Goal: Task Accomplishment & Management: Use online tool/utility

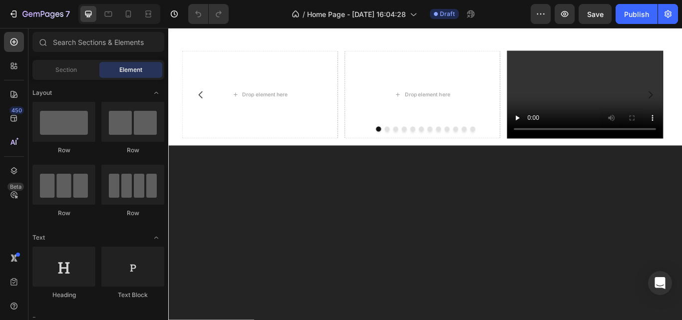
scroll to position [2338, 0]
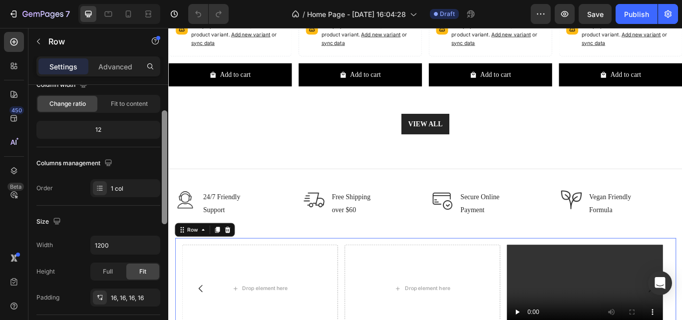
scroll to position [99, 0]
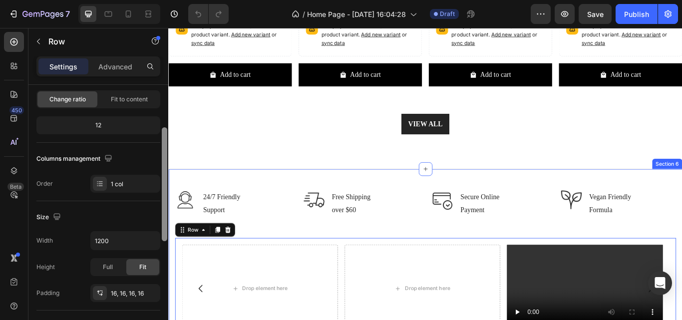
drag, startPoint x: 331, startPoint y: 156, endPoint x: 170, endPoint y: 204, distance: 168.8
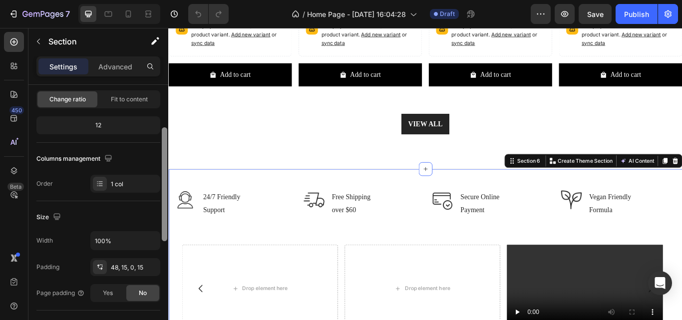
scroll to position [0, 0]
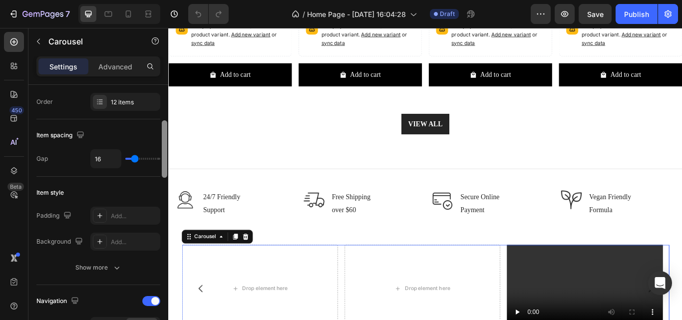
scroll to position [154, 0]
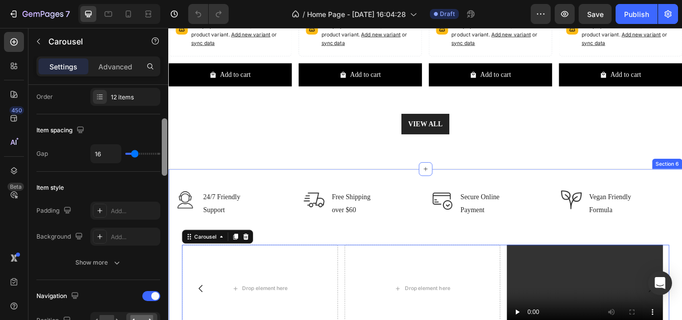
drag, startPoint x: 333, startPoint y: 148, endPoint x: 174, endPoint y: 197, distance: 166.9
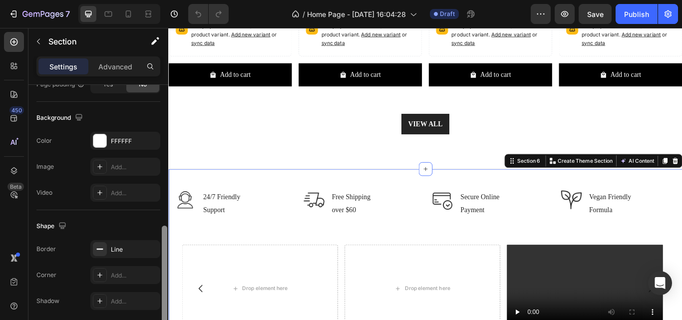
scroll to position [297, 0]
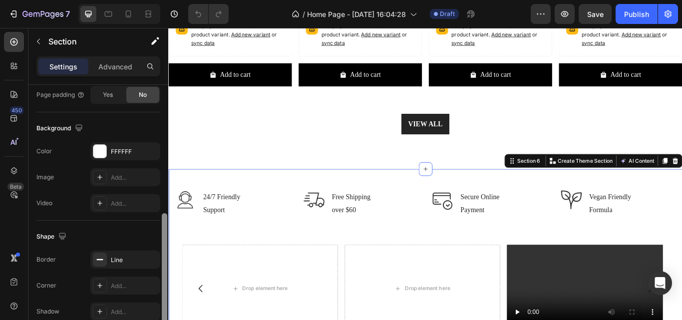
drag, startPoint x: 332, startPoint y: 284, endPoint x: 174, endPoint y: 240, distance: 164.2
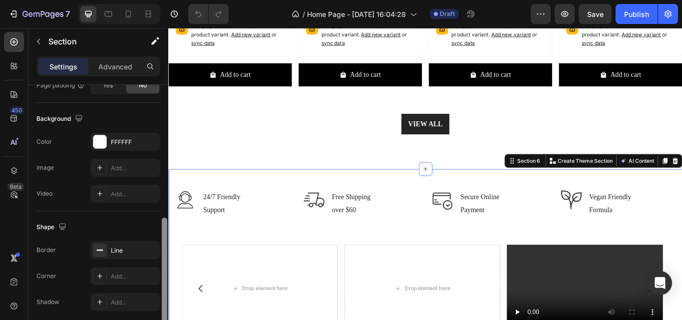
scroll to position [296, 0]
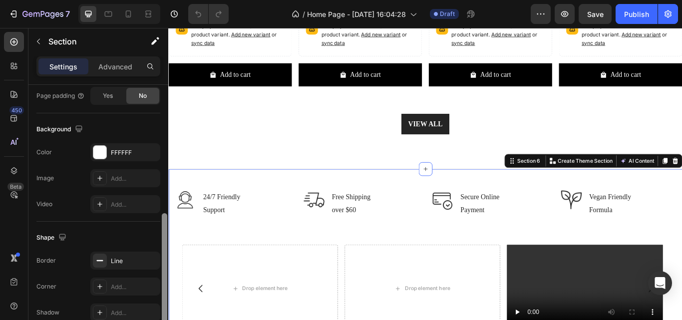
drag, startPoint x: 333, startPoint y: 267, endPoint x: 170, endPoint y: 253, distance: 163.8
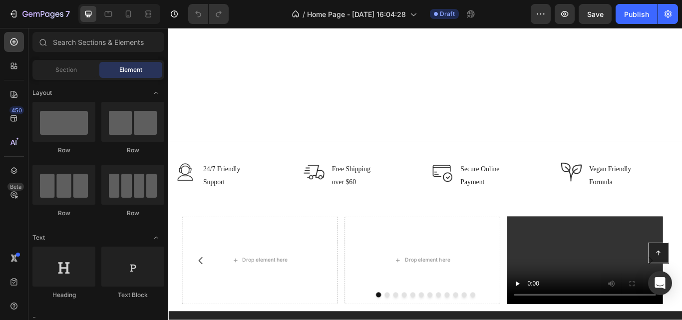
scroll to position [2539, 0]
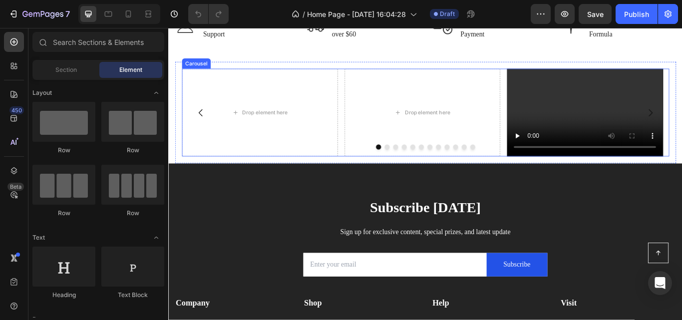
click at [367, 121] on div "Drop element here Drop element here Video Video Drop element here Drop element …" at bounding box center [468, 127] width 568 height 102
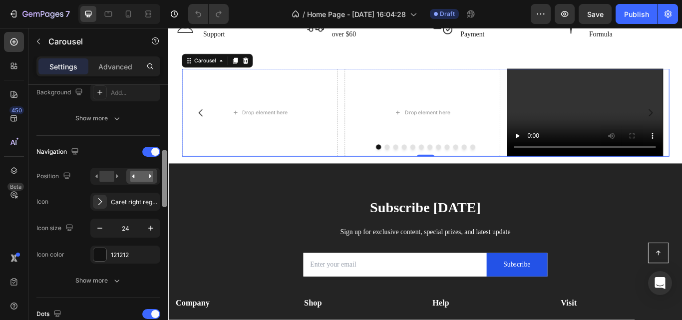
scroll to position [300, 0]
drag, startPoint x: 166, startPoint y: 131, endPoint x: 167, endPoint y: 197, distance: 65.4
click at [167, 197] on div at bounding box center [164, 178] width 5 height 57
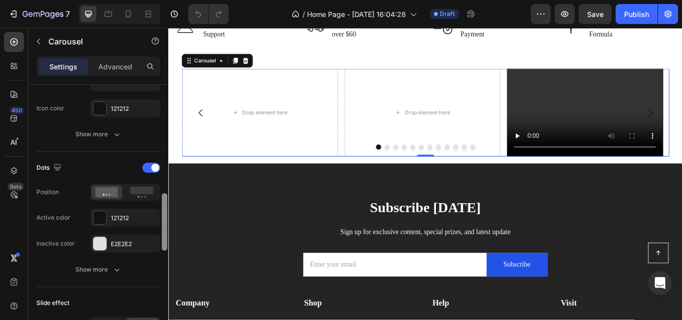
scroll to position [454, 0]
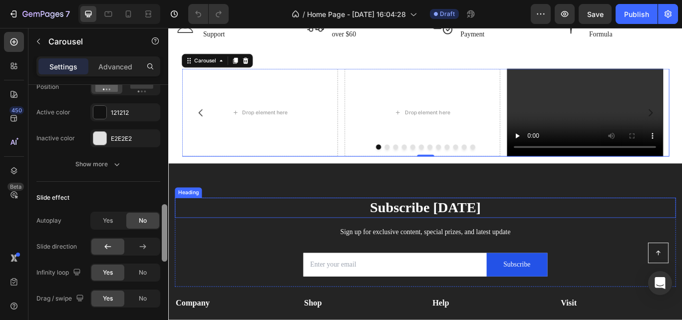
drag, startPoint x: 331, startPoint y: 213, endPoint x: 169, endPoint y: 244, distance: 164.8
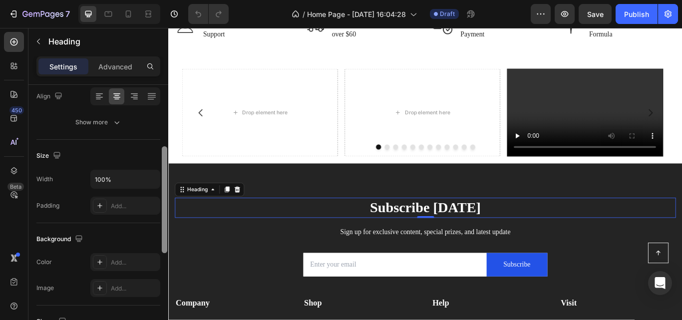
scroll to position [158, 0]
drag, startPoint x: 166, startPoint y: 250, endPoint x: 163, endPoint y: 157, distance: 92.4
click at [163, 157] on div at bounding box center [164, 202] width 5 height 107
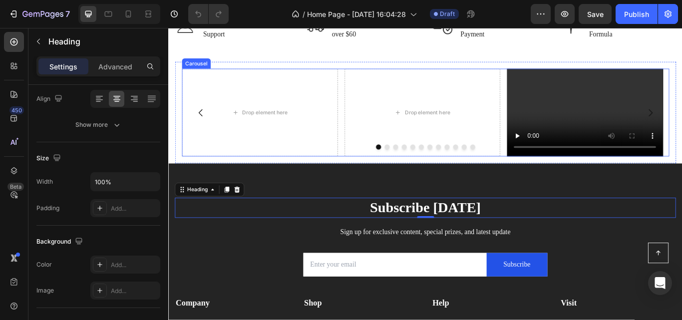
click at [371, 102] on div "Drop element here Drop element here Video Video Drop element here Drop element …" at bounding box center [468, 127] width 568 height 102
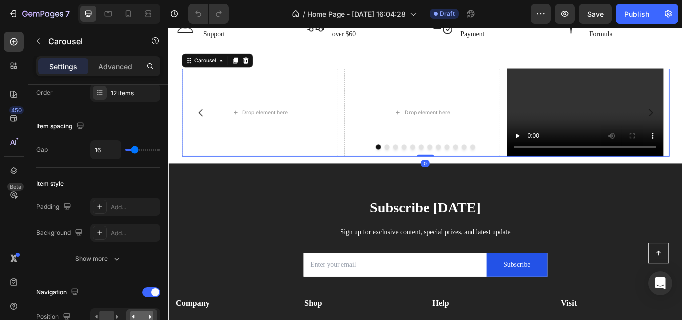
scroll to position [0, 0]
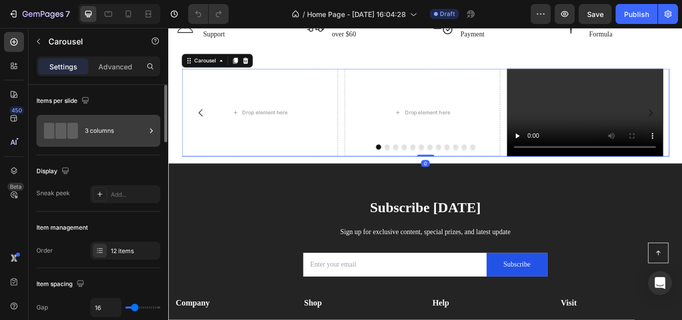
click at [124, 139] on div "3 columns" at bounding box center [115, 130] width 61 height 23
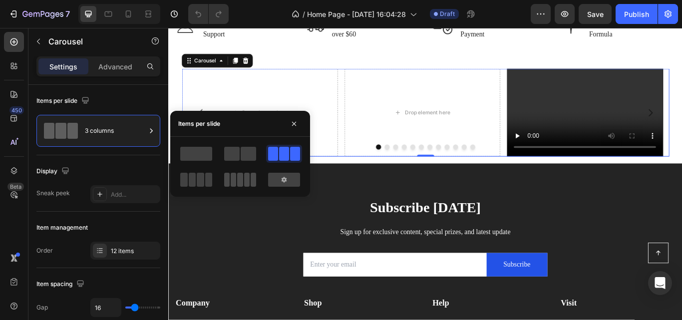
drag, startPoint x: 276, startPoint y: 178, endPoint x: 234, endPoint y: 177, distance: 41.9
click at [277, 177] on div at bounding box center [284, 180] width 32 height 14
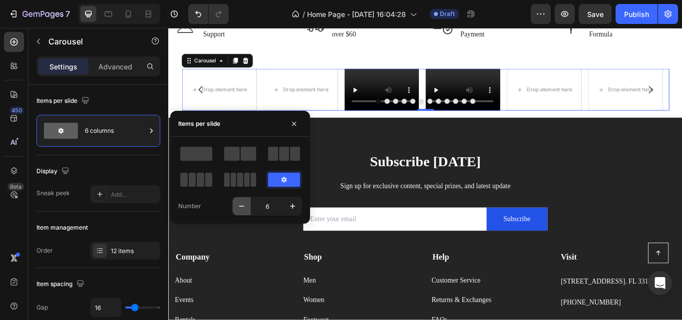
click at [242, 211] on icon "button" at bounding box center [242, 206] width 10 height 10
type input "5"
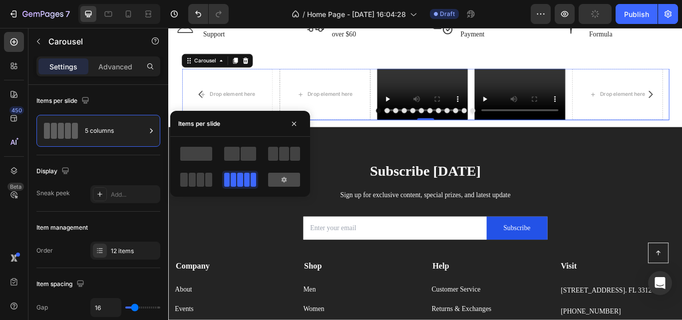
click at [274, 186] on div at bounding box center [284, 180] width 32 height 14
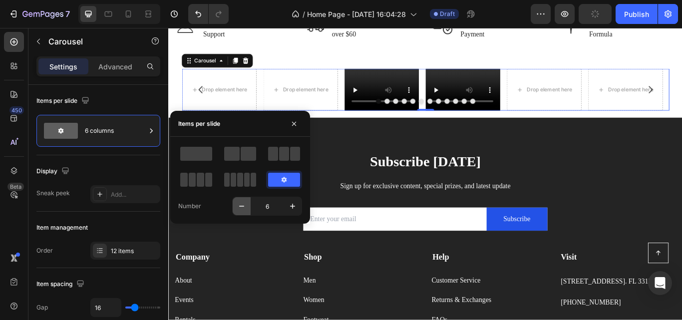
click at [243, 208] on icon "button" at bounding box center [242, 206] width 10 height 10
type input "5"
click at [255, 237] on div "Email Field Subscribe Submit Button Row Newsletter" at bounding box center [468, 249] width 584 height 55
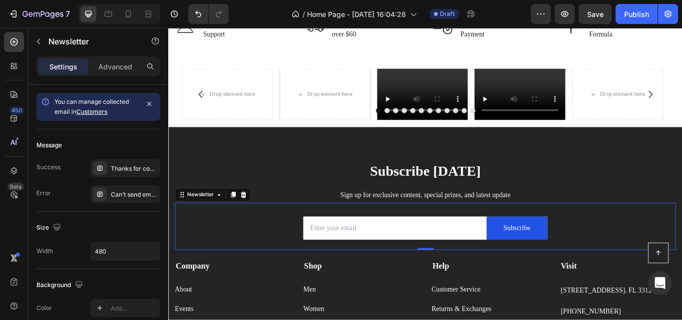
click at [255, 237] on div "Email Field Subscribe Submit Button Row Newsletter 0" at bounding box center [468, 259] width 584 height 55
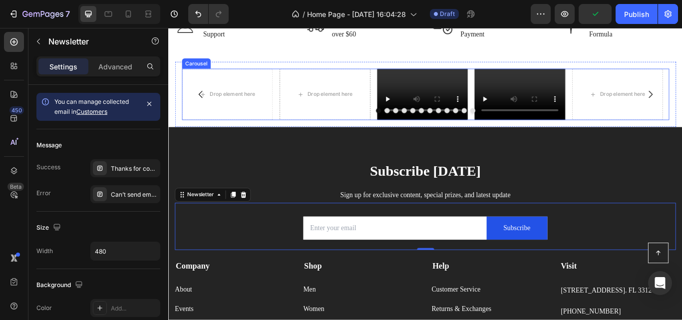
click at [295, 101] on div "Drop element here Drop element here Video Video Drop element here Drop element …" at bounding box center [468, 105] width 568 height 59
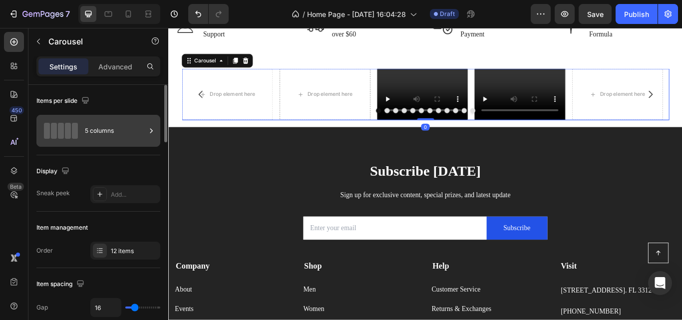
click at [129, 128] on div "5 columns" at bounding box center [115, 130] width 61 height 23
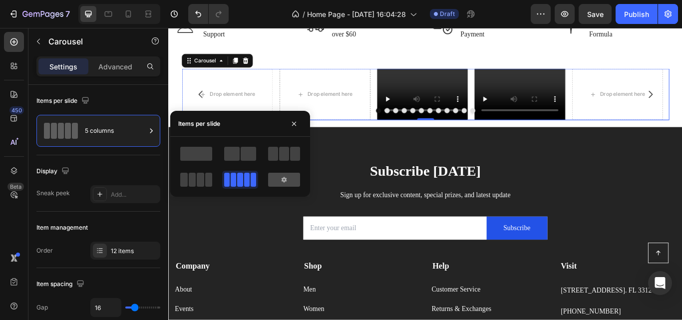
click at [277, 181] on div at bounding box center [284, 180] width 32 height 14
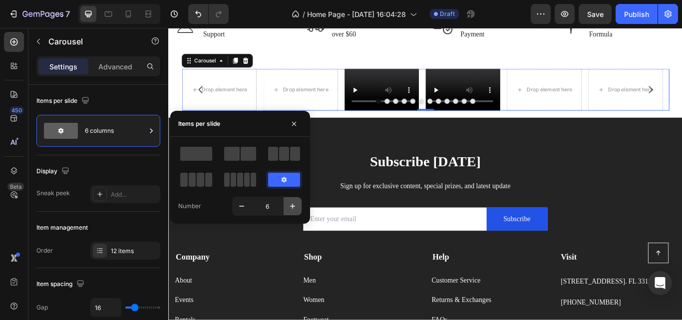
click at [289, 204] on icon "button" at bounding box center [293, 206] width 10 height 10
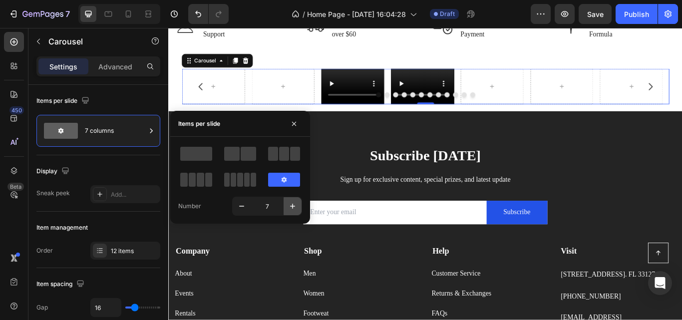
click at [289, 204] on icon "button" at bounding box center [293, 206] width 10 height 10
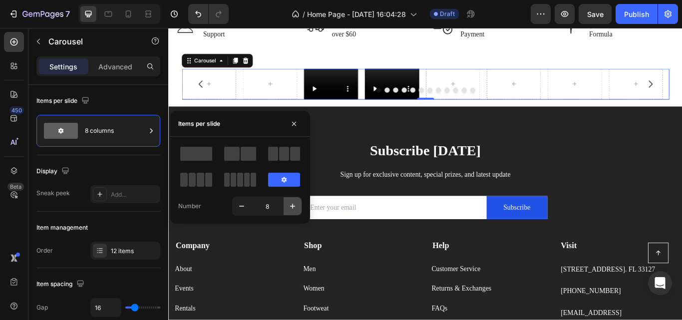
click at [289, 204] on icon "button" at bounding box center [293, 206] width 10 height 10
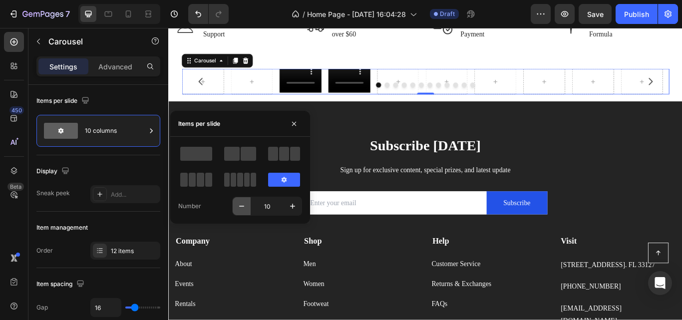
click at [244, 209] on icon "button" at bounding box center [242, 206] width 10 height 10
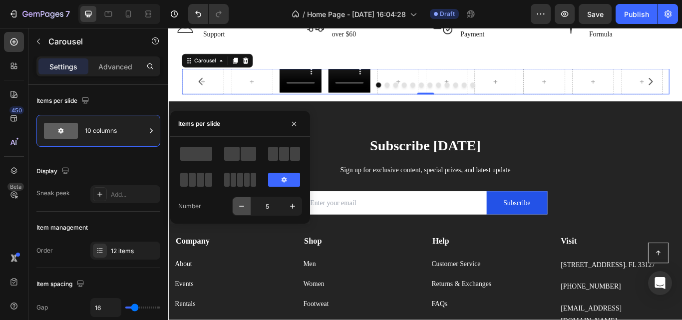
click at [244, 209] on icon "button" at bounding box center [242, 206] width 10 height 10
type input "4"
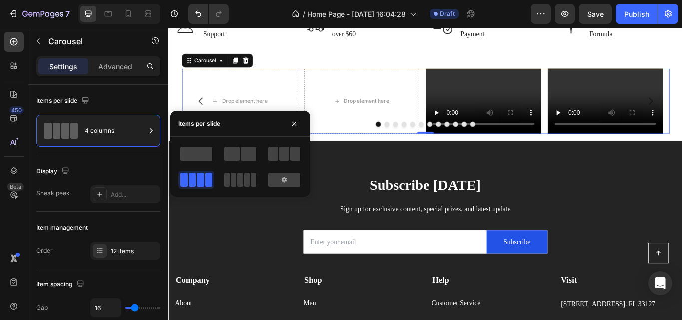
click at [257, 239] on p "Sign up for exclusive content, special prizes, and latest update" at bounding box center [468, 239] width 582 height 15
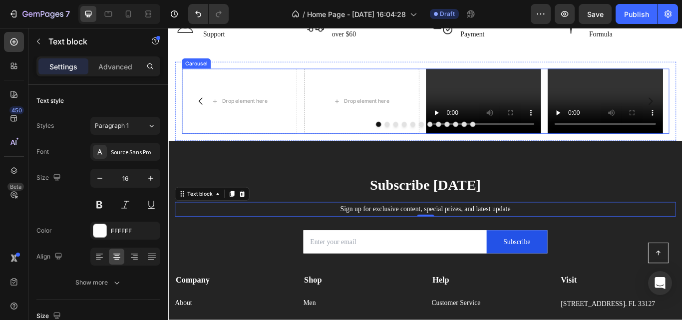
click at [321, 127] on div "Drop element here Drop element here Video Video Drop element here Drop element …" at bounding box center [468, 113] width 568 height 75
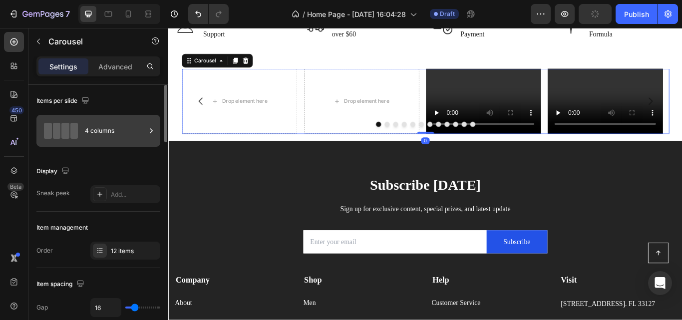
click at [123, 132] on div "4 columns" at bounding box center [115, 130] width 61 height 23
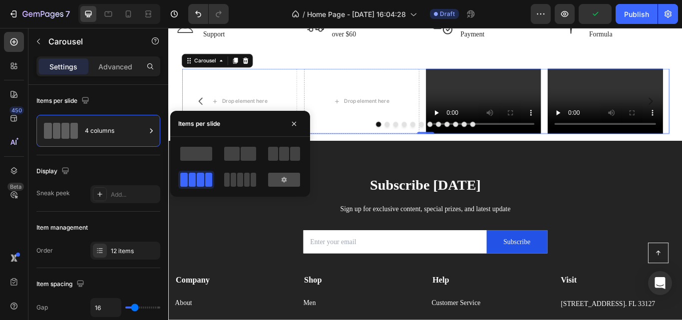
drag, startPoint x: 279, startPoint y: 178, endPoint x: 277, endPoint y: 184, distance: 7.0
click at [280, 178] on div at bounding box center [284, 180] width 32 height 14
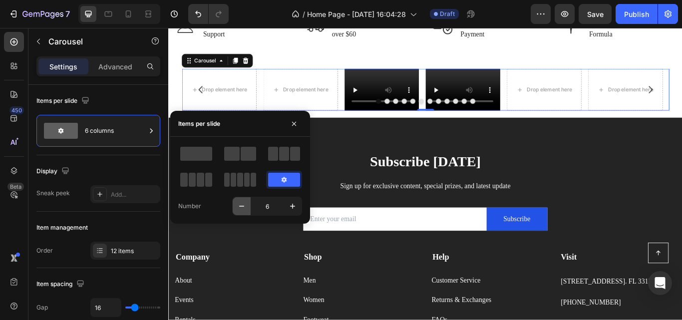
click at [245, 209] on icon "button" at bounding box center [242, 206] width 10 height 10
type input "5"
click at [257, 239] on div "Email Field Subscribe Submit Button Row Newsletter" at bounding box center [468, 249] width 584 height 55
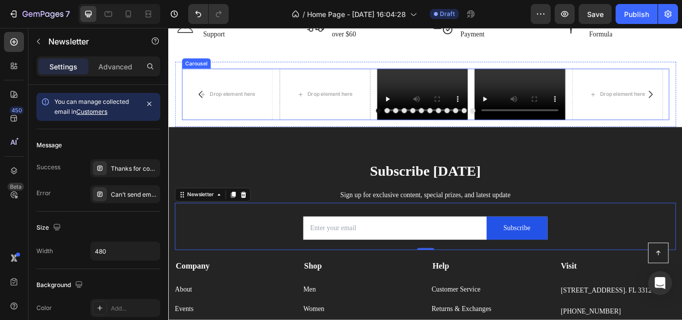
click at [295, 111] on div "Drop element here Drop element here Video Video Drop element here Drop element …" at bounding box center [468, 105] width 568 height 59
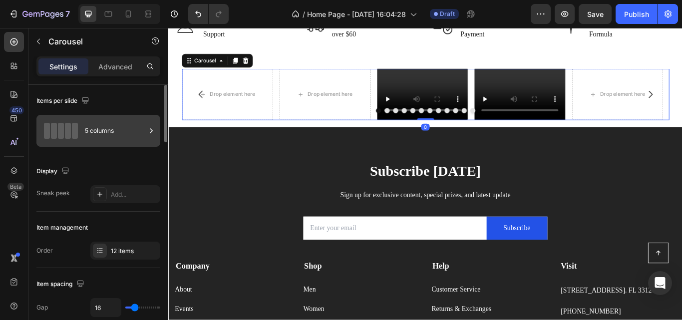
click at [118, 127] on div "5 columns" at bounding box center [115, 130] width 61 height 23
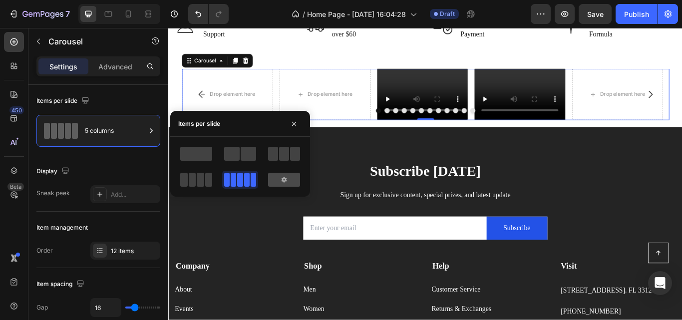
click at [275, 178] on div at bounding box center [284, 180] width 32 height 14
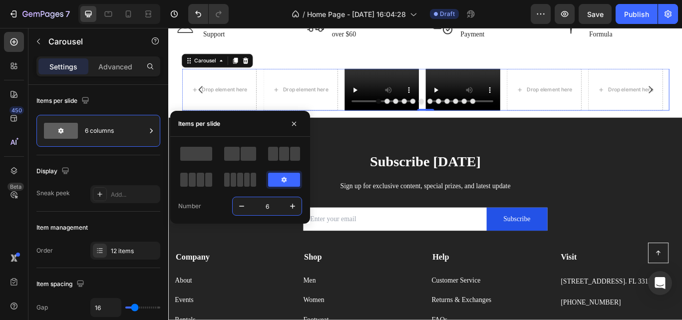
click at [266, 211] on input "6" at bounding box center [267, 206] width 33 height 18
type input "3"
click at [284, 149] on span at bounding box center [284, 154] width 10 height 14
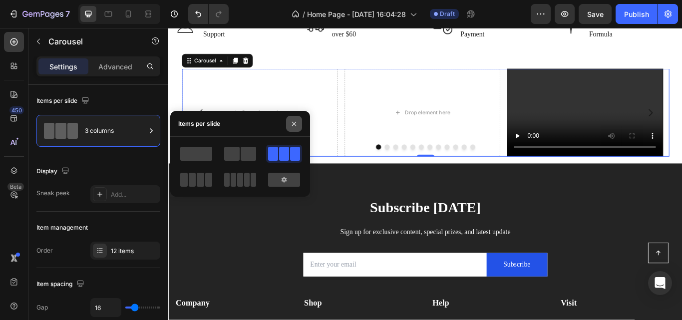
click at [294, 122] on icon "button" at bounding box center [294, 124] width 8 height 8
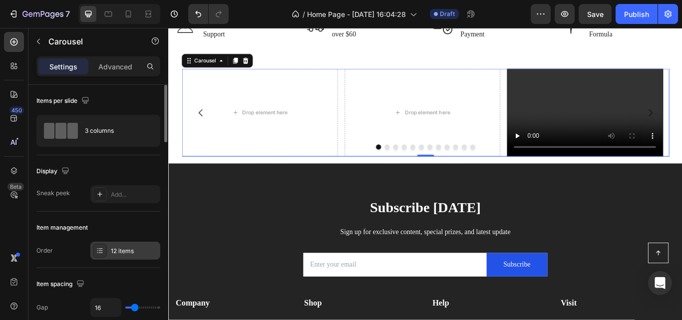
click at [115, 253] on div "12 items" at bounding box center [134, 251] width 47 height 9
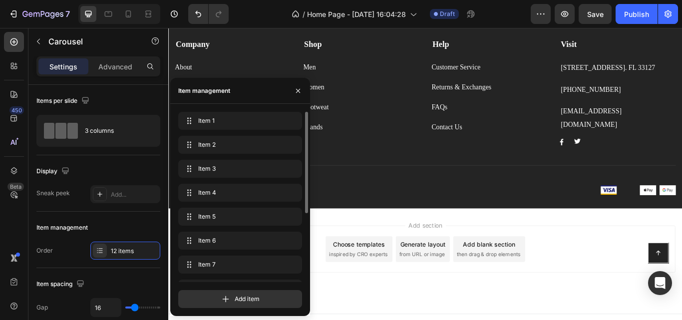
scroll to position [115, 0]
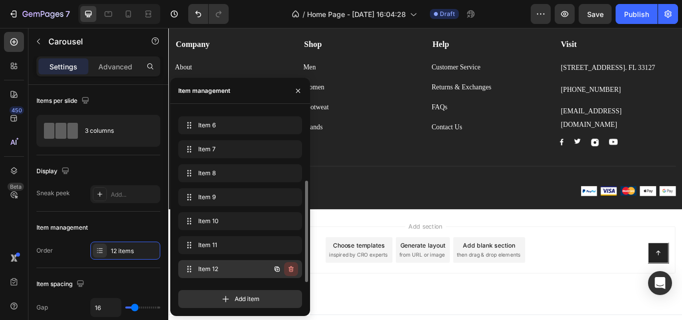
click at [288, 269] on icon "button" at bounding box center [291, 269] width 8 height 8
click at [290, 271] on div "Delete" at bounding box center [284, 269] width 18 height 9
click at [289, 273] on icon "button" at bounding box center [291, 269] width 8 height 8
click at [290, 271] on div "Delete" at bounding box center [284, 269] width 18 height 9
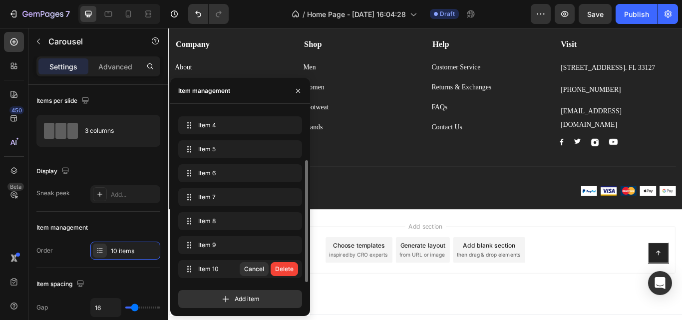
scroll to position [67, 0]
click at [290, 270] on div "Delete" at bounding box center [284, 269] width 18 height 9
click at [290, 268] on icon "button" at bounding box center [291, 269] width 8 height 8
click at [290, 268] on div "Delete" at bounding box center [284, 269] width 18 height 9
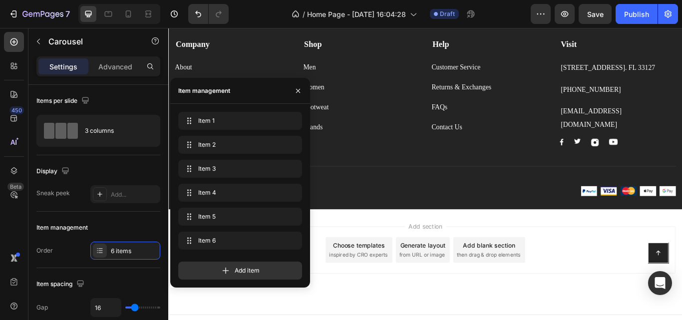
click at [290, 269] on div "Item 1 Item 1 Item 2 Item 2 Item 3 Item 3 Item 4 Item 4 Item 5 Item 5 Item 6 It…" at bounding box center [243, 196] width 131 height 168
click at [290, 269] on div "Add item" at bounding box center [240, 271] width 124 height 18
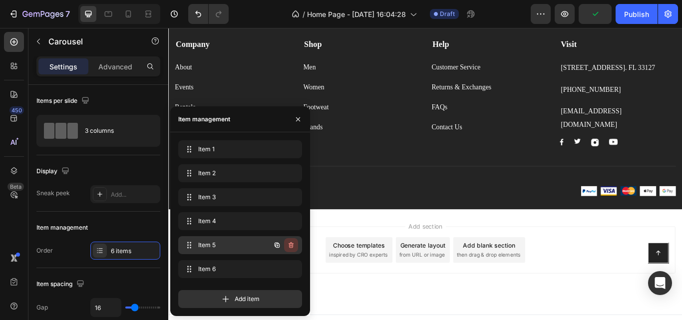
click at [294, 243] on icon "button" at bounding box center [291, 245] width 8 height 8
click at [292, 246] on div "Delete" at bounding box center [284, 245] width 18 height 9
click at [292, 290] on div "Add item" at bounding box center [240, 299] width 124 height 18
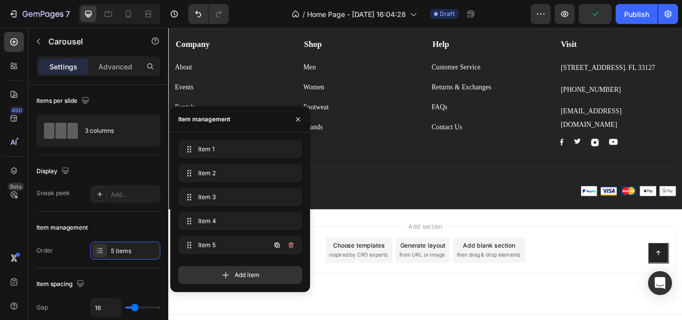
click at [292, 230] on div "Item 4 Item 4" at bounding box center [240, 221] width 124 height 18
click at [292, 266] on div "Add item" at bounding box center [240, 275] width 124 height 18
click at [288, 266] on div "Add item" at bounding box center [240, 275] width 124 height 18
click at [292, 267] on div "Add item" at bounding box center [240, 275] width 124 height 18
click at [292, 268] on div "Add item" at bounding box center [240, 275] width 124 height 18
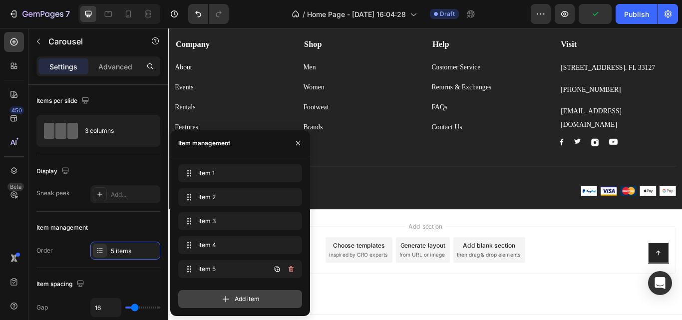
click at [292, 268] on icon "button" at bounding box center [291, 269] width 8 height 8
click at [292, 290] on div "Add item" at bounding box center [240, 299] width 124 height 18
click at [290, 290] on div "Add item" at bounding box center [240, 299] width 124 height 18
click at [291, 290] on div "Add item" at bounding box center [240, 299] width 124 height 18
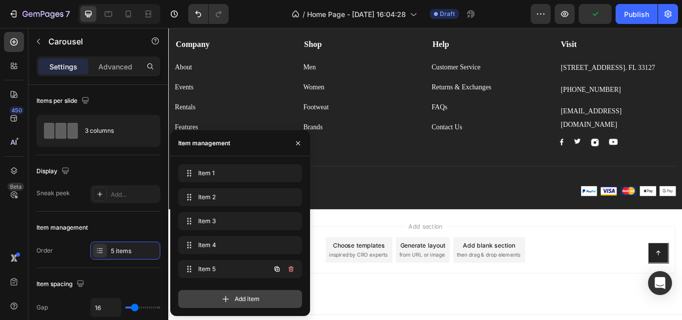
click at [291, 290] on div "Add item" at bounding box center [240, 299] width 124 height 18
click at [292, 290] on div "Add item" at bounding box center [240, 299] width 124 height 18
click at [290, 290] on div "Add item" at bounding box center [240, 299] width 124 height 18
click at [290, 269] on div "Item 5 Item 5" at bounding box center [240, 269] width 124 height 18
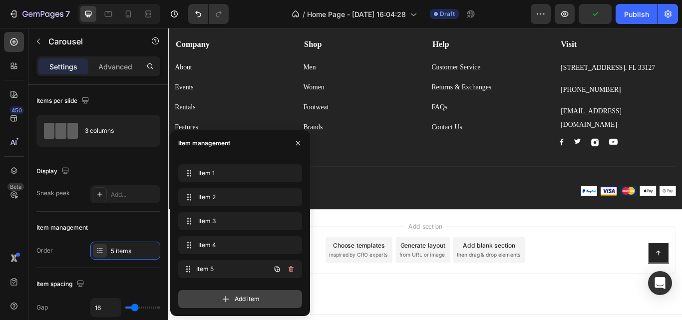
click at [290, 269] on icon "button" at bounding box center [291, 269] width 5 height 6
click at [297, 140] on icon "button" at bounding box center [298, 143] width 8 height 8
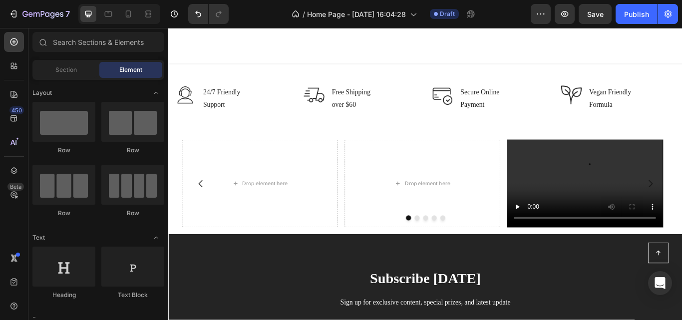
scroll to position [2432, 0]
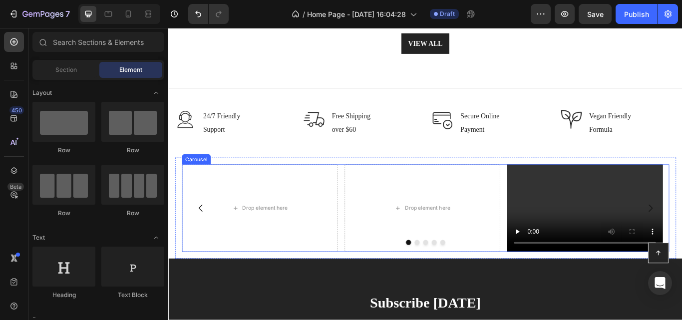
click at [369, 225] on div "Drop element here Drop element here Video Drop element here Drop element here" at bounding box center [468, 238] width 568 height 102
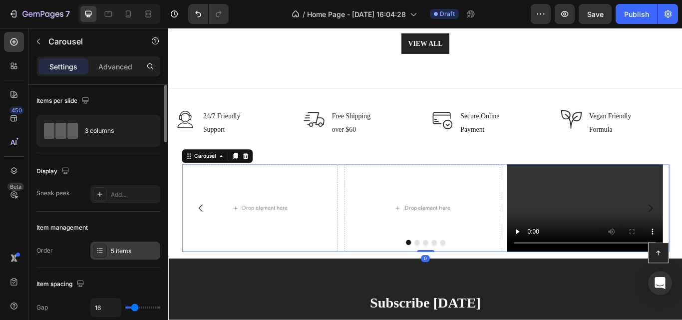
click at [125, 250] on div "5 items" at bounding box center [134, 251] width 47 height 9
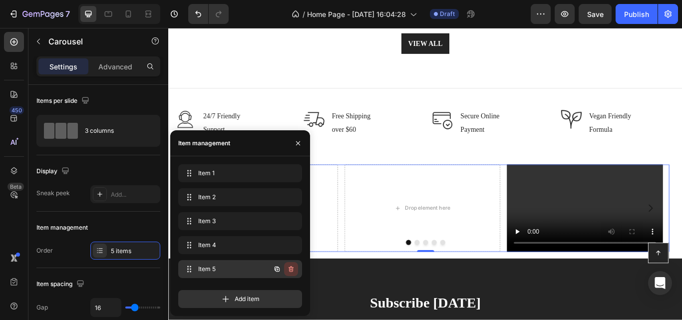
click at [292, 268] on icon "button" at bounding box center [291, 269] width 8 height 8
click at [292, 268] on div "Delete" at bounding box center [284, 269] width 18 height 9
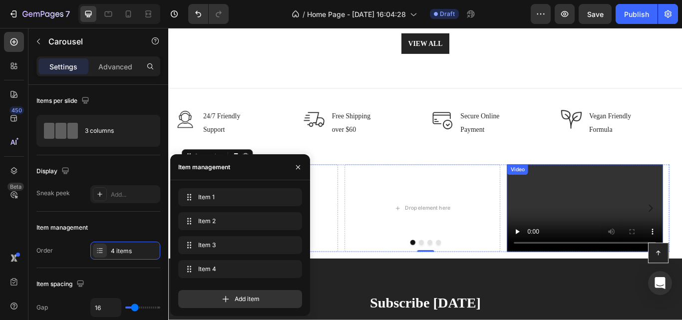
click at [664, 234] on video at bounding box center [654, 238] width 182 height 102
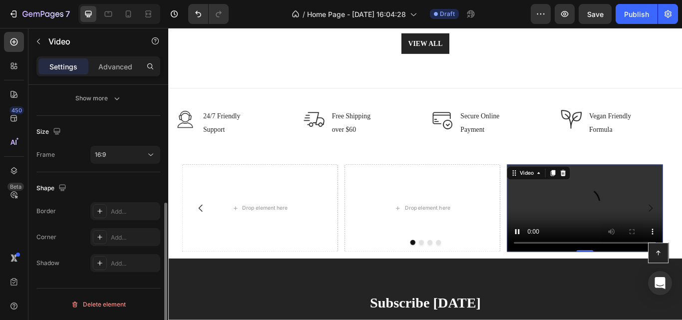
scroll to position [0, 0]
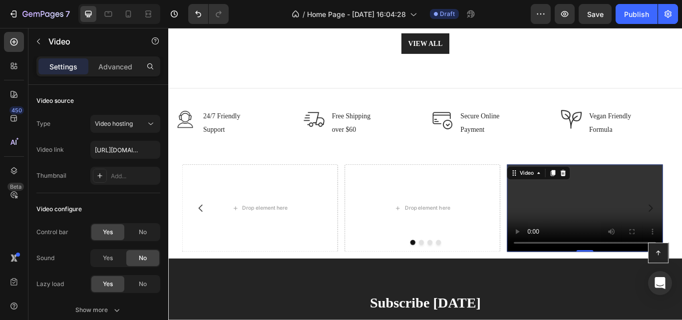
click at [667, 229] on video at bounding box center [654, 238] width 182 height 102
click at [681, 272] on video at bounding box center [654, 238] width 182 height 102
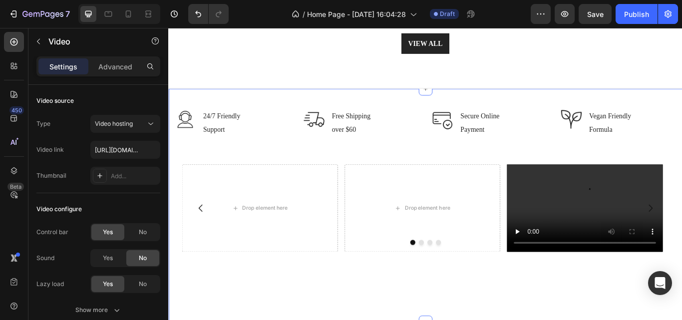
scroll to position [2416, 0]
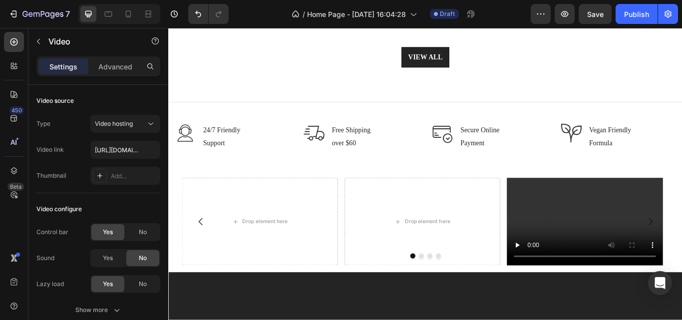
click at [602, 257] on video at bounding box center [654, 254] width 182 height 102
click at [641, 227] on video at bounding box center [654, 254] width 182 height 102
click at [142, 124] on div "Video hosting" at bounding box center [120, 123] width 51 height 9
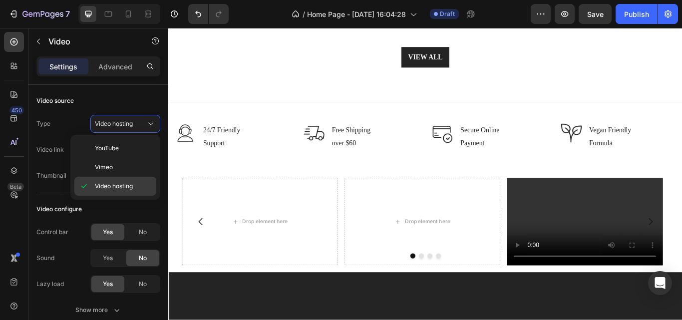
click at [128, 185] on span "Video hosting" at bounding box center [114, 186] width 38 height 9
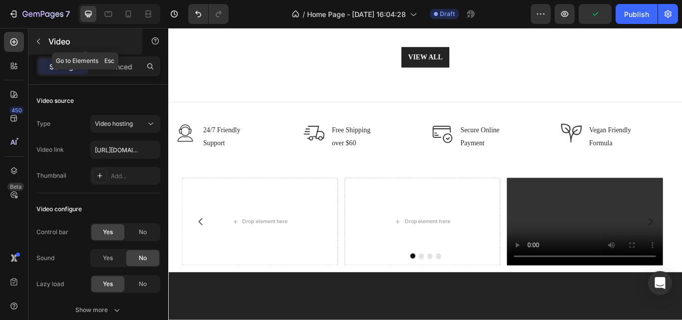
click at [40, 45] on icon "button" at bounding box center [38, 41] width 8 height 8
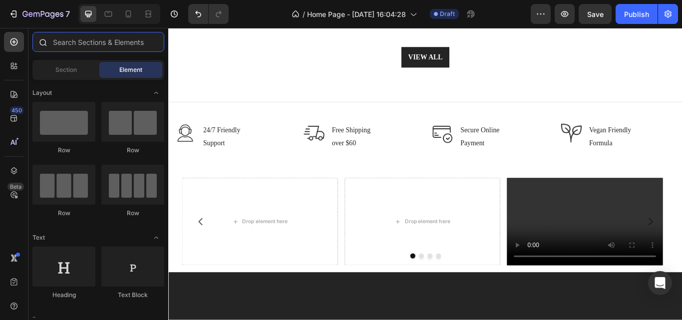
click at [75, 40] on input "text" at bounding box center [98, 42] width 132 height 20
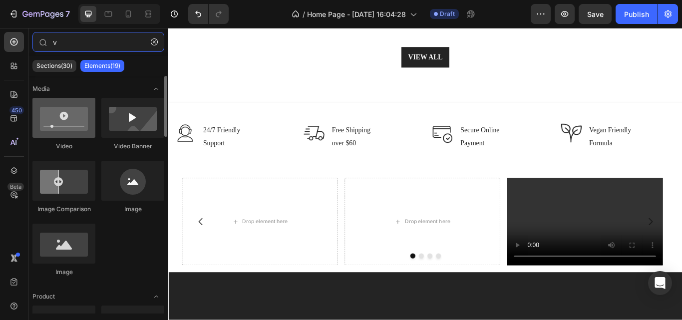
type input "v"
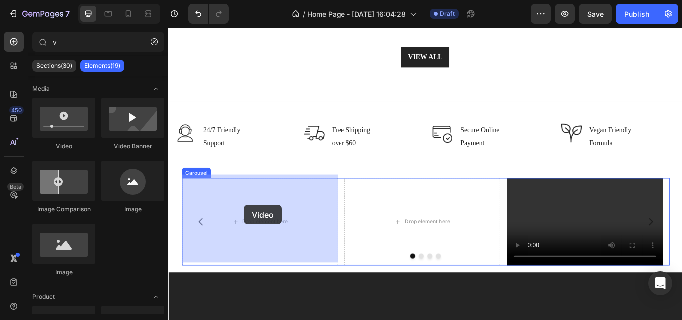
drag, startPoint x: 231, startPoint y: 164, endPoint x: 257, endPoint y: 234, distance: 74.7
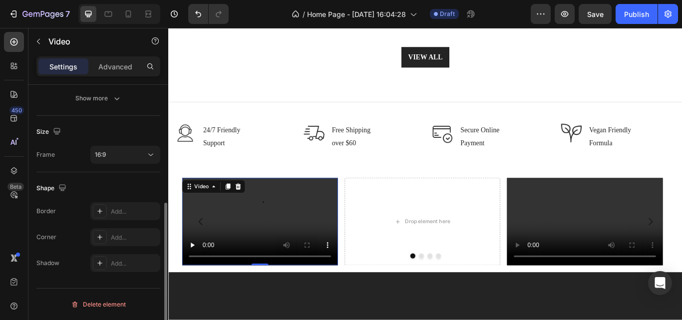
scroll to position [0, 0]
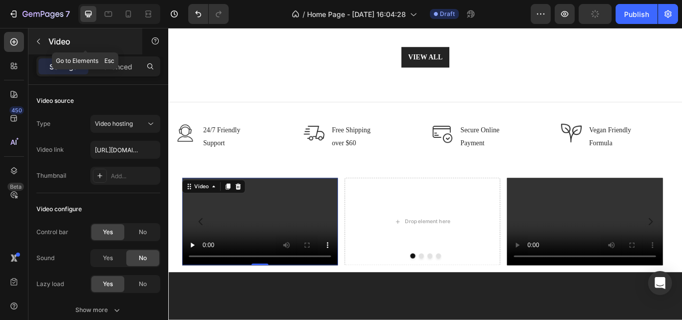
click at [40, 49] on button "button" at bounding box center [38, 41] width 16 height 16
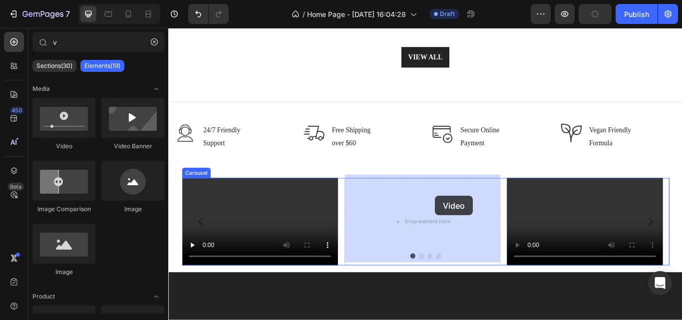
drag, startPoint x: 238, startPoint y: 147, endPoint x: 479, endPoint y: 224, distance: 253.1
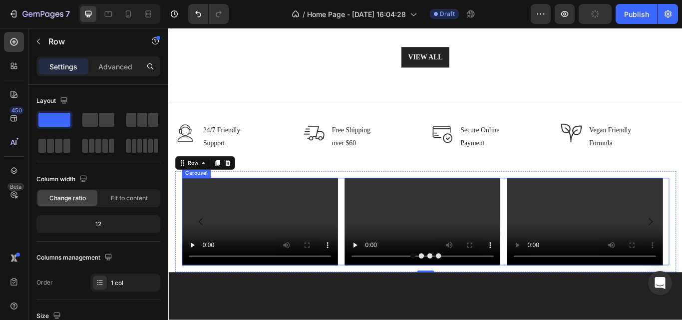
click at [480, 291] on button "Dot" at bounding box center [483, 294] width 6 height 6
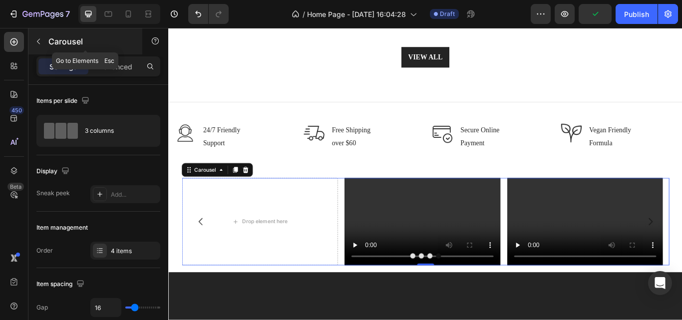
click at [36, 45] on icon "button" at bounding box center [38, 41] width 8 height 8
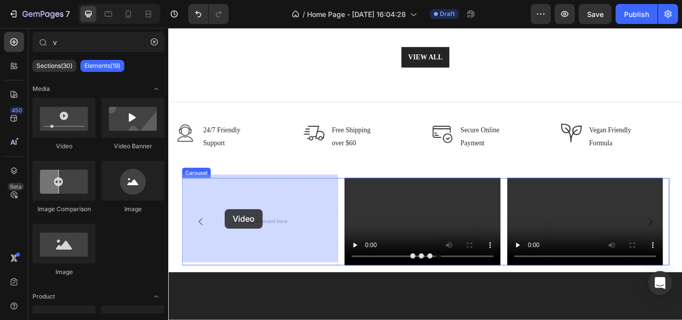
drag, startPoint x: 229, startPoint y: 144, endPoint x: 376, endPoint y: 242, distance: 177.1
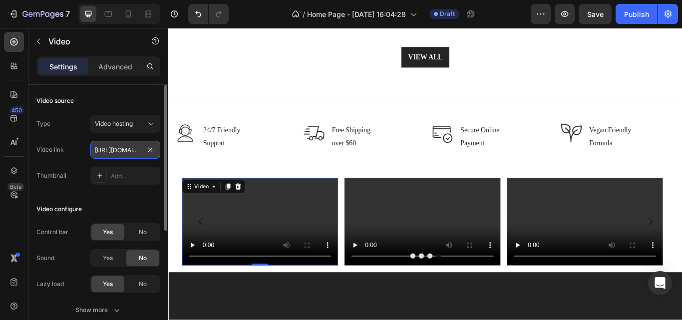
click at [140, 154] on input "[URL][DOMAIN_NAME]" at bounding box center [125, 150] width 70 height 18
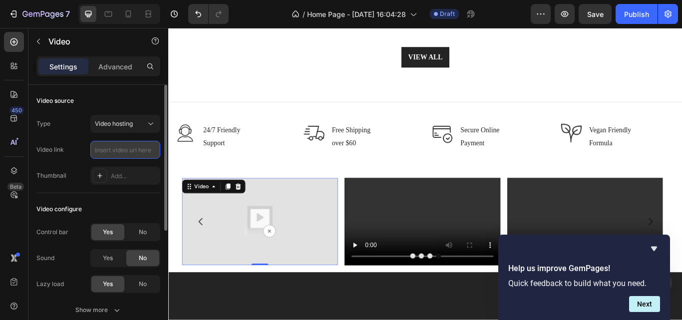
paste input "[URL][DOMAIN_NAME]"
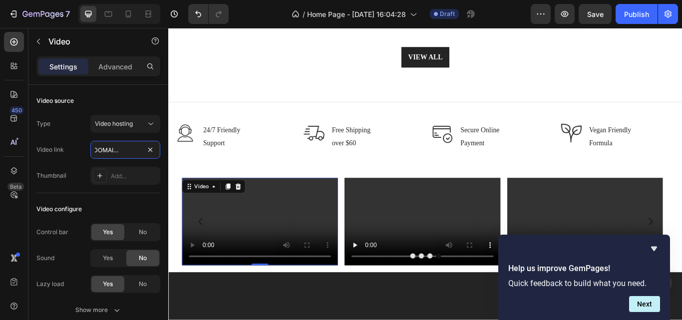
type input "[URL][DOMAIN_NAME]"
click at [301, 239] on video at bounding box center [275, 254] width 182 height 102
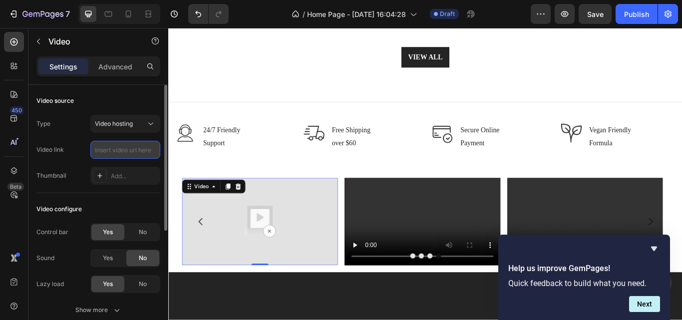
click at [139, 150] on input "text" at bounding box center [125, 150] width 70 height 18
paste input "[URL][DOMAIN_NAME]"
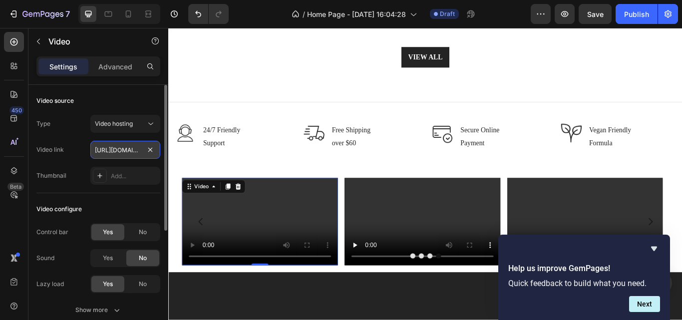
scroll to position [0, 106]
type input "[URL][DOMAIN_NAME]"
click at [281, 239] on video at bounding box center [275, 254] width 182 height 102
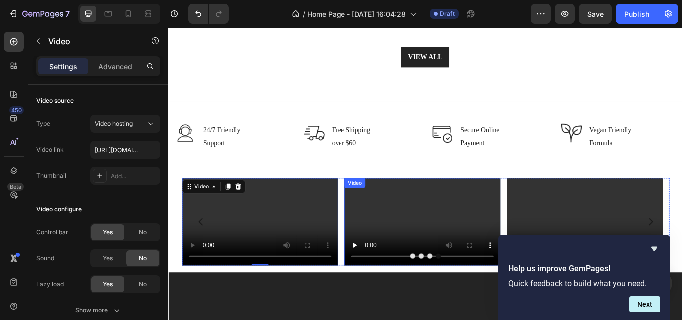
click at [485, 247] on video at bounding box center [464, 254] width 182 height 102
click at [264, 257] on video at bounding box center [275, 254] width 182 height 102
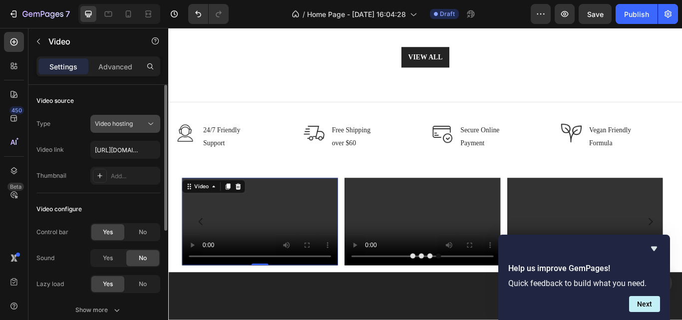
click at [149, 123] on icon at bounding box center [151, 124] width 10 height 10
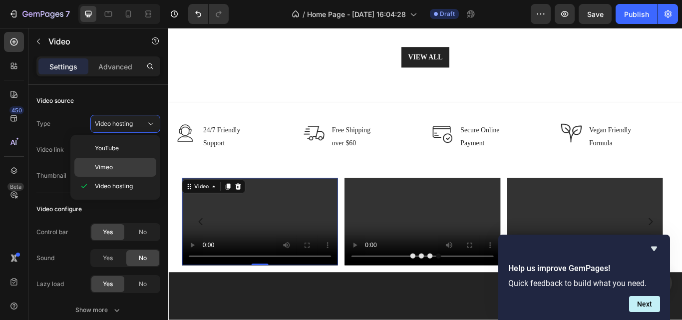
click at [150, 166] on p "Vimeo" at bounding box center [123, 167] width 57 height 9
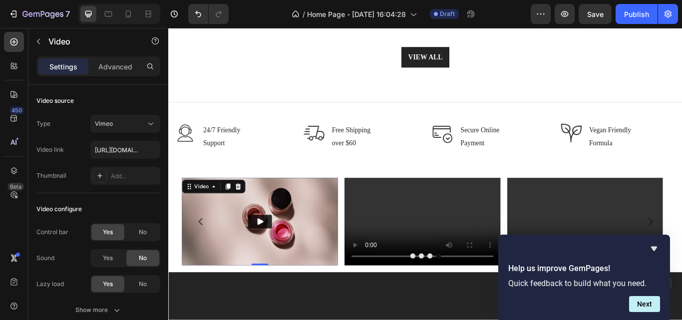
click at [285, 251] on button "Play" at bounding box center [275, 254] width 28 height 16
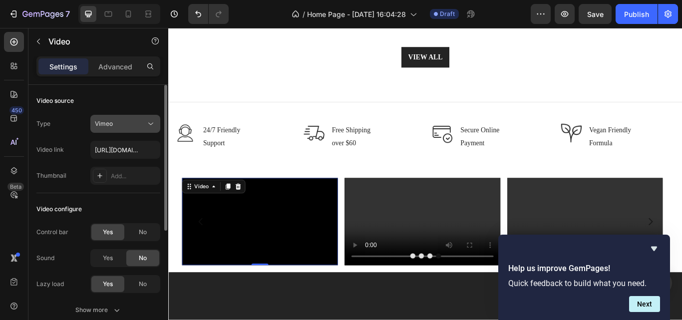
click at [138, 129] on button "Vimeo" at bounding box center [125, 124] width 70 height 18
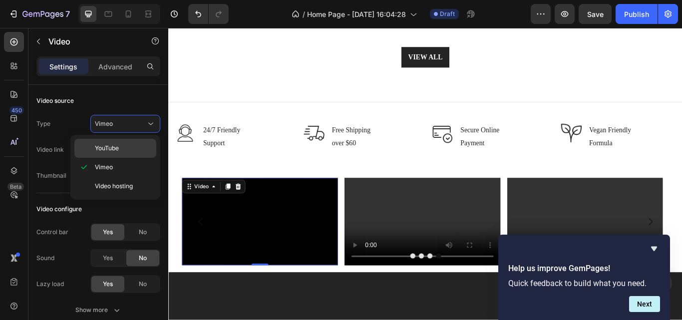
click at [138, 149] on p "YouTube" at bounding box center [123, 148] width 57 height 9
type input "[URL][DOMAIN_NAME]"
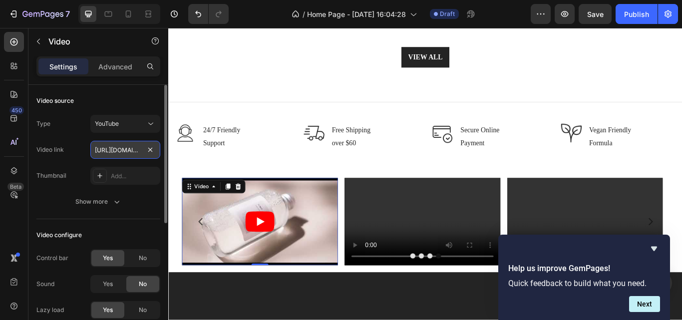
click at [140, 150] on input "[URL][DOMAIN_NAME]" at bounding box center [125, 150] width 70 height 18
click at [156, 152] on input "text" at bounding box center [125, 150] width 70 height 18
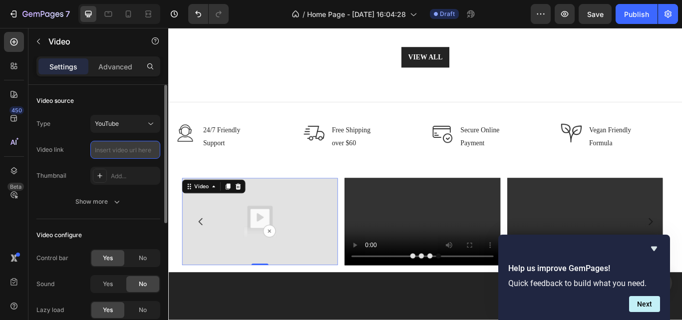
paste input "[URL][DOMAIN_NAME]"
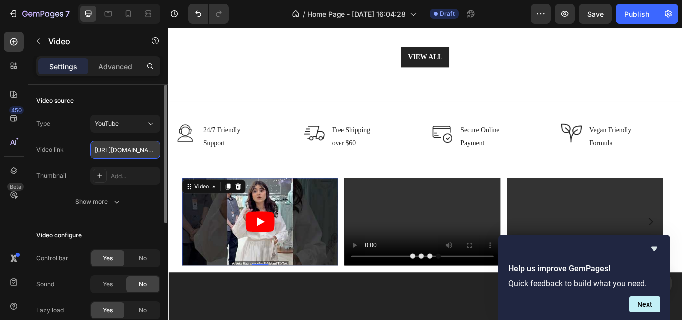
scroll to position [0, 146]
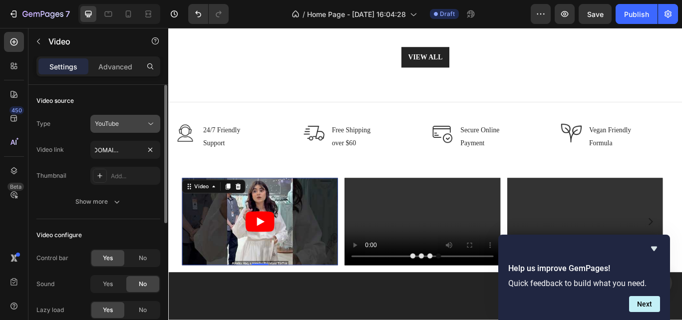
click at [156, 125] on button "YouTube" at bounding box center [125, 124] width 70 height 18
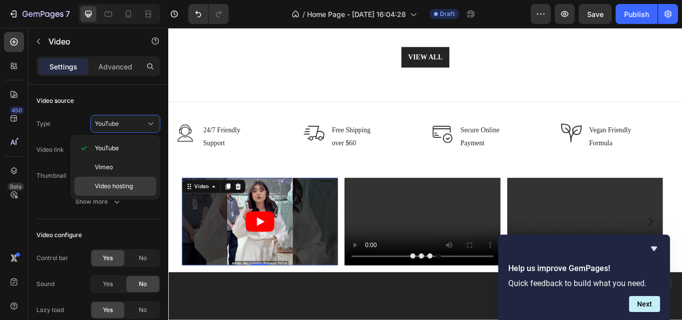
click at [142, 193] on div "Video hosting" at bounding box center [115, 186] width 82 height 19
type input "[URL][DOMAIN_NAME]"
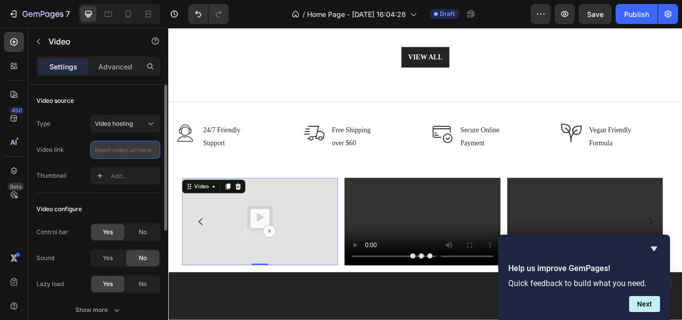
paste input "[URL][DOMAIN_NAME]"
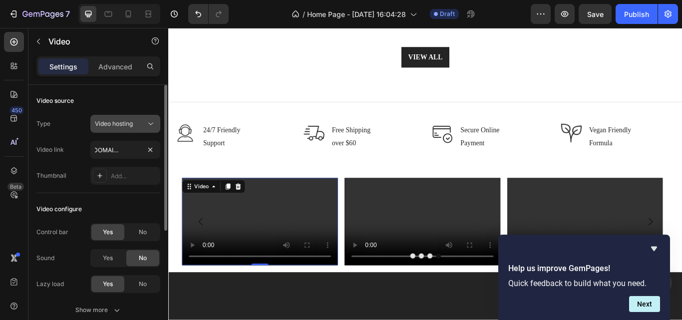
click at [142, 126] on div "Video hosting" at bounding box center [120, 123] width 51 height 9
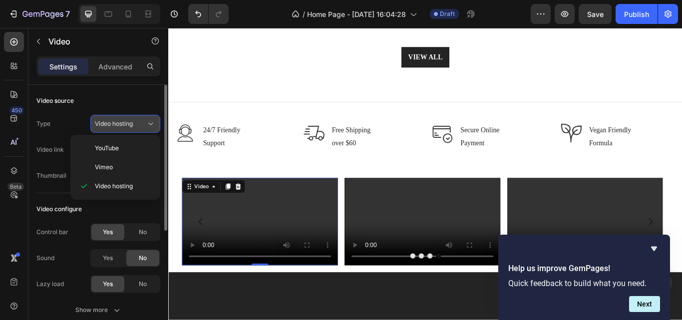
scroll to position [0, 0]
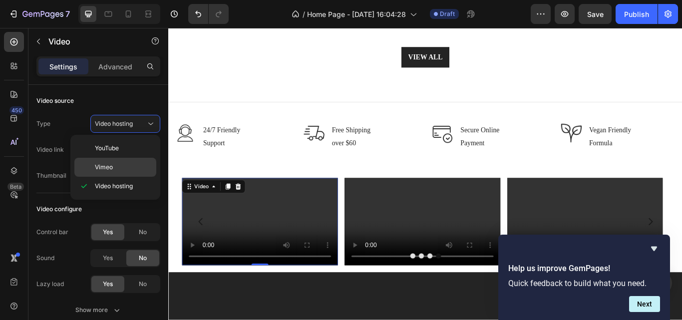
click at [133, 162] on div "Vimeo" at bounding box center [115, 167] width 82 height 19
type input "[URL][DOMAIN_NAME]"
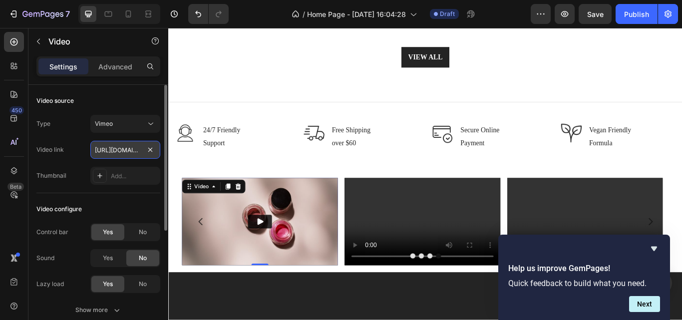
click at [134, 154] on input "[URL][DOMAIN_NAME]" at bounding box center [125, 150] width 70 height 18
click at [134, 153] on input "[URL][DOMAIN_NAME]" at bounding box center [125, 150] width 70 height 18
click at [135, 149] on input "[URL][DOMAIN_NAME]" at bounding box center [125, 150] width 70 height 18
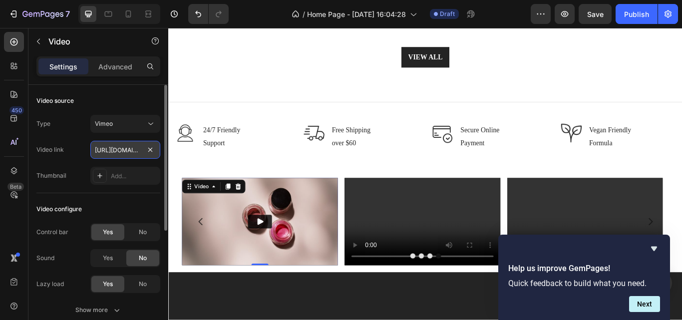
click at [136, 145] on input "[URL][DOMAIN_NAME]" at bounding box center [125, 150] width 70 height 18
paste input "[URL][DOMAIN_NAME]"
type input "[URL][DOMAIN_NAME]"
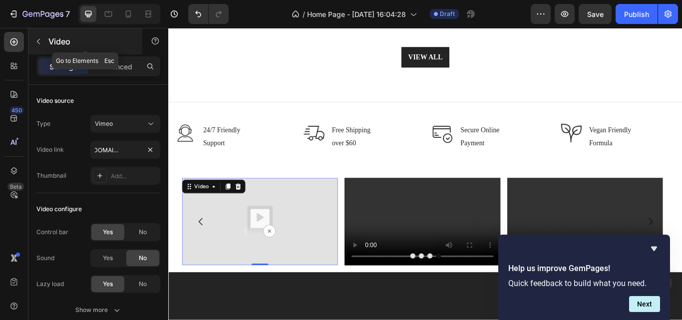
click at [36, 35] on button "button" at bounding box center [38, 41] width 16 height 16
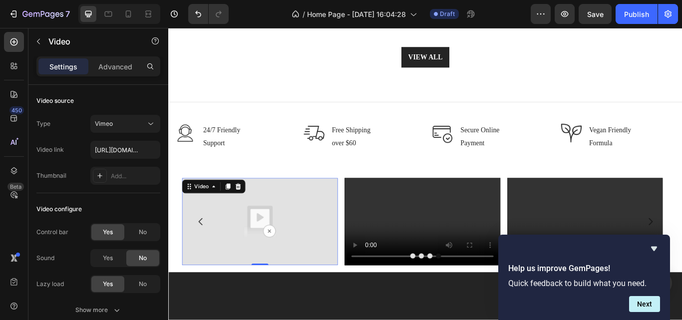
click at [319, 258] on img at bounding box center [275, 254] width 182 height 102
click at [372, 204] on div "Video Video Video Video 0" at bounding box center [468, 254] width 568 height 102
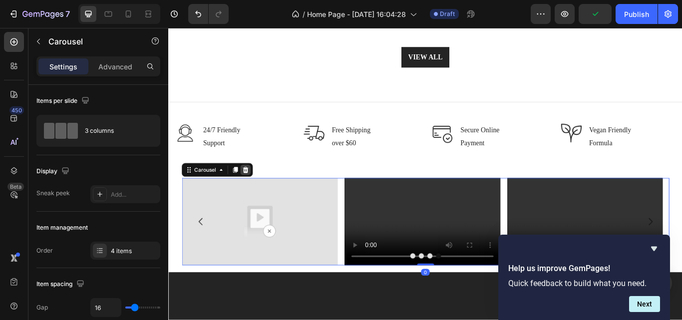
click at [261, 190] on icon at bounding box center [258, 194] width 8 height 8
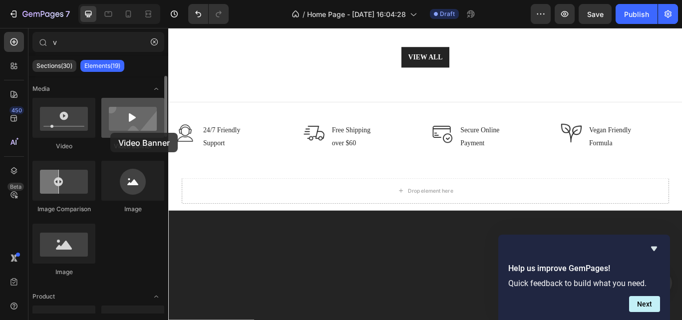
drag, startPoint x: 113, startPoint y: 126, endPoint x: 106, endPoint y: 130, distance: 8.0
click at [110, 132] on div at bounding box center [132, 118] width 63 height 40
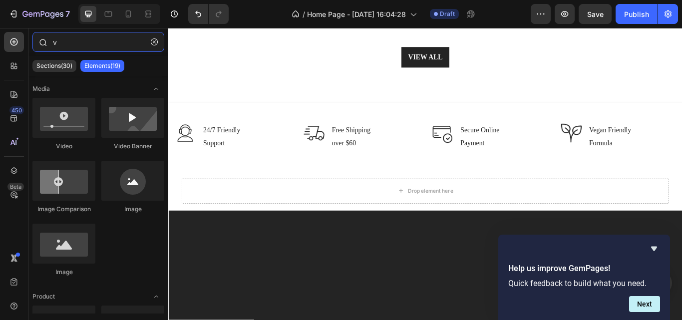
click at [68, 43] on input "v" at bounding box center [98, 42] width 132 height 20
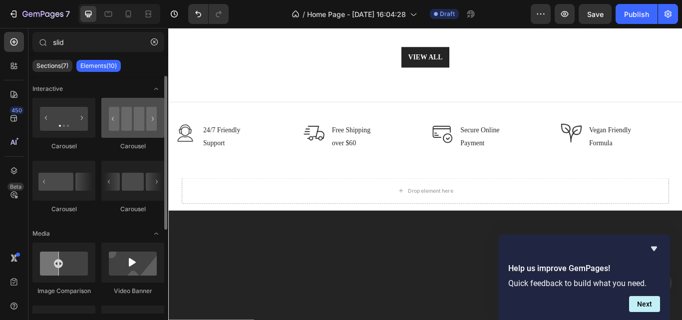
click at [127, 133] on div at bounding box center [132, 118] width 63 height 40
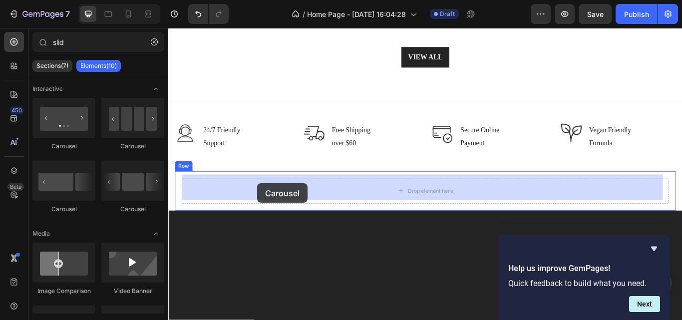
drag, startPoint x: 295, startPoint y: 161, endPoint x: 272, endPoint y: 209, distance: 53.8
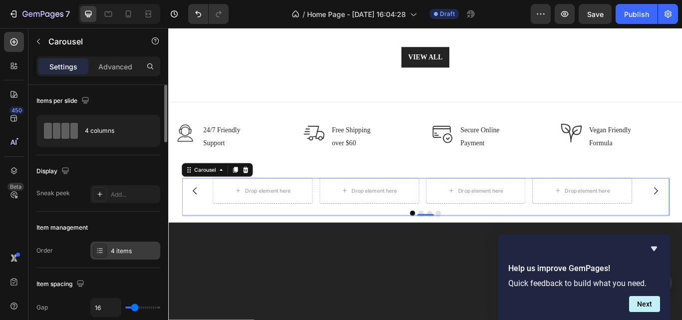
click at [139, 249] on div "4 items" at bounding box center [134, 251] width 47 height 9
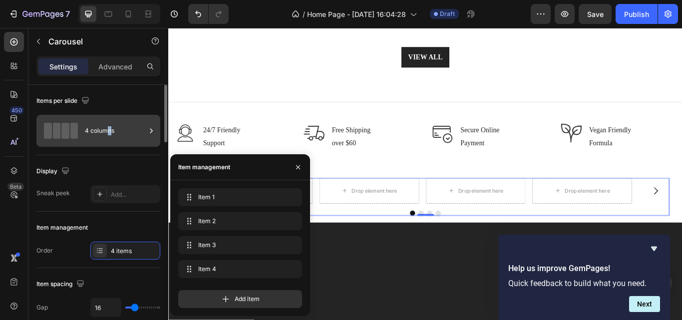
click at [110, 137] on div "4 columns" at bounding box center [115, 130] width 61 height 23
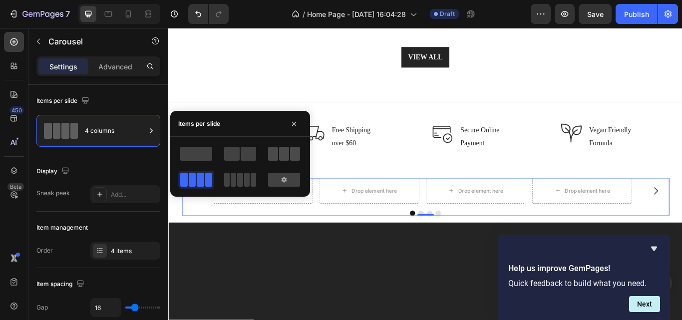
click at [281, 153] on span at bounding box center [284, 154] width 10 height 14
click at [149, 220] on div "Item management" at bounding box center [98, 228] width 124 height 16
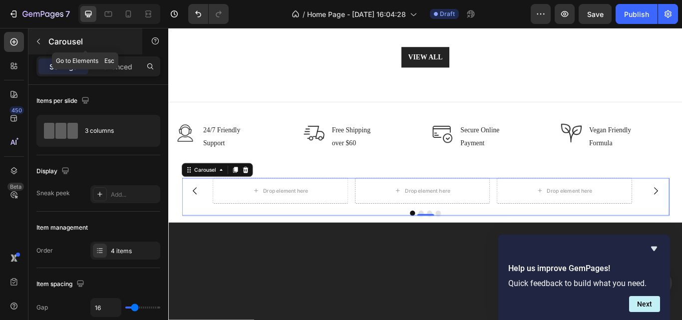
click at [35, 39] on icon "button" at bounding box center [38, 41] width 8 height 8
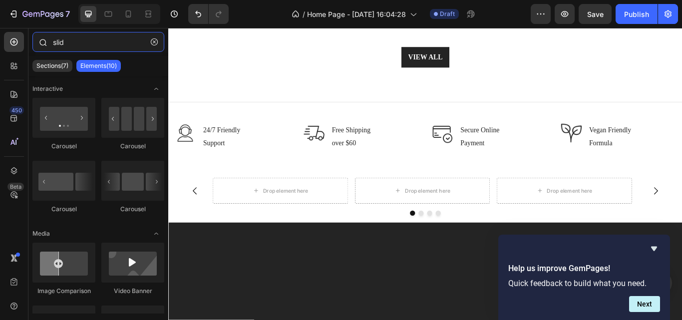
click at [81, 45] on input "slid" at bounding box center [98, 42] width 132 height 20
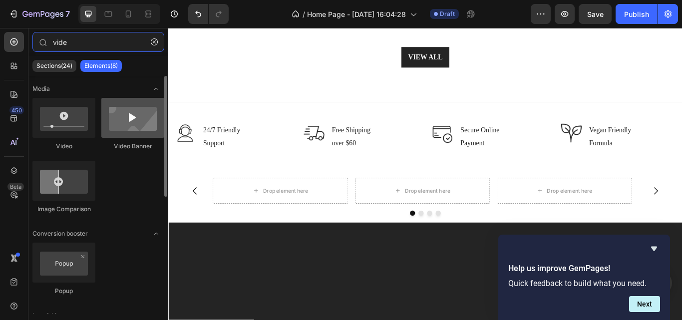
type input "vide"
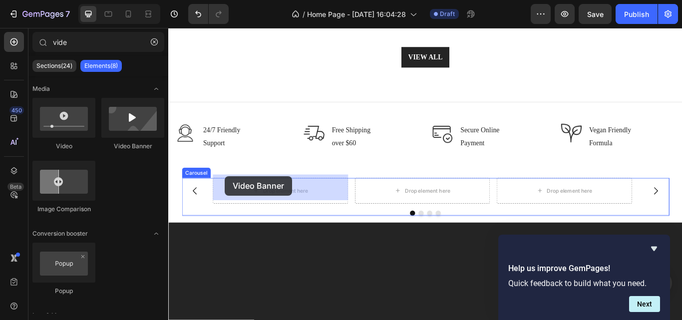
drag, startPoint x: 291, startPoint y: 153, endPoint x: 234, endPoint y: 201, distance: 73.7
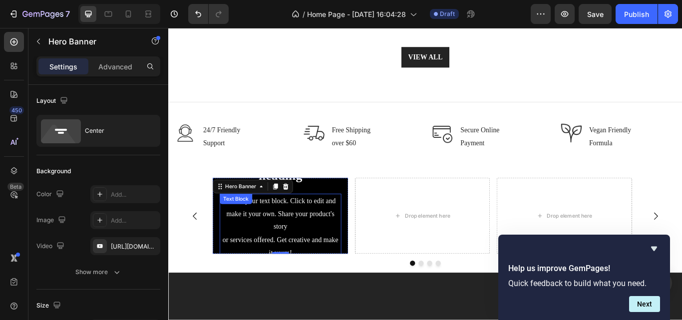
click at [320, 249] on div "This is your text block. Click to edit and make it your own. Share your product…" at bounding box center [299, 261] width 142 height 78
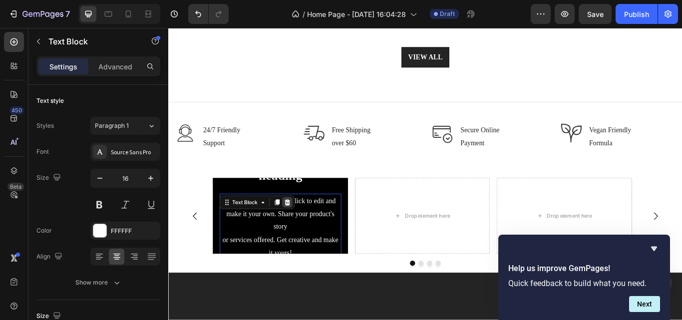
click at [306, 228] on icon at bounding box center [307, 231] width 6 height 7
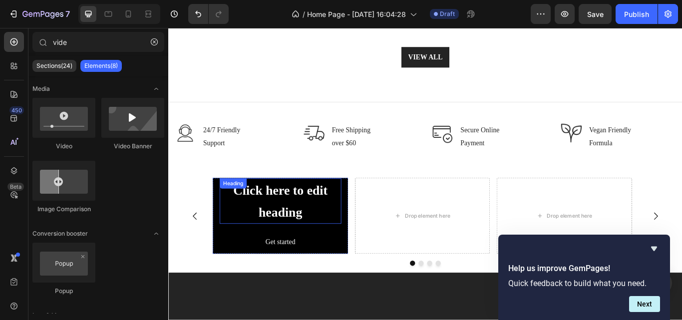
click at [290, 234] on h2 "Click here to edit heading" at bounding box center [299, 230] width 142 height 53
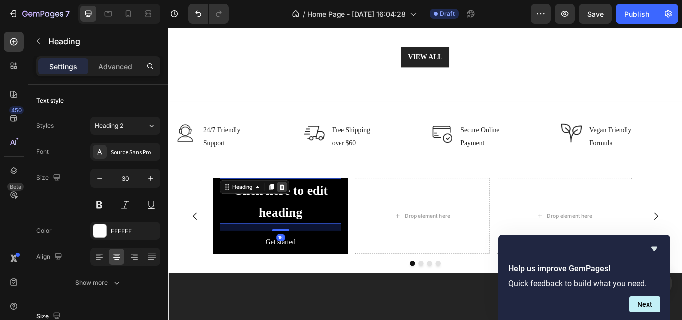
click at [302, 211] on icon at bounding box center [300, 213] width 6 height 7
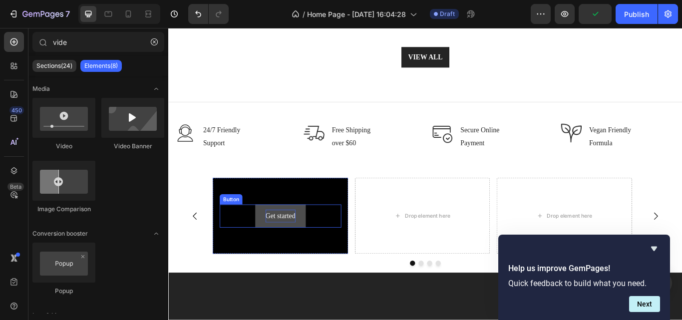
click at [306, 247] on div "Get started" at bounding box center [298, 247] width 35 height 15
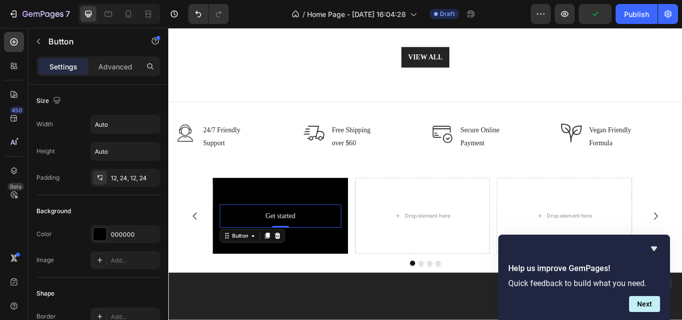
click at [295, 267] on icon at bounding box center [295, 271] width 8 height 8
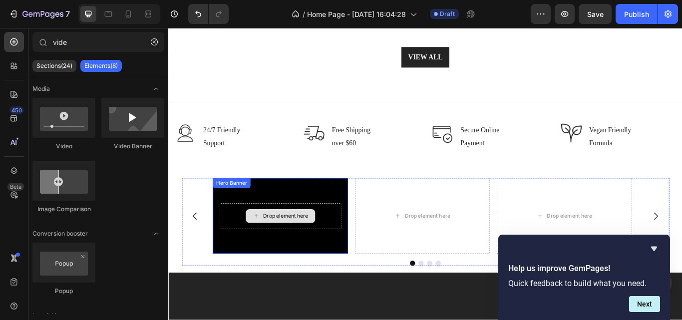
click at [304, 245] on div "Drop element here" at bounding box center [304, 248] width 53 height 8
click at [302, 245] on div "Drop element here" at bounding box center [304, 248] width 53 height 8
click at [342, 267] on div "Background Image" at bounding box center [299, 247] width 158 height 89
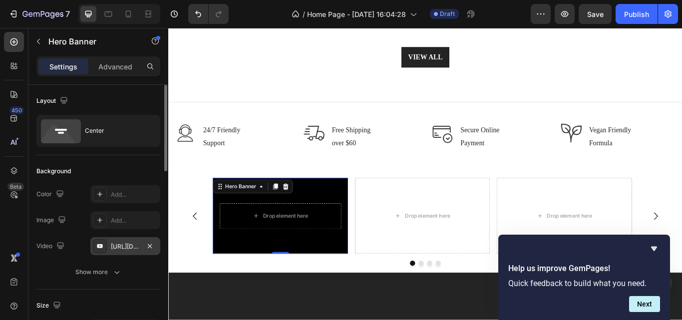
click at [137, 246] on div "[URL][DOMAIN_NAME]" at bounding box center [125, 246] width 29 height 9
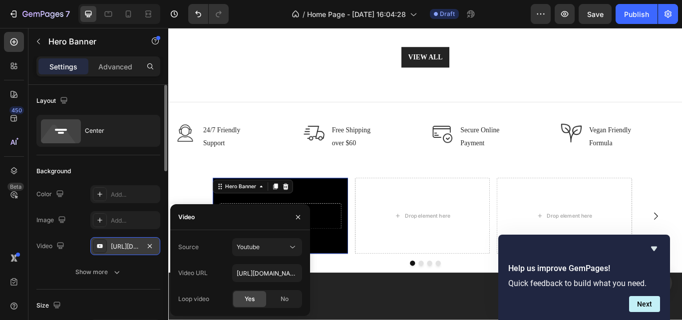
click at [137, 246] on div "[URL][DOMAIN_NAME]" at bounding box center [125, 246] width 29 height 9
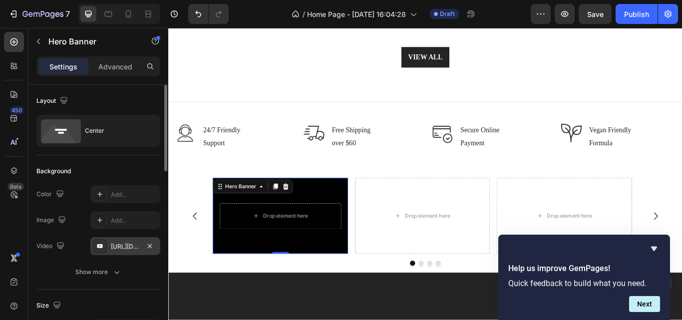
click at [137, 246] on div "[URL][DOMAIN_NAME]" at bounding box center [125, 246] width 29 height 9
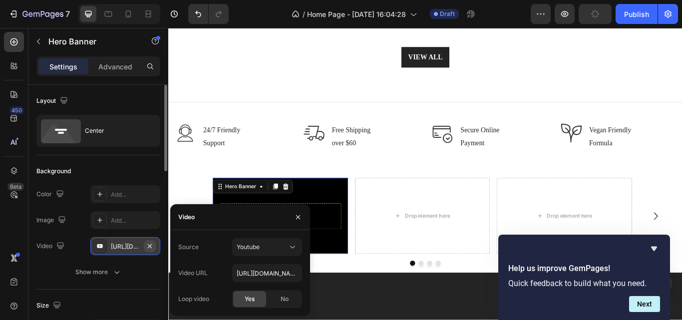
click at [153, 244] on icon "button" at bounding box center [150, 246] width 8 height 8
type input "Auto"
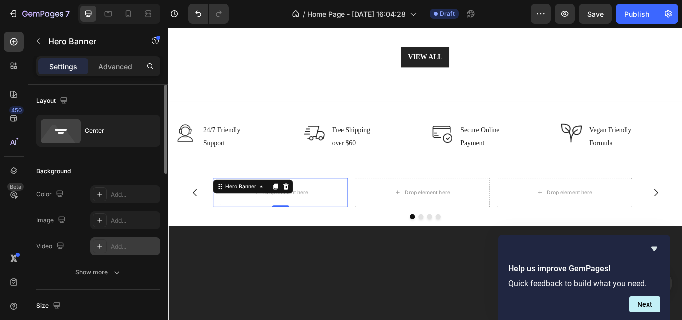
click at [137, 245] on div "Add..." at bounding box center [134, 246] width 47 height 9
type input "[URL][DOMAIN_NAME]"
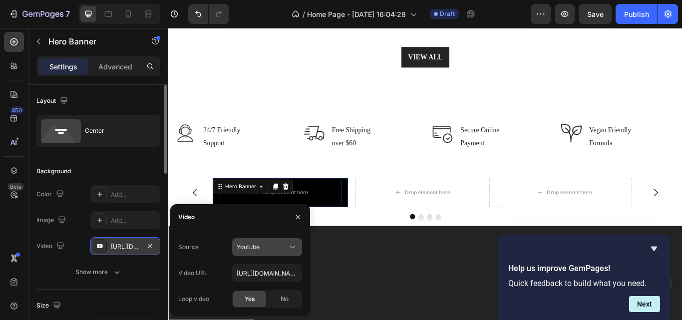
click at [281, 251] on div "Youtube" at bounding box center [262, 247] width 51 height 9
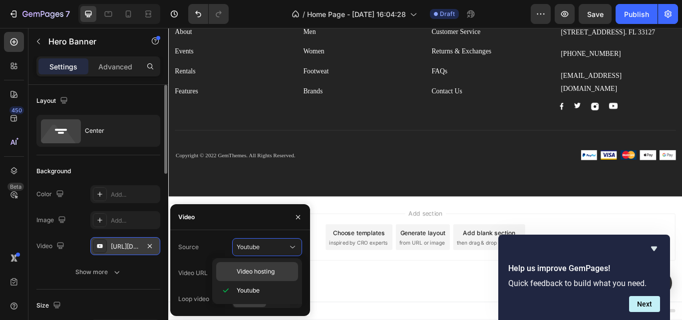
scroll to position [2462, 0]
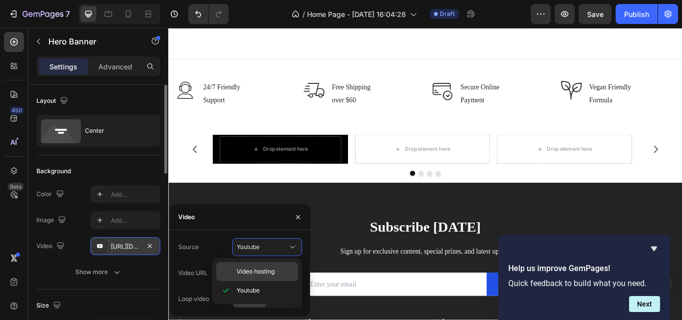
click at [257, 267] on span "Video hosting" at bounding box center [256, 271] width 38 height 9
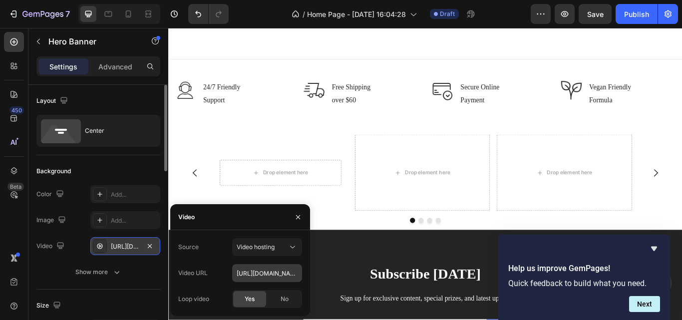
scroll to position [2227, 0]
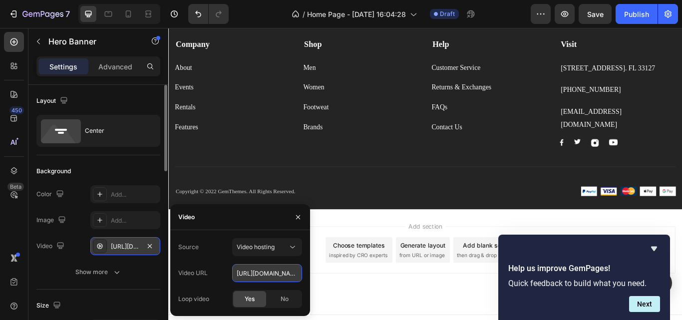
click at [260, 280] on input "[URL][DOMAIN_NAME]" at bounding box center [267, 273] width 70 height 18
paste input "[DOMAIN_NAME][URL]"
type input "[URL][DOMAIN_NAME]"
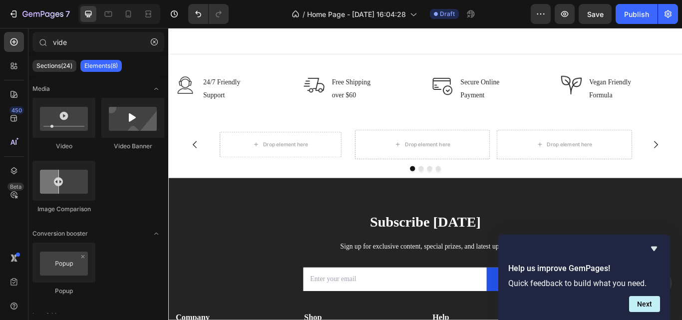
scroll to position [2477, 0]
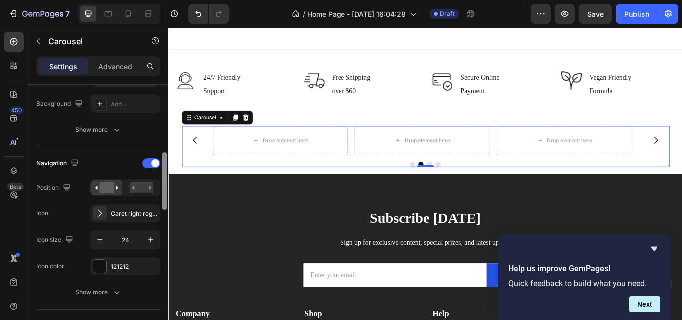
scroll to position [294, 0]
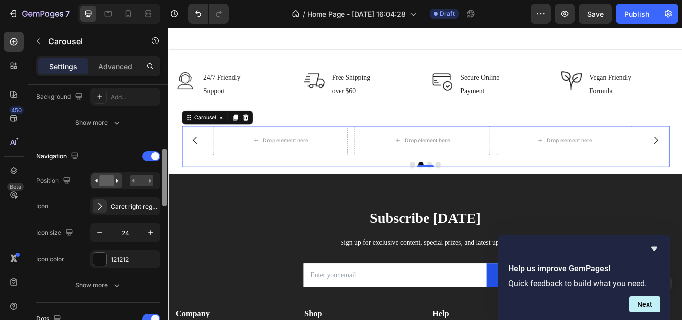
drag, startPoint x: 164, startPoint y: 134, endPoint x: 166, endPoint y: 198, distance: 64.0
click at [166, 198] on div at bounding box center [164, 177] width 5 height 57
click at [102, 204] on icon at bounding box center [100, 206] width 10 height 10
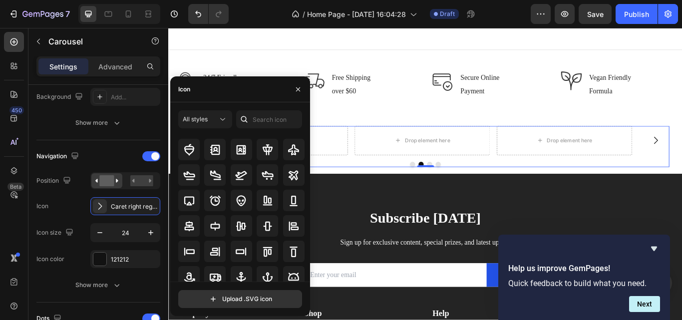
scroll to position [0, 0]
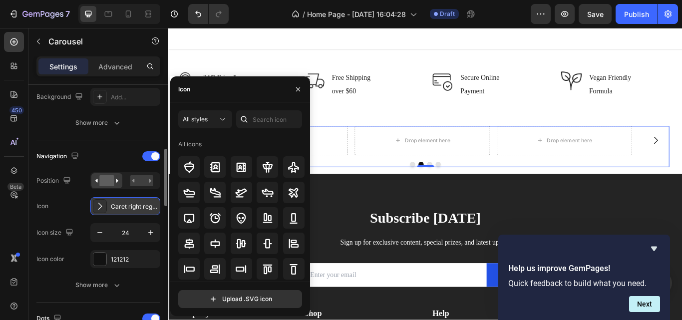
click at [98, 200] on div at bounding box center [100, 206] width 14 height 14
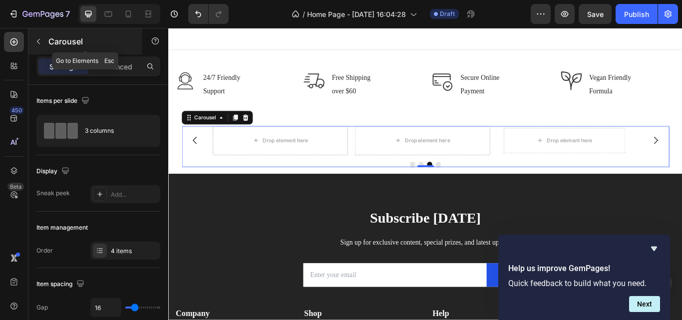
click at [35, 35] on button "button" at bounding box center [38, 41] width 16 height 16
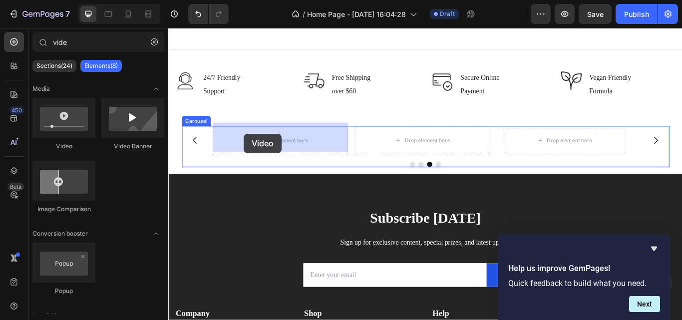
drag, startPoint x: 235, startPoint y: 152, endPoint x: 256, endPoint y: 151, distance: 21.0
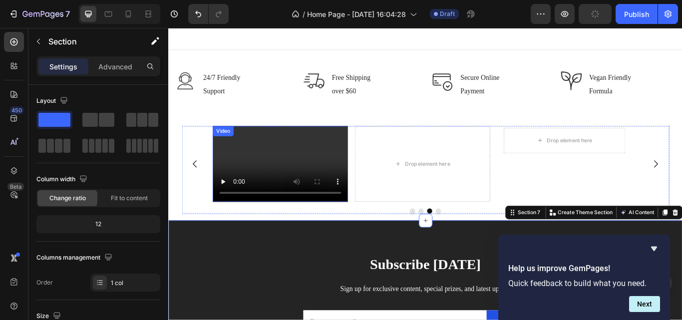
click at [284, 182] on video at bounding box center [299, 186] width 158 height 89
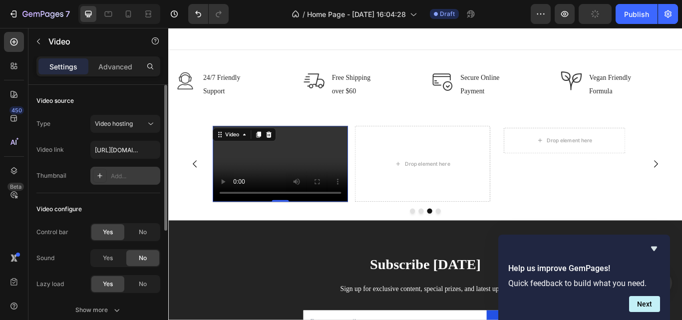
click at [135, 172] on div "Add..." at bounding box center [134, 176] width 47 height 9
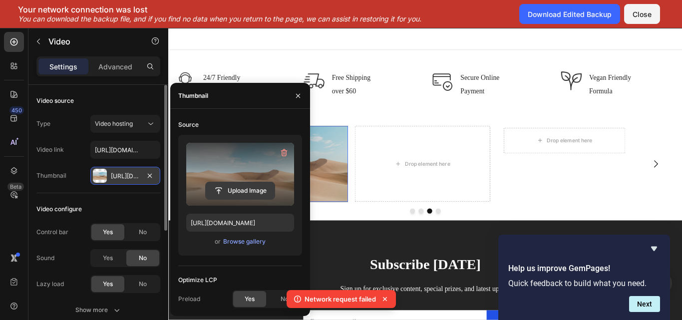
click at [247, 192] on input "file" at bounding box center [240, 190] width 69 height 17
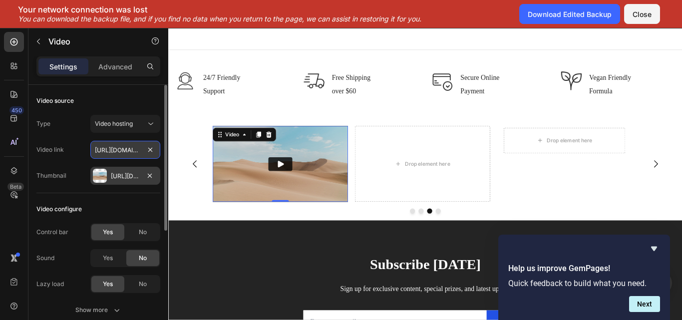
click at [134, 146] on input "[URL][DOMAIN_NAME]" at bounding box center [125, 150] width 70 height 18
click at [124, 149] on input "text" at bounding box center [125, 150] width 70 height 18
drag, startPoint x: 126, startPoint y: 150, endPoint x: 108, endPoint y: 150, distance: 17.5
click at [108, 150] on input "text" at bounding box center [125, 150] width 70 height 18
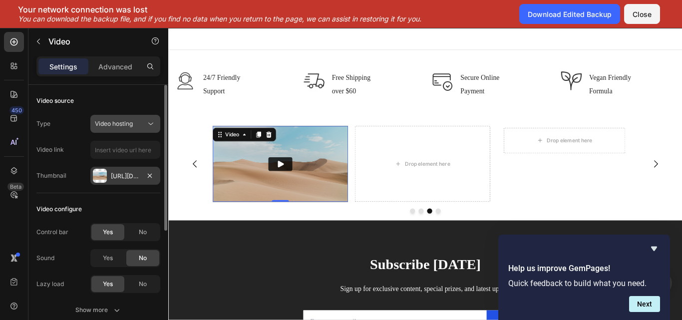
click at [135, 127] on div "Video hosting" at bounding box center [120, 123] width 51 height 9
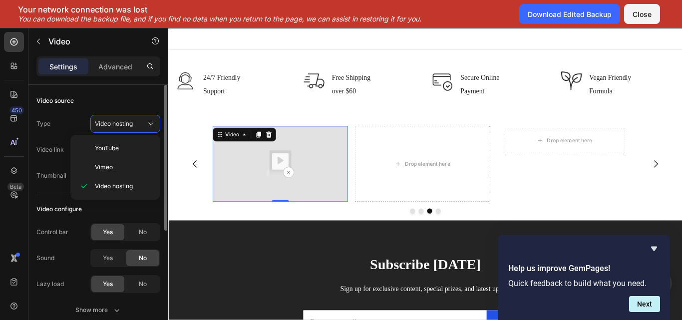
click at [76, 125] on div "Type Video hosting" at bounding box center [98, 124] width 124 height 18
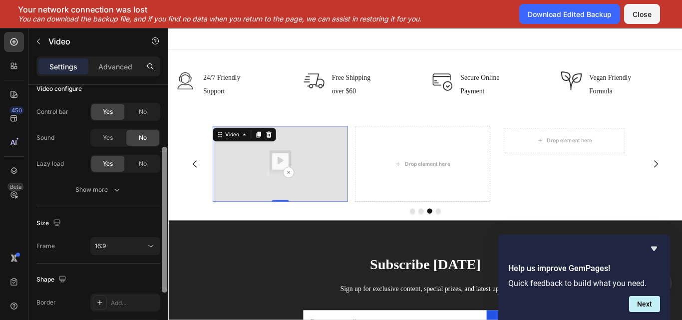
scroll to position [121, 0]
drag, startPoint x: 164, startPoint y: 203, endPoint x: 167, endPoint y: 270, distance: 67.5
click at [167, 270] on div at bounding box center [164, 217] width 7 height 264
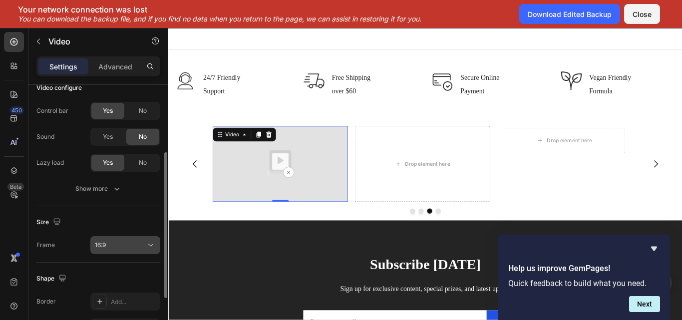
click at [149, 248] on icon at bounding box center [151, 245] width 10 height 10
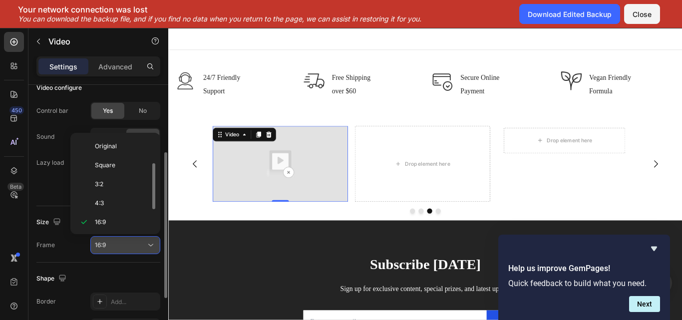
scroll to position [18, 0]
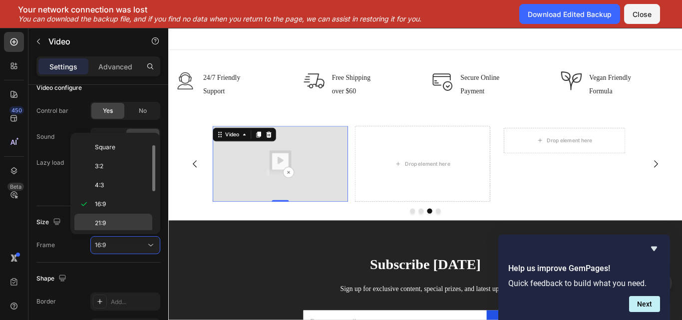
click at [136, 214] on div "21:9" at bounding box center [113, 223] width 78 height 19
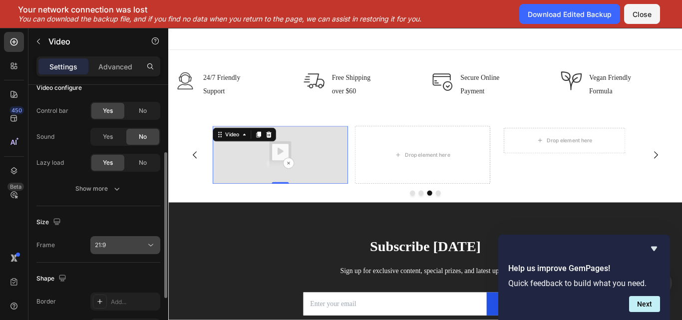
click at [140, 246] on div "21:9" at bounding box center [120, 245] width 51 height 9
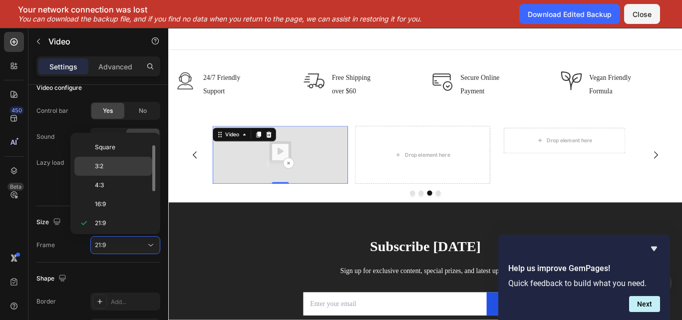
click at [119, 163] on p "3:2" at bounding box center [121, 166] width 53 height 9
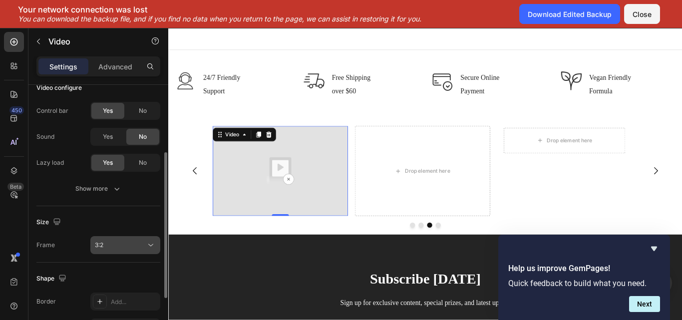
click at [144, 242] on div "3:2" at bounding box center [120, 245] width 51 height 9
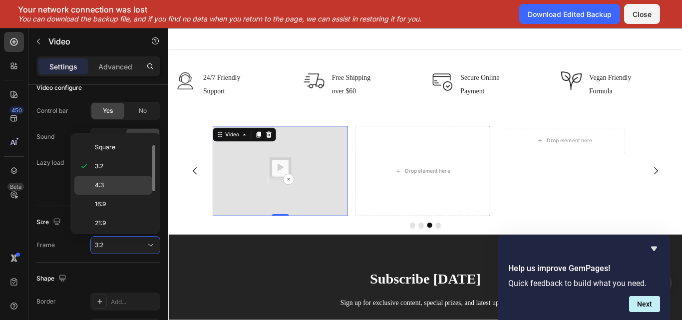
click at [133, 182] on p "4:3" at bounding box center [121, 185] width 53 height 9
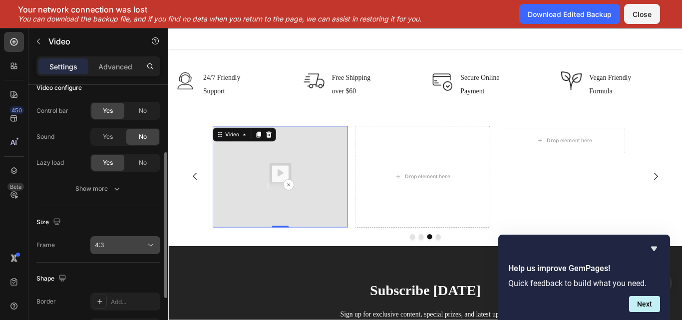
click at [146, 241] on icon at bounding box center [151, 245] width 10 height 10
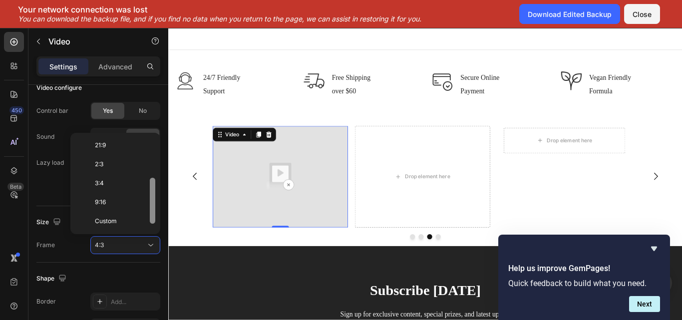
scroll to position [96, 0]
drag, startPoint x: 151, startPoint y: 180, endPoint x: 152, endPoint y: 222, distance: 41.4
click at [152, 222] on div at bounding box center [152, 207] width 5 height 46
click at [134, 217] on p "Custom" at bounding box center [121, 220] width 53 height 9
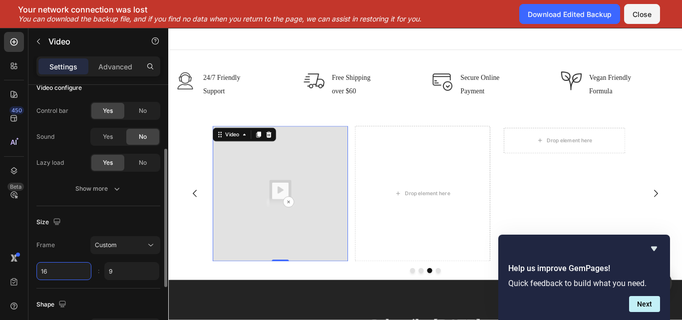
click at [59, 270] on input "16" at bounding box center [63, 271] width 55 height 18
type input "20"
click at [130, 276] on input "9" at bounding box center [131, 271] width 55 height 18
click at [131, 276] on input "9" at bounding box center [131, 271] width 55 height 18
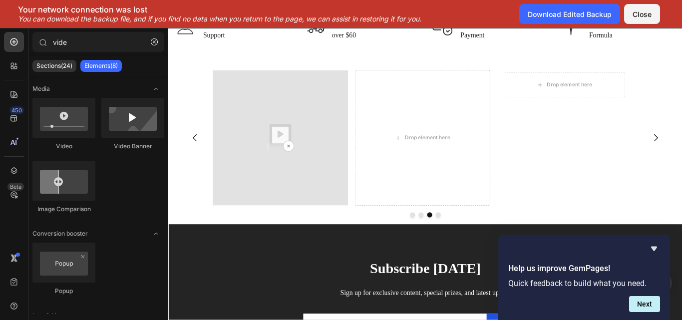
scroll to position [2548, 0]
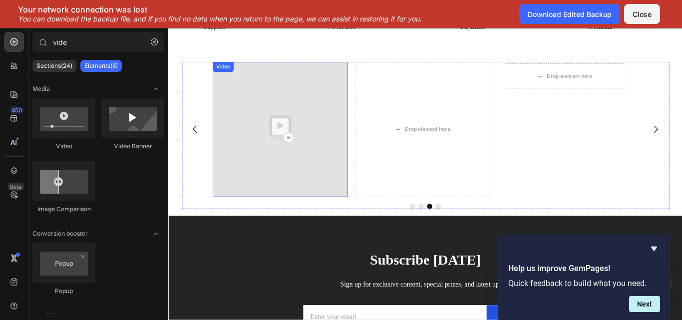
click at [272, 176] on img at bounding box center [299, 146] width 158 height 158
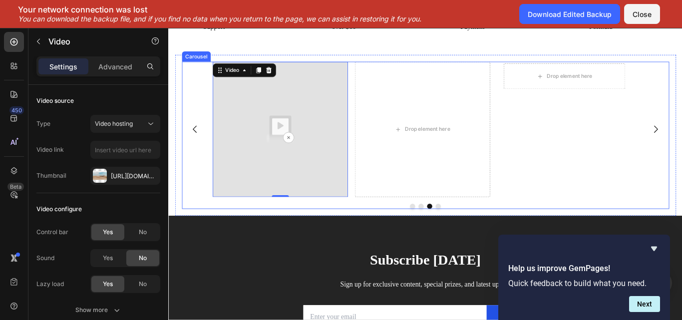
click at [667, 171] on div "Drop element here Hero Banner" at bounding box center [630, 146] width 158 height 158
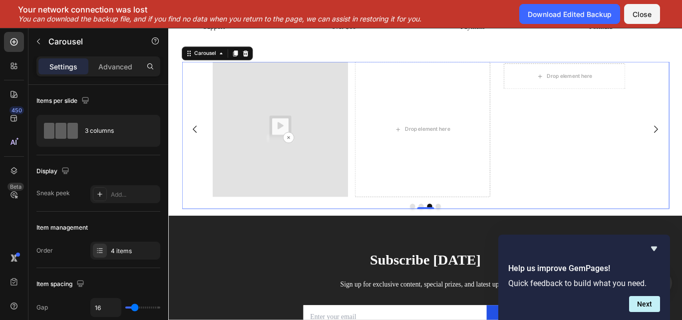
click at [681, 182] on div "Drop element here Hero Banner" at bounding box center [630, 146] width 158 height 158
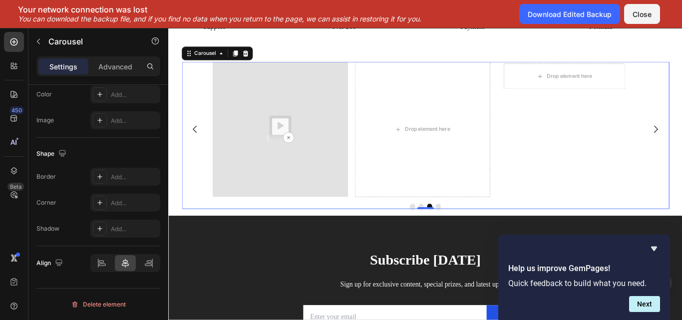
scroll to position [0, 0]
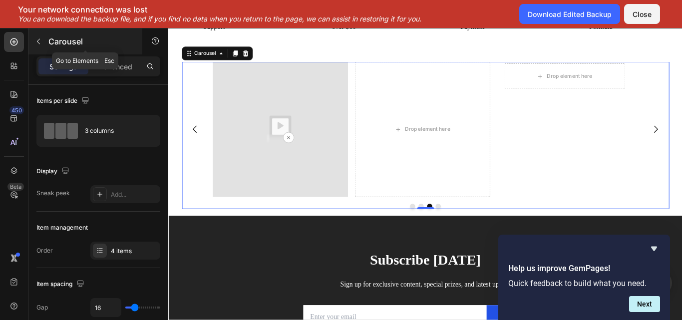
click at [40, 38] on icon "button" at bounding box center [38, 41] width 8 height 8
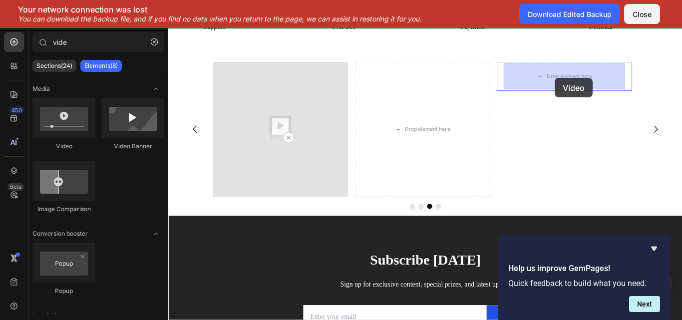
drag, startPoint x: 245, startPoint y: 152, endPoint x: 619, endPoint y: 86, distance: 380.2
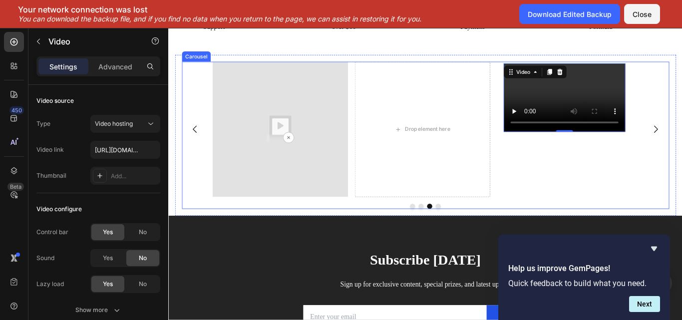
click at [656, 184] on div "Video 0 Hero Banner" at bounding box center [630, 146] width 158 height 158
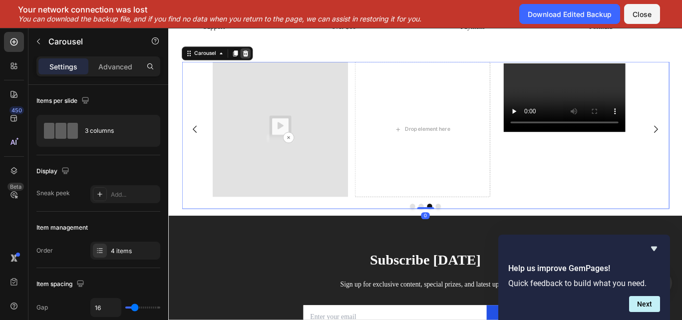
click at [258, 53] on div at bounding box center [258, 58] width 12 height 12
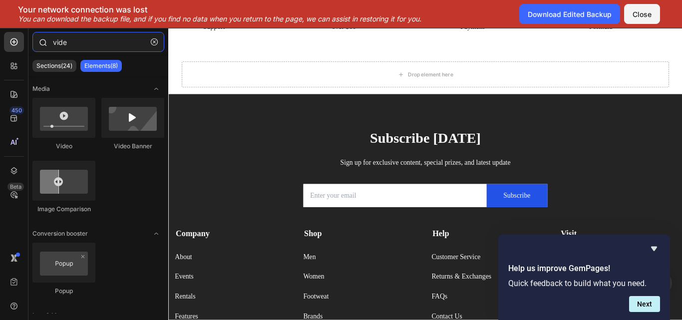
click at [82, 43] on input "vide" at bounding box center [98, 42] width 132 height 20
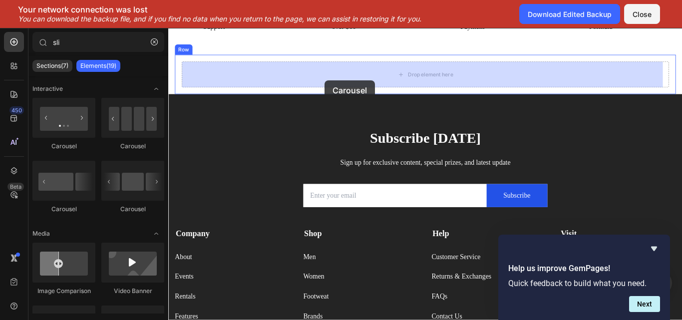
drag, startPoint x: 300, startPoint y: 156, endPoint x: 350, endPoint y: 89, distance: 84.2
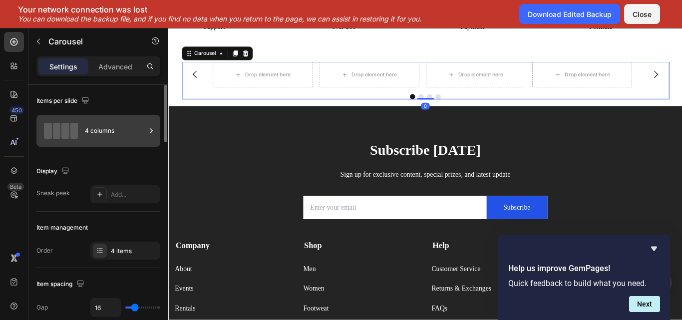
click at [130, 131] on div "4 columns" at bounding box center [115, 130] width 61 height 23
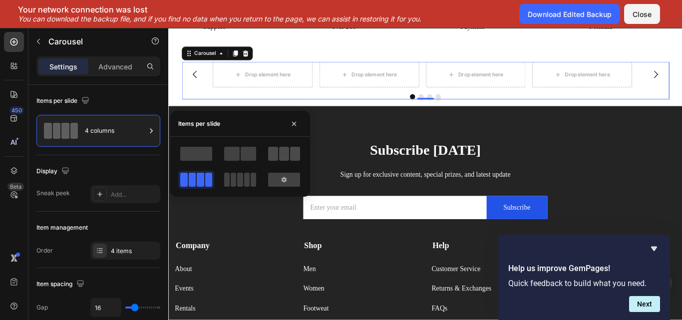
click at [278, 154] on div at bounding box center [284, 154] width 32 height 14
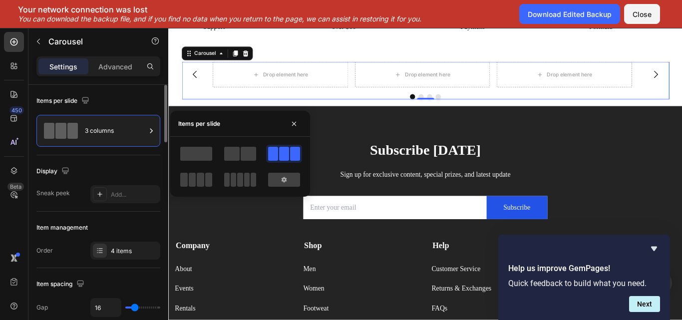
click at [146, 98] on div "Items per slide" at bounding box center [98, 101] width 124 height 16
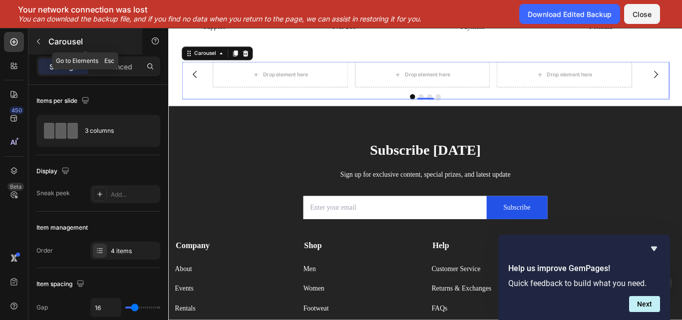
click at [36, 44] on icon "button" at bounding box center [38, 41] width 8 height 8
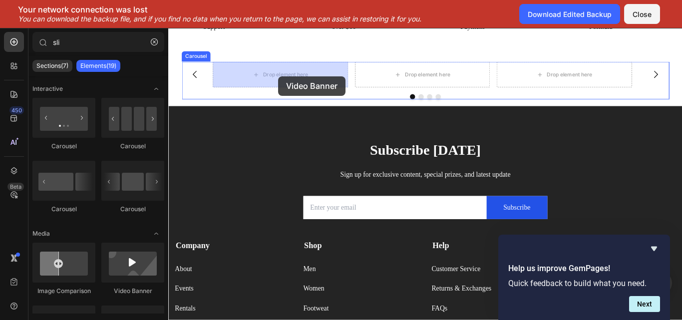
drag, startPoint x: 288, startPoint y: 307, endPoint x: 297, endPoint y: 84, distance: 222.8
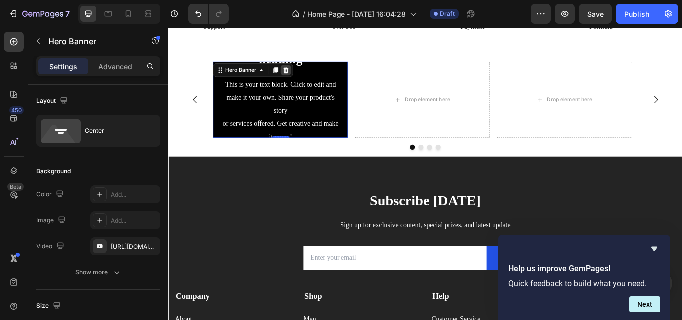
click at [302, 76] on icon at bounding box center [305, 77] width 6 height 7
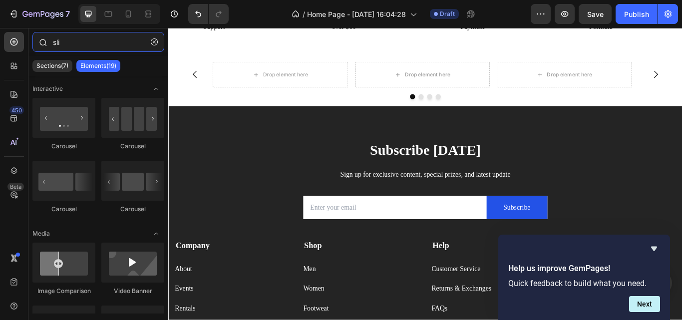
click at [73, 43] on input "sli" at bounding box center [98, 42] width 132 height 20
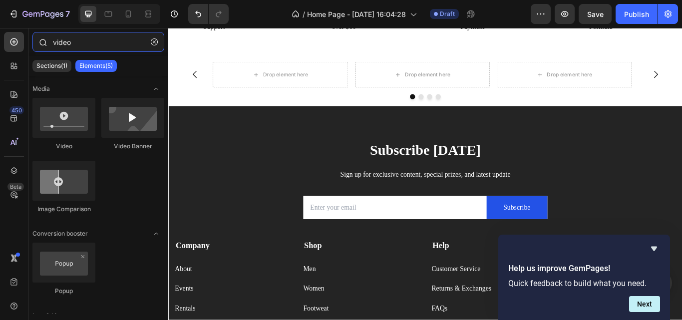
type input "video"
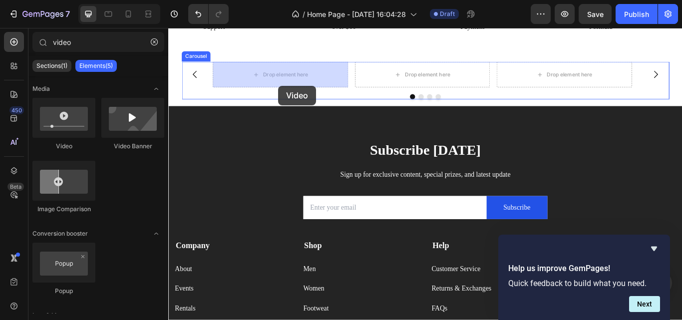
drag, startPoint x: 246, startPoint y: 162, endPoint x: 296, endPoint y: 97, distance: 82.0
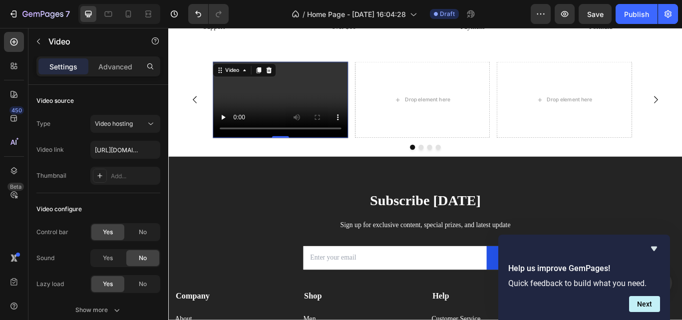
click at [302, 113] on video at bounding box center [299, 111] width 158 height 89
click at [309, 110] on video at bounding box center [299, 111] width 158 height 89
click at [326, 102] on video at bounding box center [299, 111] width 158 height 89
click at [361, 85] on video at bounding box center [299, 111] width 158 height 89
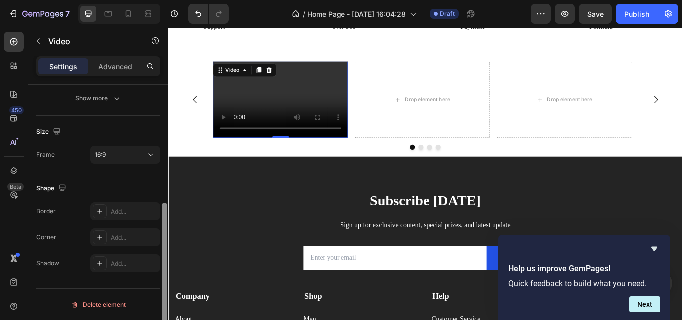
drag, startPoint x: 161, startPoint y: 169, endPoint x: 162, endPoint y: 194, distance: 25.5
click at [162, 194] on div at bounding box center [164, 217] width 7 height 264
click at [148, 157] on icon at bounding box center [151, 155] width 10 height 10
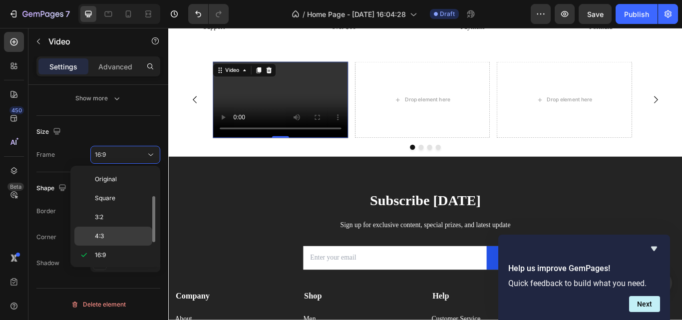
scroll to position [18, 0]
click at [125, 261] on div "21:9" at bounding box center [113, 256] width 78 height 19
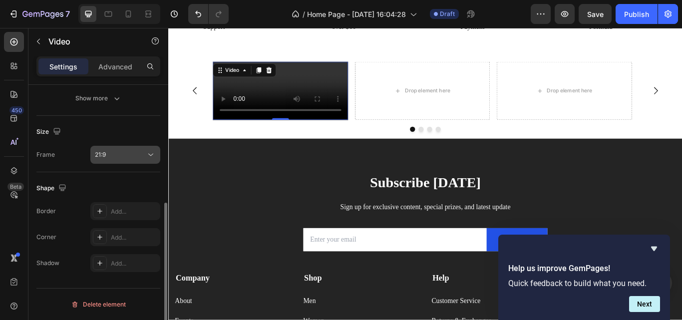
click at [151, 158] on icon at bounding box center [151, 155] width 10 height 10
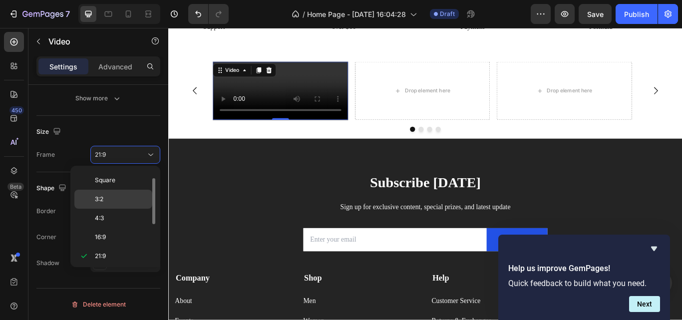
scroll to position [96, 0]
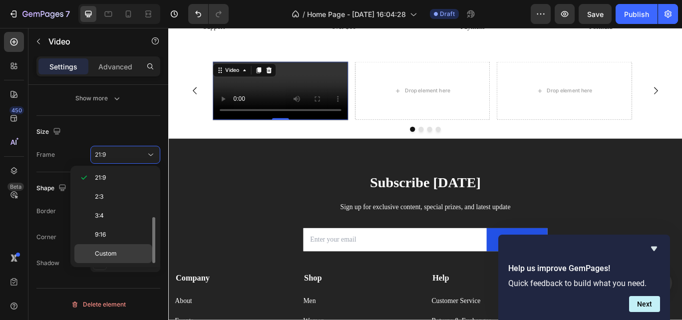
click at [131, 245] on div "Custom" at bounding box center [113, 253] width 78 height 19
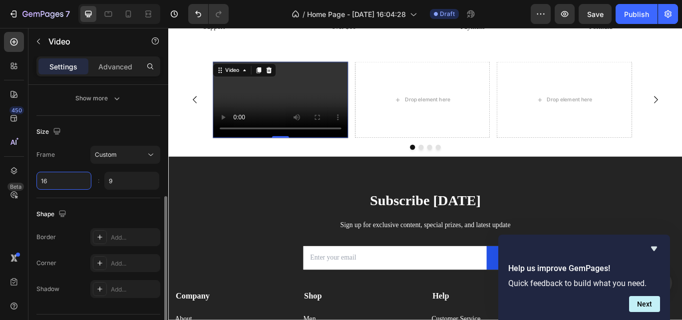
click at [72, 184] on input "16" at bounding box center [63, 181] width 55 height 18
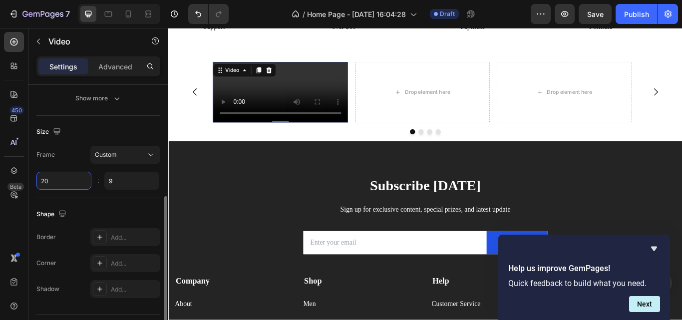
type input "2"
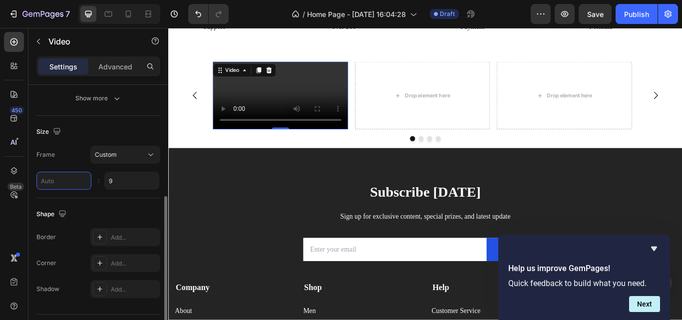
type input "9"
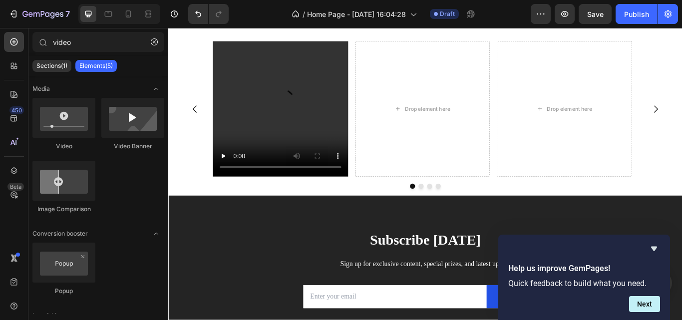
scroll to position [1892, 0]
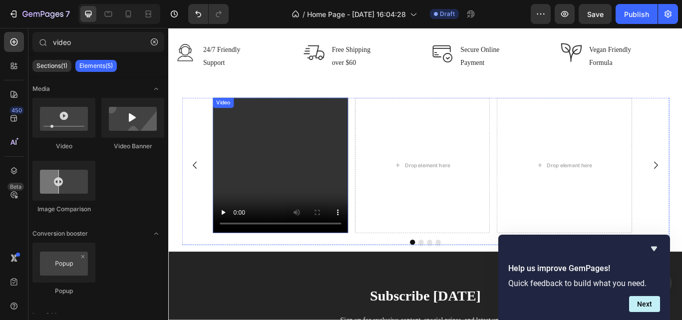
click at [271, 190] on video at bounding box center [299, 188] width 158 height 158
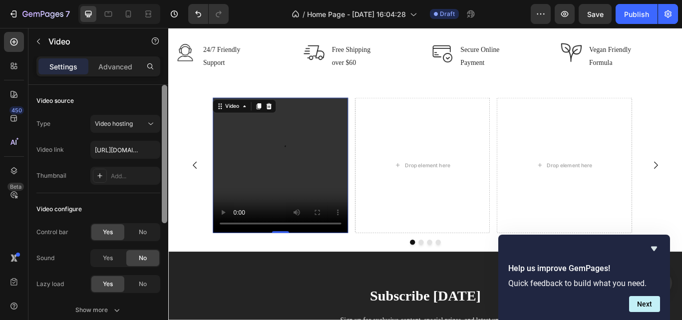
scroll to position [238, 0]
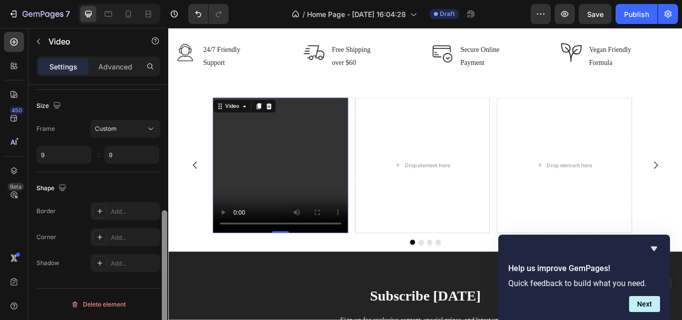
drag, startPoint x: 168, startPoint y: 195, endPoint x: 166, endPoint y: 210, distance: 15.5
click at [166, 210] on div at bounding box center [164, 217] width 7 height 264
click at [73, 154] on input "9" at bounding box center [63, 155] width 55 height 18
type input "9"
click at [130, 156] on input "9" at bounding box center [131, 155] width 55 height 18
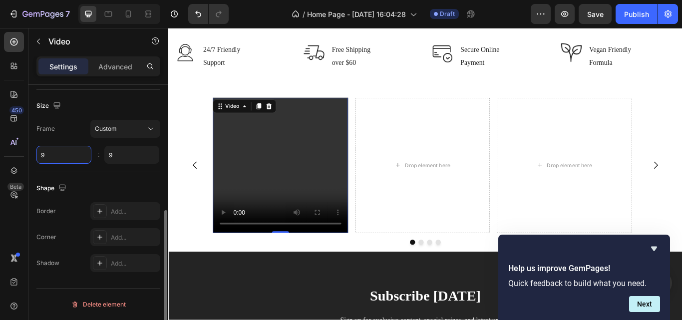
type input "9"
click at [78, 156] on input "9" at bounding box center [63, 155] width 55 height 18
type input "4"
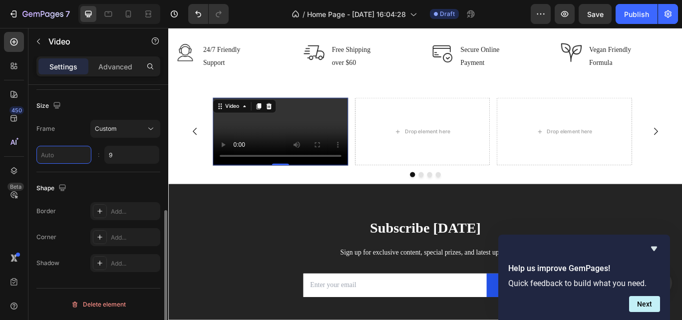
type input "6"
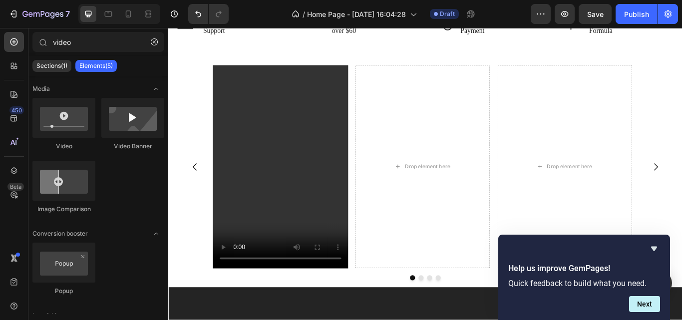
scroll to position [1925, 0]
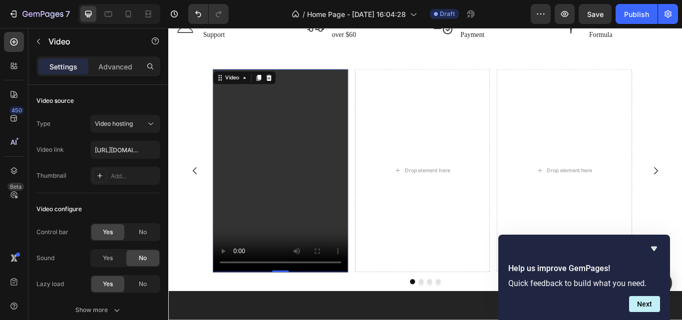
click at [289, 183] on video at bounding box center [299, 194] width 158 height 236
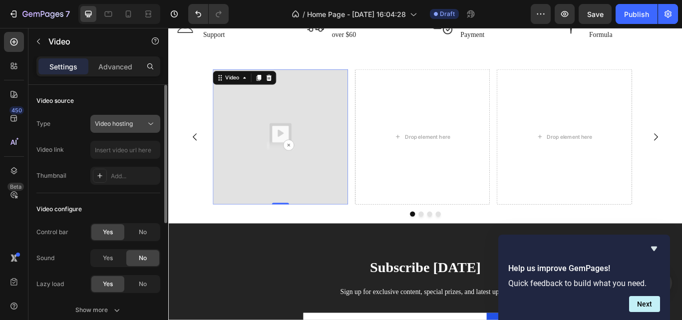
click at [140, 129] on button "Video hosting" at bounding box center [125, 124] width 70 height 18
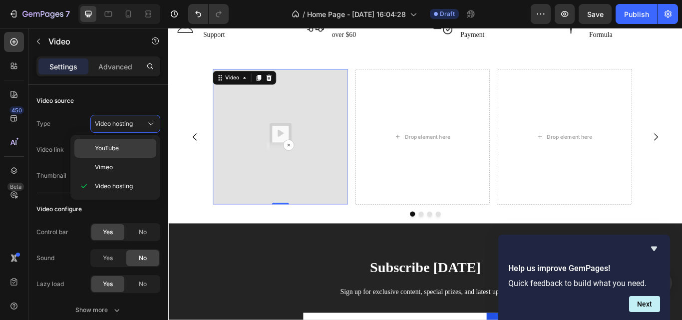
click at [142, 145] on p "YouTube" at bounding box center [123, 148] width 57 height 9
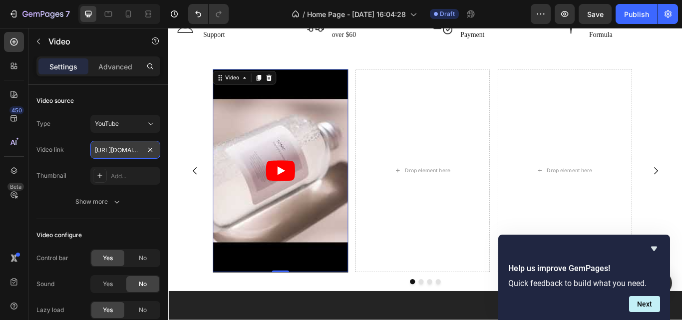
click at [124, 152] on input "[URL][DOMAIN_NAME]" at bounding box center [125, 150] width 70 height 18
paste input "shorts/k8hC5qWhsH8"
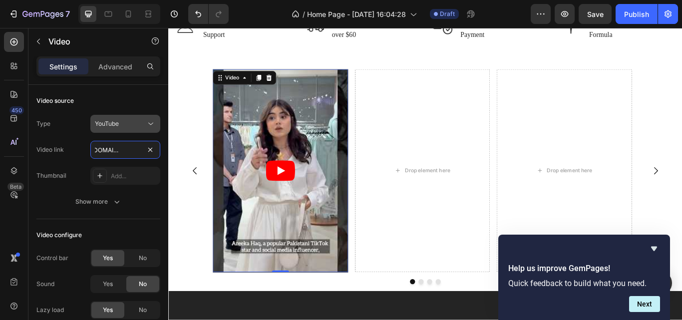
type input "[URL][DOMAIN_NAME]"
click at [142, 124] on div "YouTube" at bounding box center [120, 123] width 51 height 9
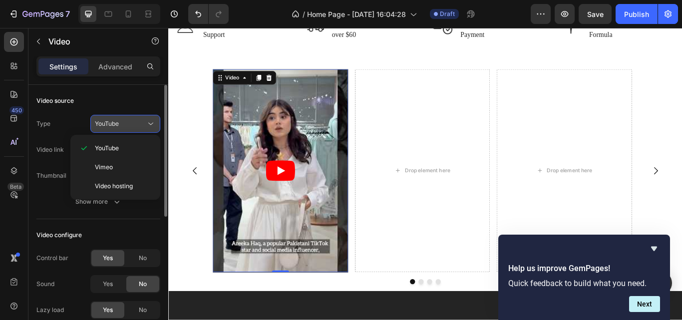
click at [147, 122] on icon at bounding box center [151, 124] width 10 height 10
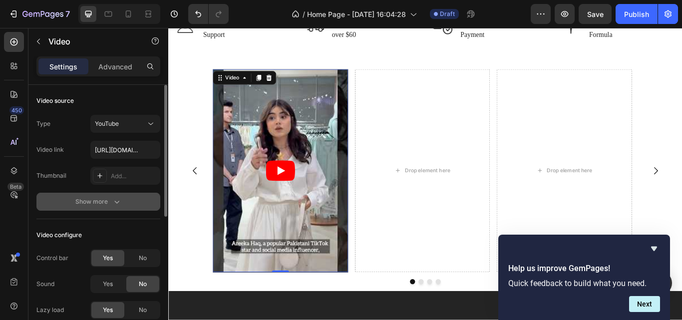
click at [123, 198] on button "Show more" at bounding box center [98, 202] width 124 height 18
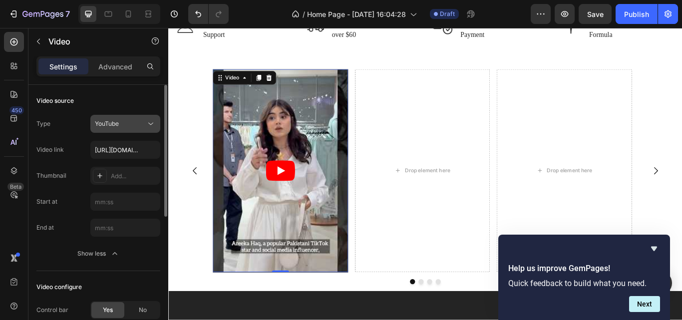
click at [139, 115] on button "YouTube" at bounding box center [125, 124] width 70 height 18
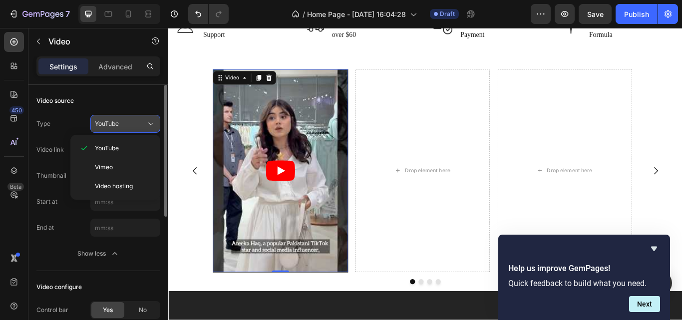
click at [144, 124] on div "YouTube" at bounding box center [120, 123] width 51 height 9
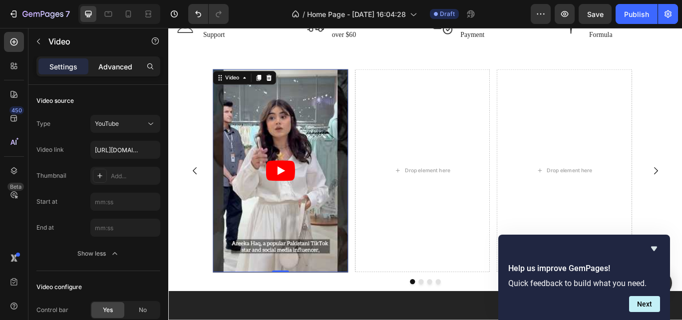
click at [109, 70] on p "Advanced" at bounding box center [115, 66] width 34 height 10
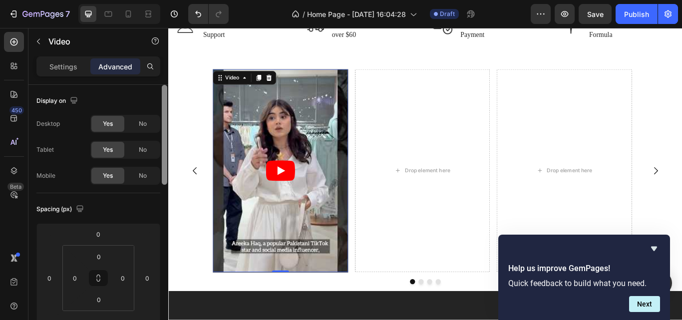
drag, startPoint x: 165, startPoint y: 170, endPoint x: 158, endPoint y: 113, distance: 57.3
click at [158, 113] on div "Display on Desktop Yes No Tablet Yes No Mobile Yes No Spacing (px) 0 0 0 0 0 0 …" at bounding box center [98, 217] width 140 height 264
click at [129, 0] on html "7 / Home Page - [DATE] 16:04:28 Draft Preview Save Publish 450 Beta video Secti…" at bounding box center [341, 0] width 682 height 0
click at [103, 282] on button at bounding box center [98, 278] width 19 height 16
drag, startPoint x: 165, startPoint y: 173, endPoint x: 162, endPoint y: 119, distance: 53.5
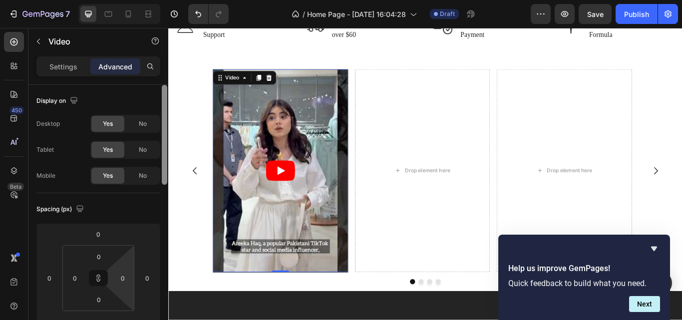
click at [162, 119] on div at bounding box center [164, 135] width 5 height 100
click at [69, 65] on p "Settings" at bounding box center [63, 66] width 28 height 10
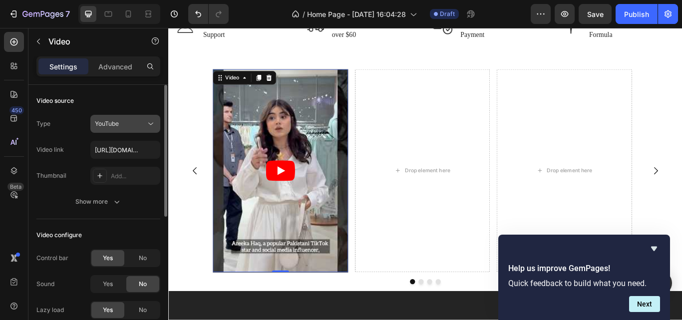
click at [125, 129] on button "YouTube" at bounding box center [125, 124] width 70 height 18
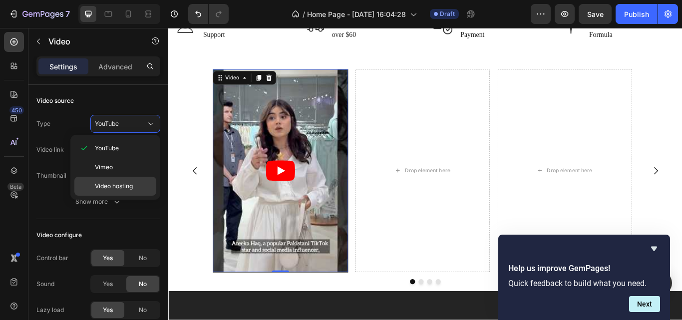
click at [144, 184] on p "Video hosting" at bounding box center [123, 186] width 57 height 9
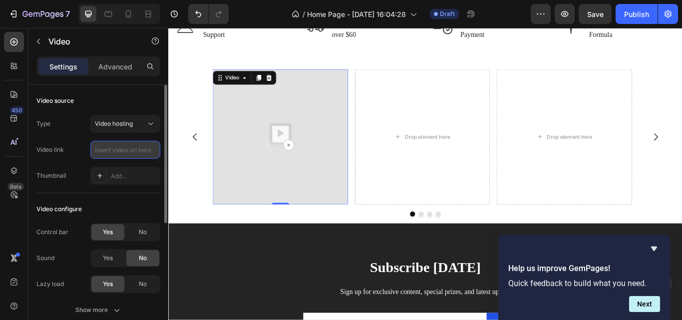
click at [136, 150] on input "text" at bounding box center [125, 150] width 70 height 18
paste input "[URL][DOMAIN_NAME]"
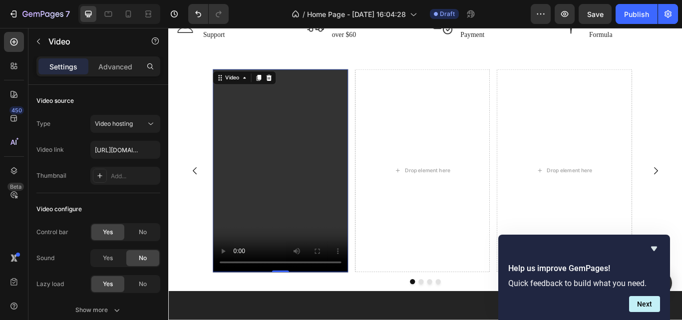
click at [300, 195] on video at bounding box center [299, 194] width 158 height 236
click at [133, 148] on input "[URL][DOMAIN_NAME]" at bounding box center [125, 150] width 70 height 18
drag, startPoint x: 133, startPoint y: 148, endPoint x: 121, endPoint y: 149, distance: 12.0
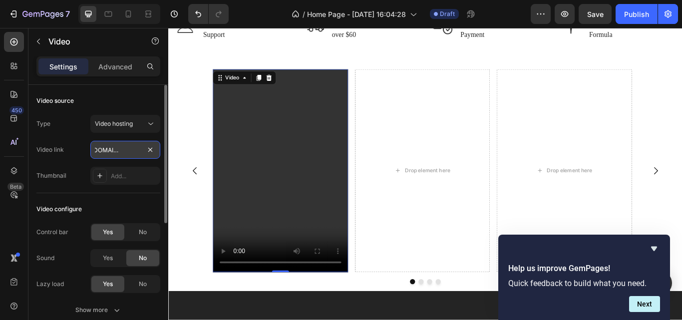
click at [121, 149] on input "[URL][DOMAIN_NAME]" at bounding box center [125, 150] width 70 height 18
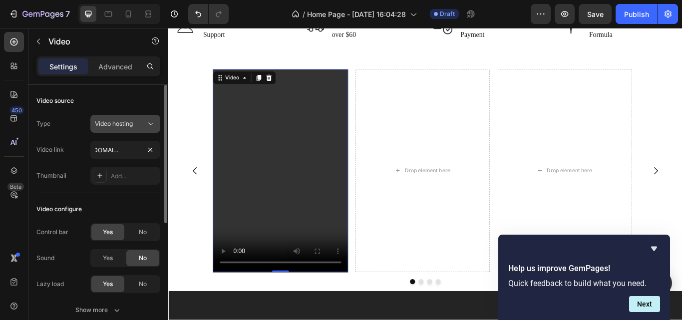
click at [155, 120] on icon at bounding box center [151, 124] width 10 height 10
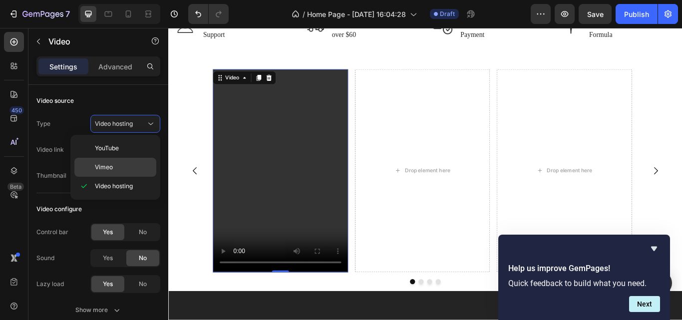
click at [127, 161] on div "Vimeo" at bounding box center [115, 167] width 82 height 19
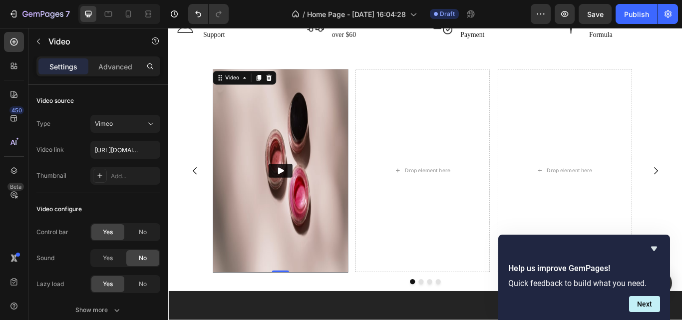
click at [300, 192] on icon "Play" at bounding box center [299, 195] width 10 height 10
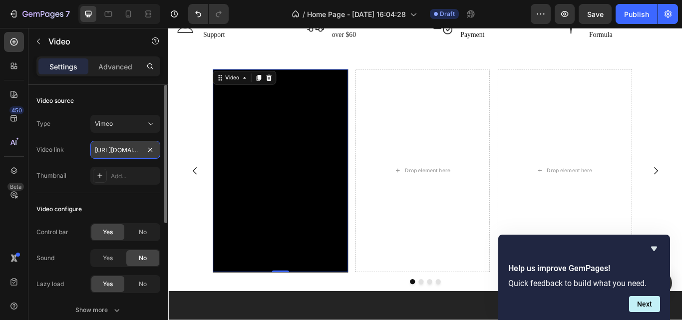
click at [132, 152] on input "[URL][DOMAIN_NAME]" at bounding box center [125, 150] width 70 height 18
drag, startPoint x: 132, startPoint y: 152, endPoint x: 118, endPoint y: 165, distance: 18.7
click at [118, 165] on div "Type Vimeo Video link [URL][DOMAIN_NAME] Thumbnail Add..." at bounding box center [98, 150] width 124 height 70
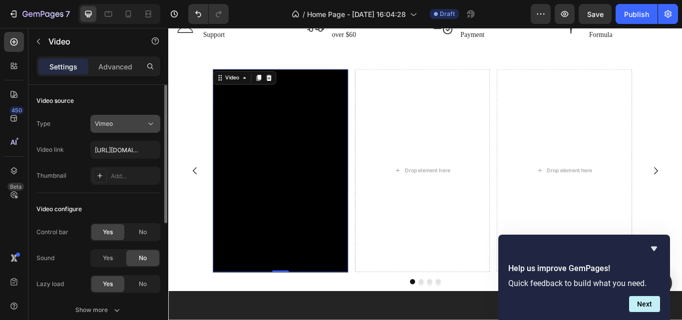
click at [150, 119] on icon at bounding box center [151, 124] width 10 height 10
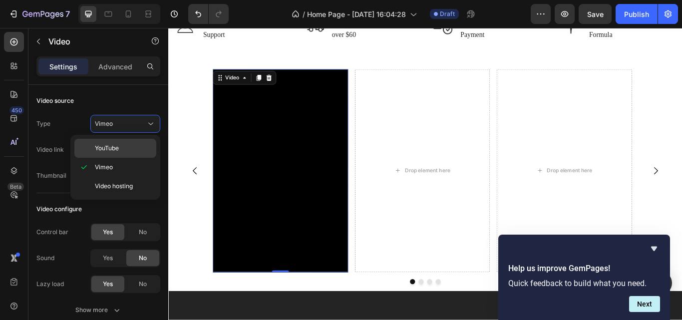
click at [131, 145] on p "YouTube" at bounding box center [123, 148] width 57 height 9
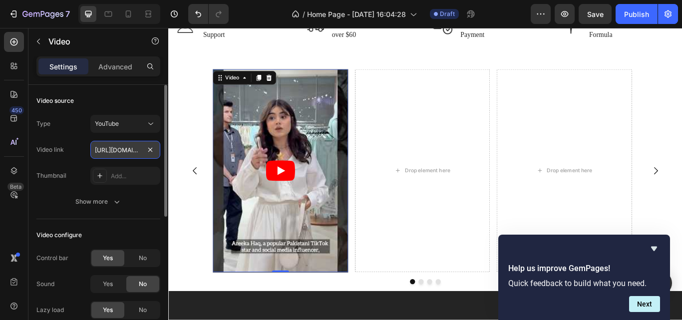
click at [135, 151] on input "[URL][DOMAIN_NAME]" at bounding box center [125, 150] width 70 height 18
paste input "[DOMAIN_NAME][URL]"
type input "[URL][DOMAIN_NAME]"
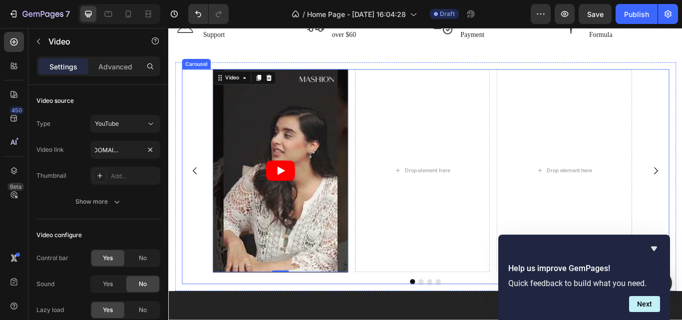
click at [383, 92] on div "Video 0 Drop element here Drop element here Drop element here" at bounding box center [468, 194] width 496 height 236
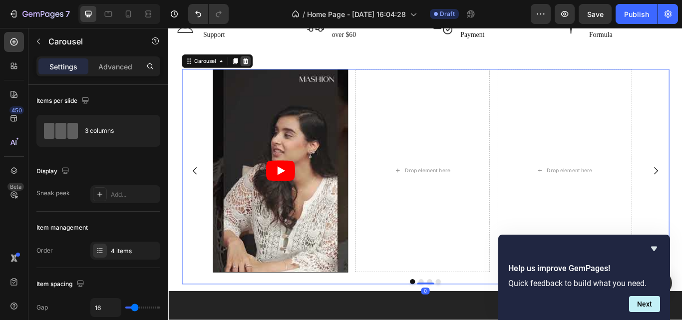
click at [262, 68] on div at bounding box center [258, 67] width 12 height 12
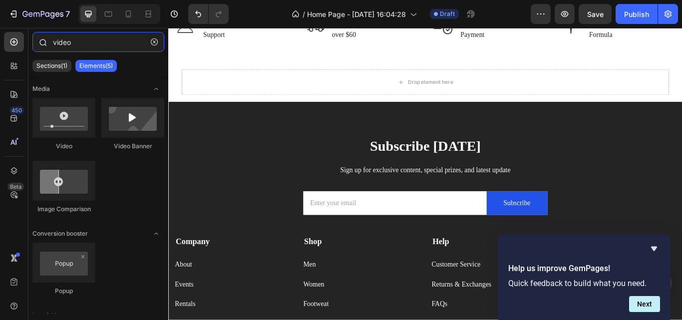
click at [91, 43] on input "video" at bounding box center [98, 42] width 132 height 20
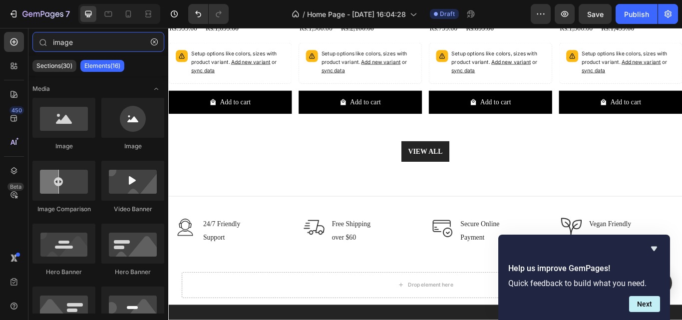
scroll to position [2412, 0]
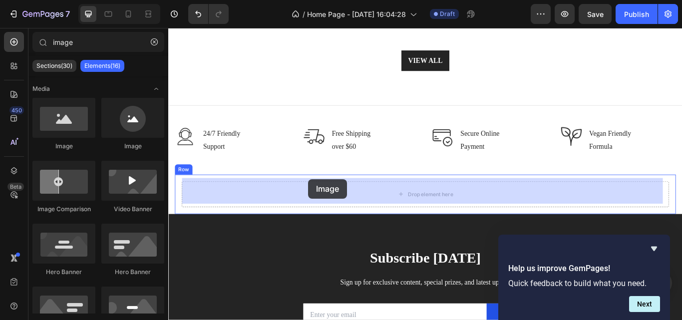
drag, startPoint x: 226, startPoint y: 148, endPoint x: 331, endPoint y: 204, distance: 119.3
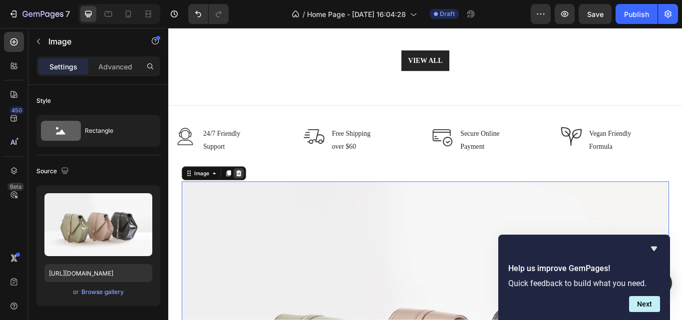
click at [253, 195] on icon at bounding box center [250, 197] width 6 height 7
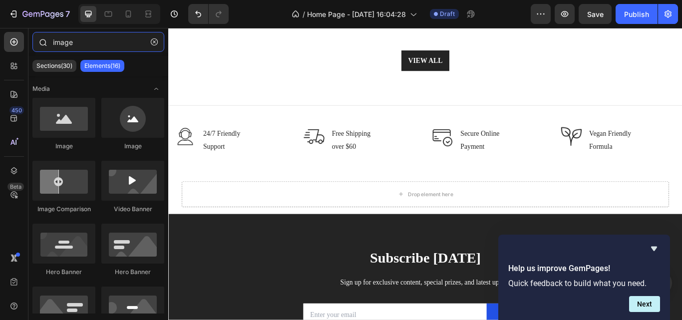
click at [87, 44] on input "image" at bounding box center [98, 42] width 132 height 20
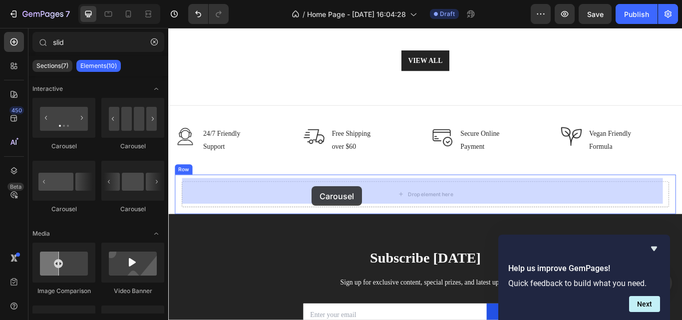
drag, startPoint x: 306, startPoint y: 145, endPoint x: 335, endPoint y: 213, distance: 74.2
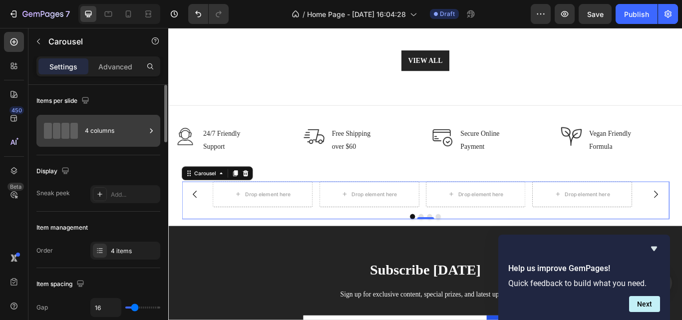
click at [124, 143] on div "4 columns" at bounding box center [98, 131] width 124 height 32
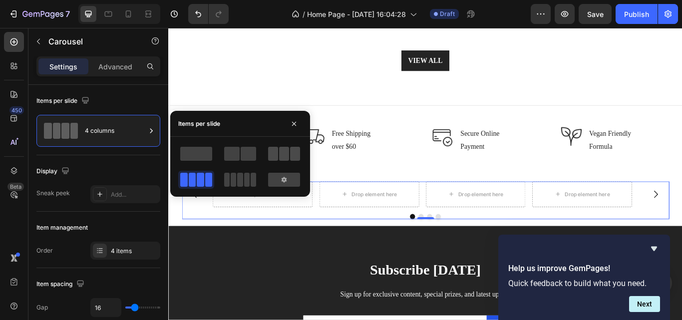
click at [278, 152] on div at bounding box center [284, 154] width 32 height 14
click at [280, 159] on span at bounding box center [284, 154] width 10 height 14
click at [281, 159] on span at bounding box center [284, 154] width 10 height 14
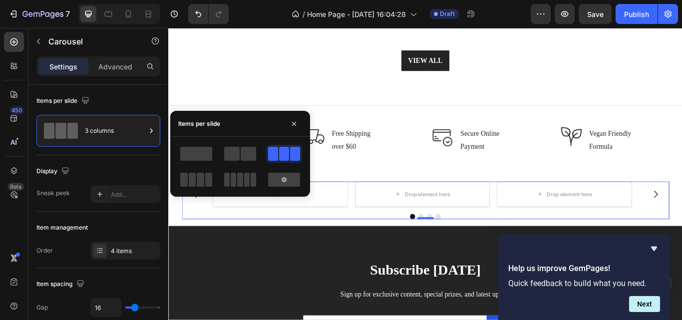
click at [281, 159] on span at bounding box center [284, 154] width 10 height 14
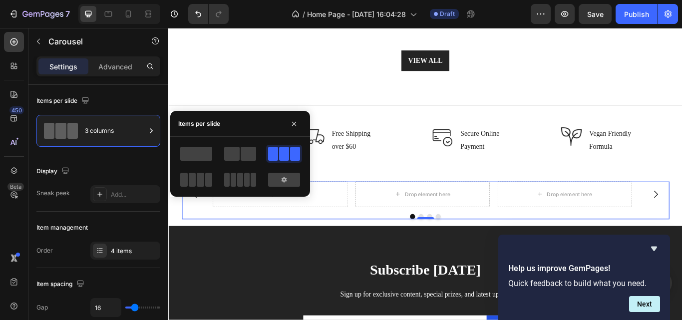
click at [281, 159] on span at bounding box center [284, 154] width 10 height 14
click at [148, 172] on div "Display" at bounding box center [98, 171] width 124 height 16
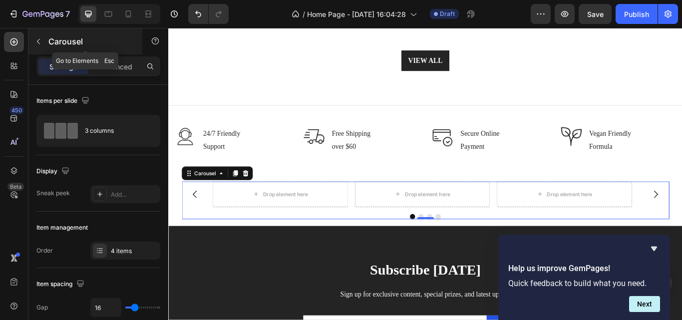
click at [40, 41] on icon "button" at bounding box center [38, 41] width 8 height 8
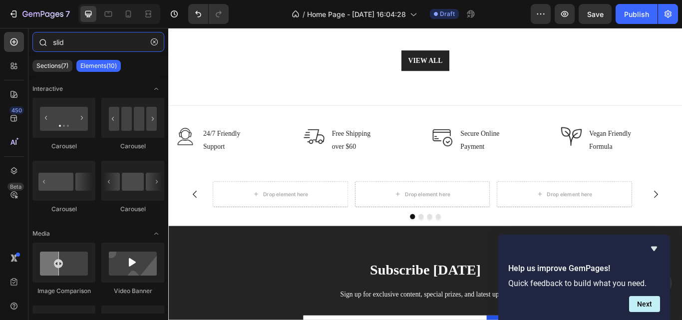
click at [80, 47] on input "slid" at bounding box center [98, 42] width 132 height 20
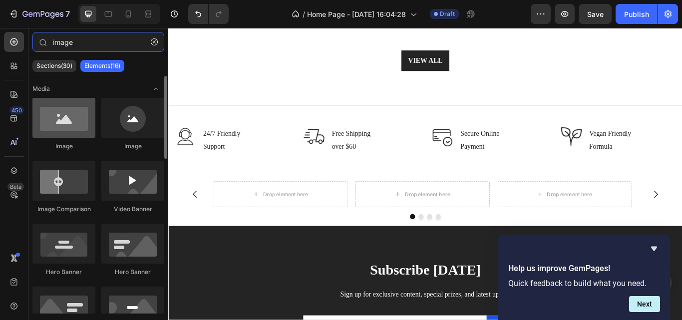
type input "image"
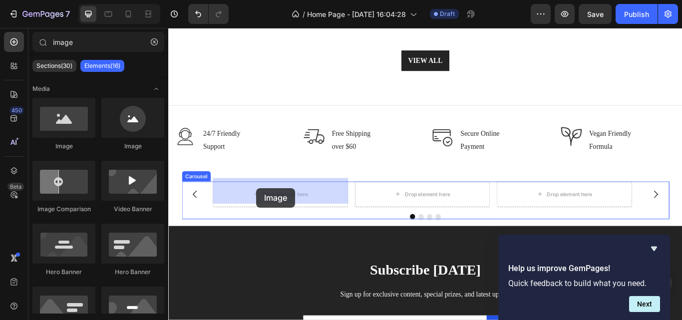
drag, startPoint x: 221, startPoint y: 157, endPoint x: 271, endPoint y: 215, distance: 76.1
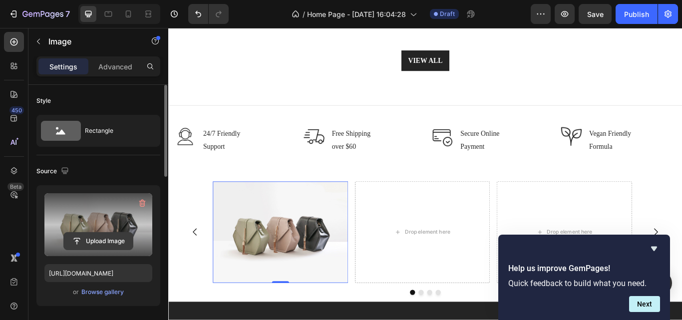
click at [106, 248] on input "file" at bounding box center [98, 241] width 69 height 17
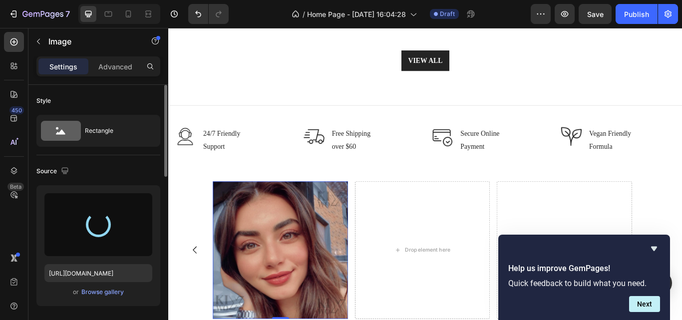
type input "[URL][DOMAIN_NAME]"
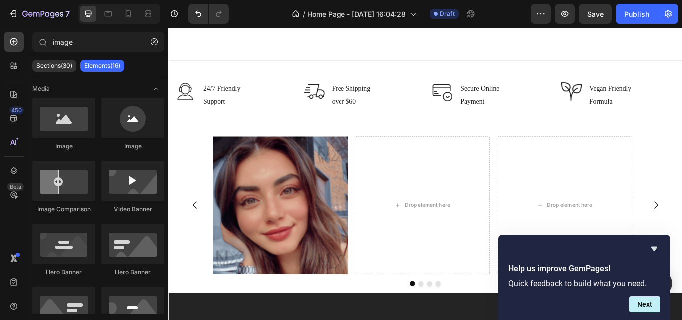
scroll to position [2459, 0]
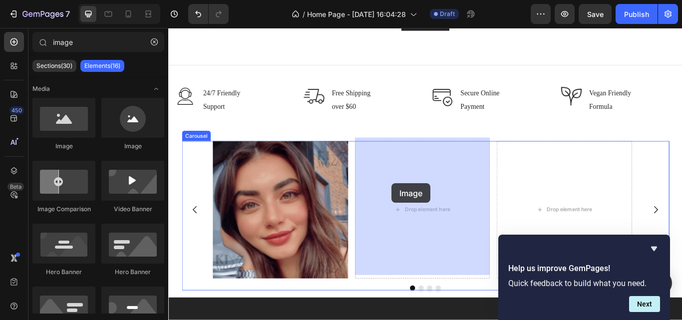
drag, startPoint x: 217, startPoint y: 161, endPoint x: 428, endPoint y: 209, distance: 216.5
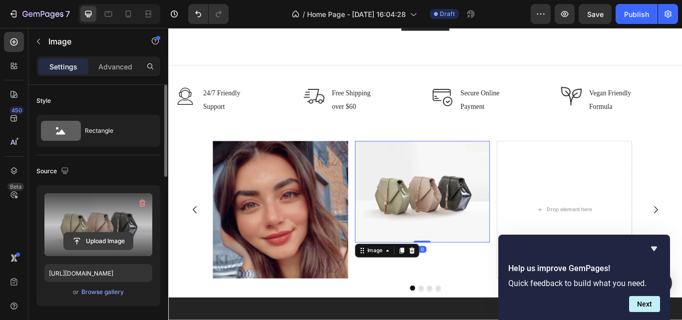
click at [105, 241] on input "file" at bounding box center [98, 241] width 69 height 17
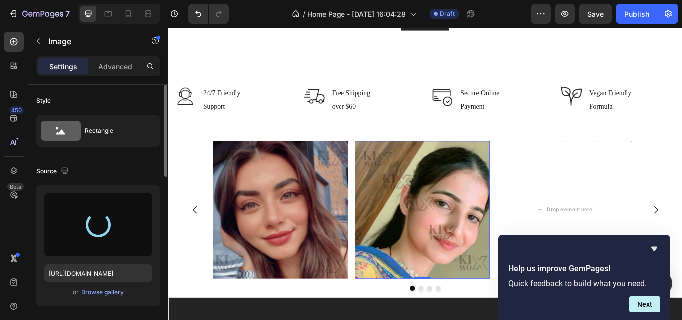
type input "[URL][DOMAIN_NAME]"
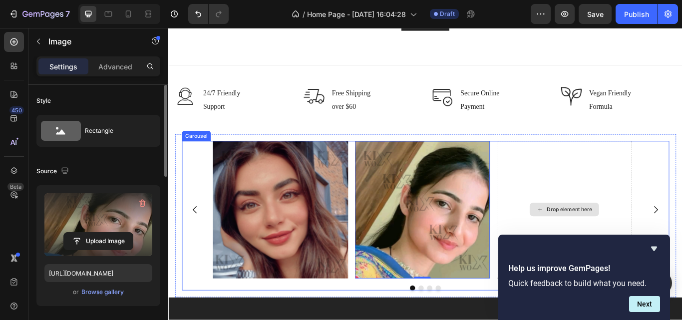
click at [607, 201] on div "Drop element here" at bounding box center [630, 240] width 158 height 160
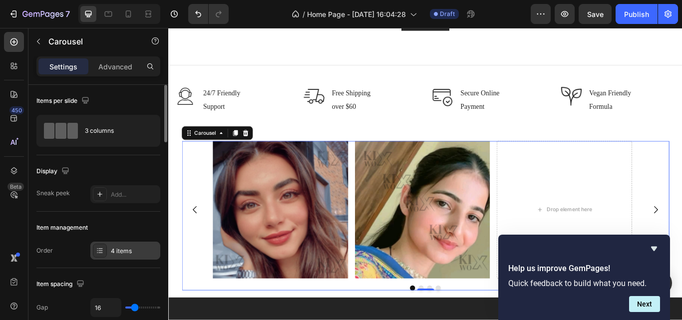
click at [128, 248] on div "4 items" at bounding box center [134, 251] width 47 height 9
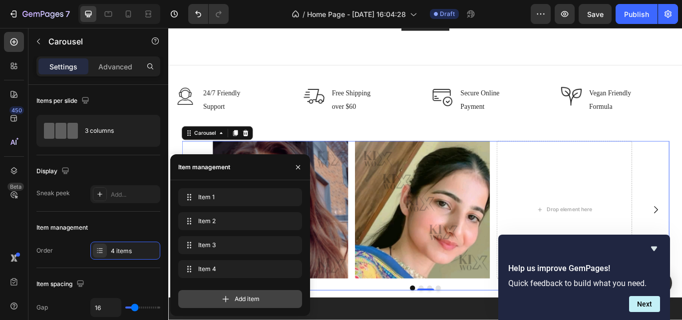
click at [263, 303] on div "Add item" at bounding box center [240, 299] width 124 height 18
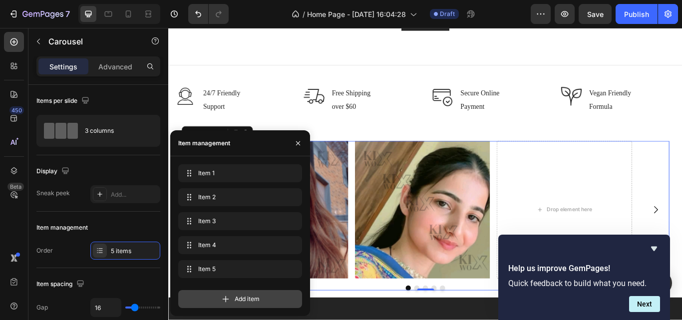
click at [254, 300] on span "Add item" at bounding box center [247, 299] width 25 height 9
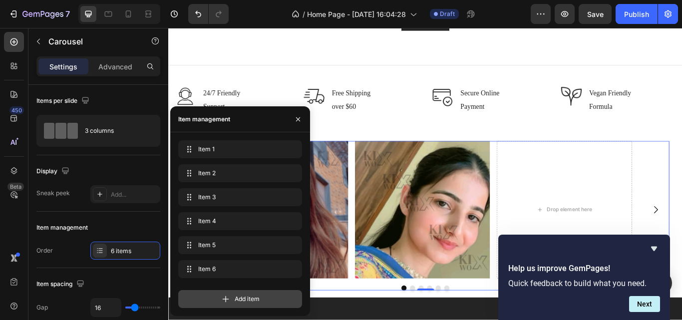
click at [254, 300] on span "Add item" at bounding box center [247, 299] width 25 height 9
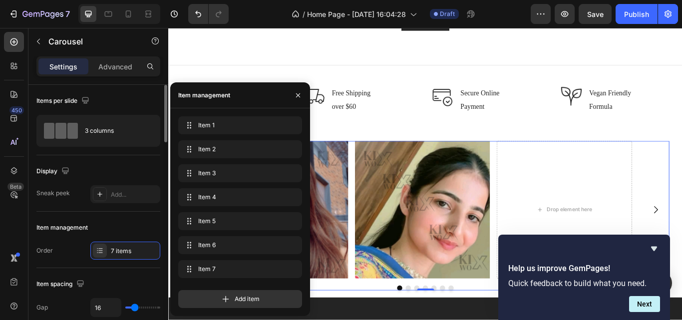
click at [106, 219] on div "Item management Order 7 items" at bounding box center [98, 240] width 124 height 56
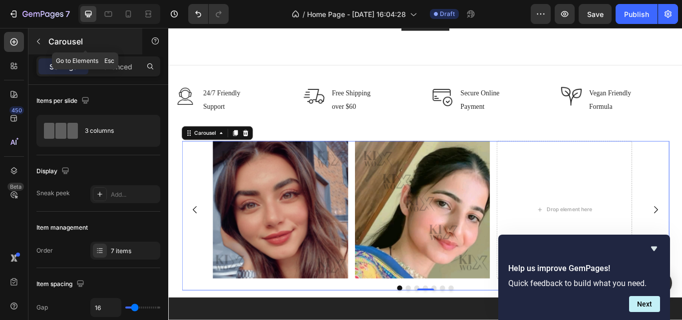
click at [38, 44] on icon "button" at bounding box center [38, 41] width 8 height 8
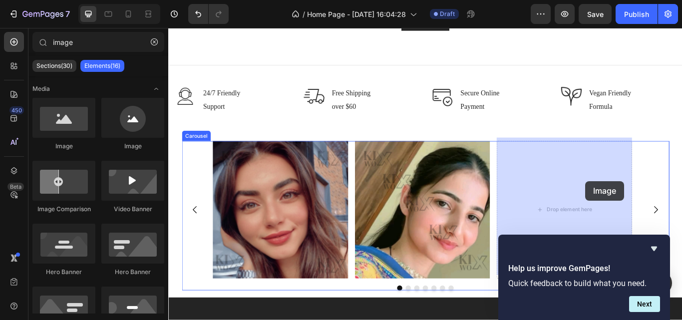
drag, startPoint x: 230, startPoint y: 145, endPoint x: 654, endPoint y: 207, distance: 428.8
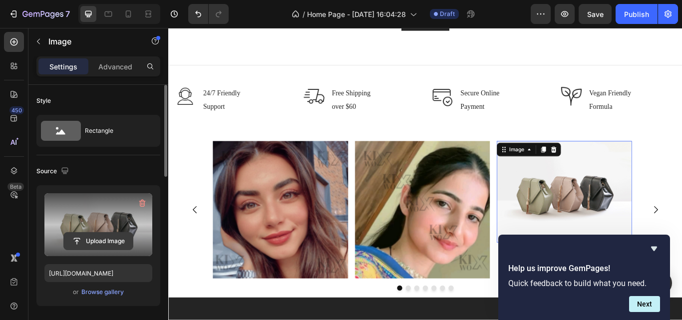
click at [91, 238] on input "file" at bounding box center [98, 241] width 69 height 17
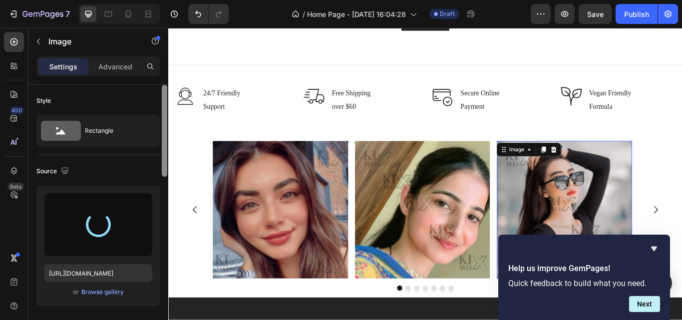
type input "[URL][DOMAIN_NAME]"
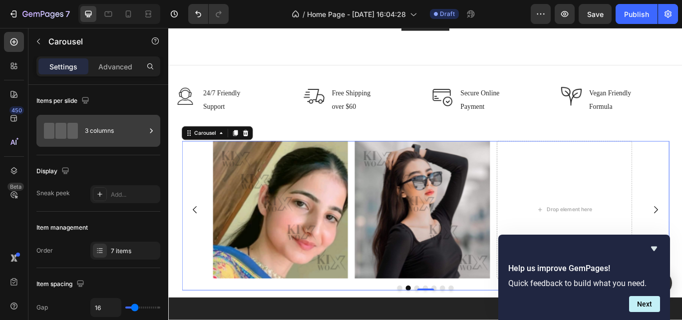
click at [111, 125] on div "3 columns" at bounding box center [115, 130] width 61 height 23
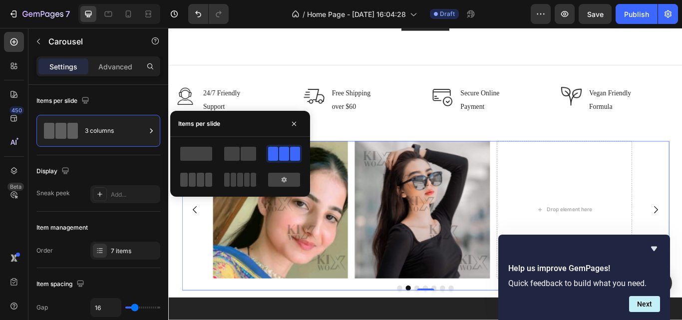
click at [208, 175] on span at bounding box center [208, 180] width 7 height 14
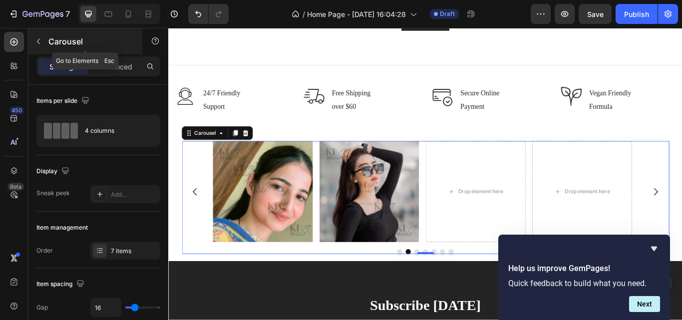
click at [35, 42] on icon "button" at bounding box center [38, 41] width 8 height 8
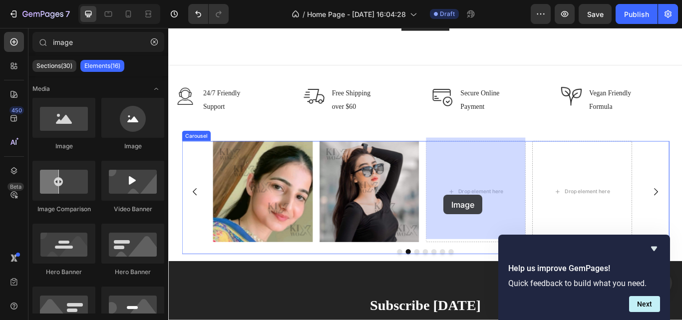
drag, startPoint x: 239, startPoint y: 149, endPoint x: 456, endPoint y: 220, distance: 228.8
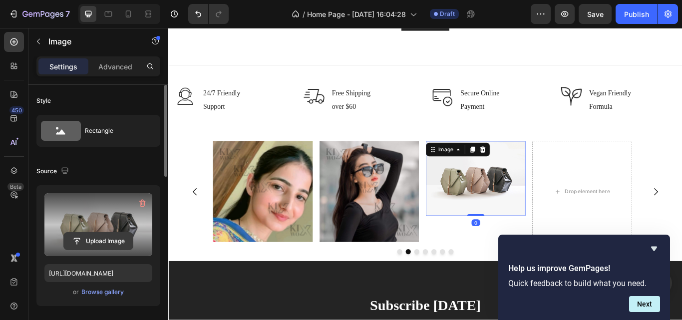
click at [107, 241] on input "file" at bounding box center [98, 241] width 69 height 17
click at [104, 234] on input "file" at bounding box center [98, 241] width 69 height 17
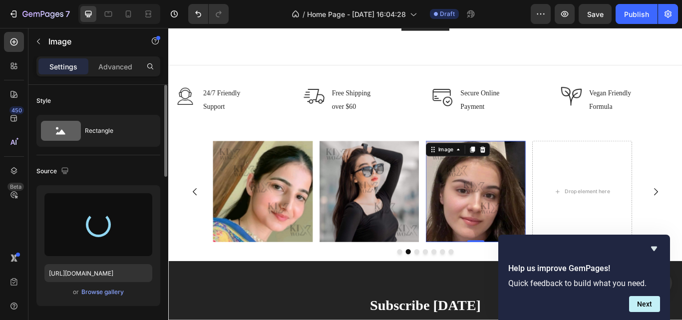
type input "[URL][DOMAIN_NAME]"
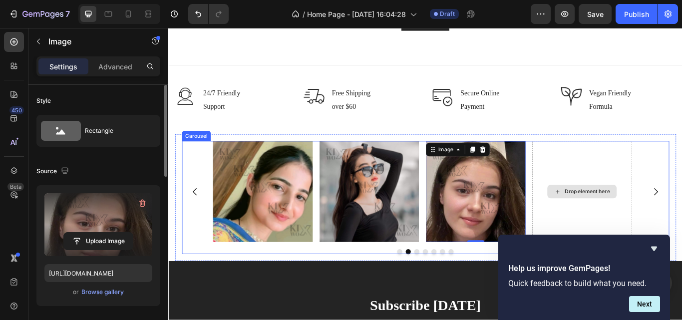
click at [624, 236] on div "Drop element here" at bounding box center [650, 219] width 116 height 118
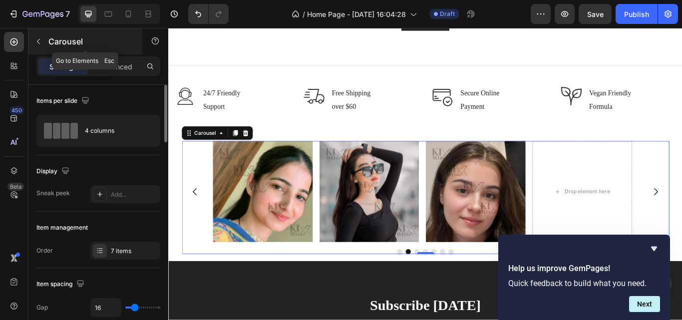
click at [35, 42] on icon "button" at bounding box center [38, 41] width 8 height 8
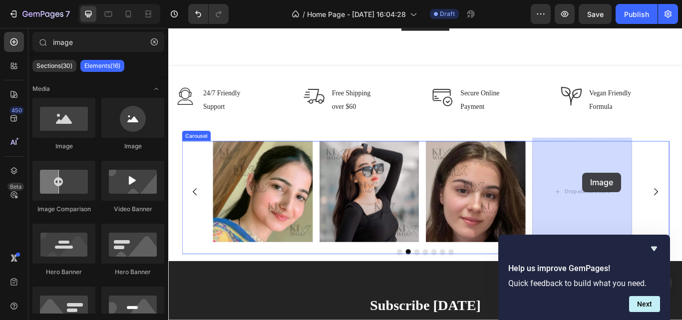
drag, startPoint x: 244, startPoint y: 147, endPoint x: 651, endPoint y: 197, distance: 410.4
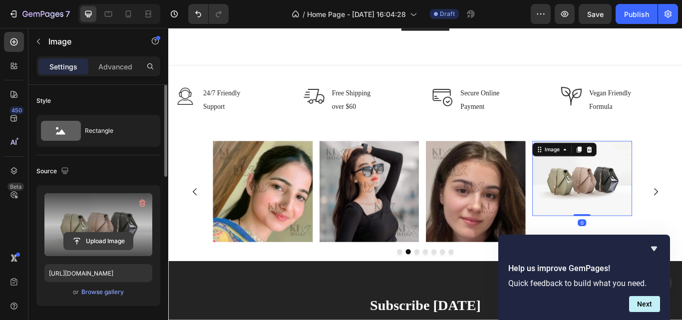
click at [107, 234] on input "file" at bounding box center [98, 241] width 69 height 17
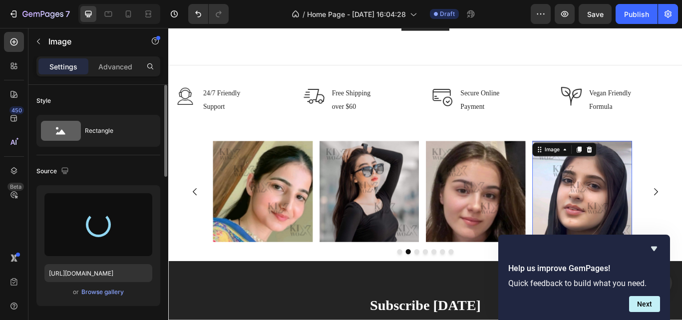
type input "[URL][DOMAIN_NAME]"
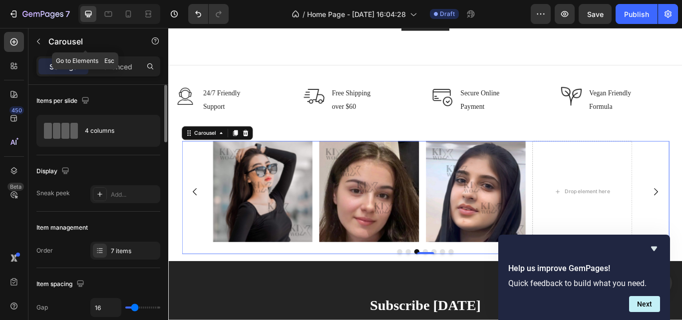
click at [40, 39] on icon "button" at bounding box center [38, 41] width 8 height 8
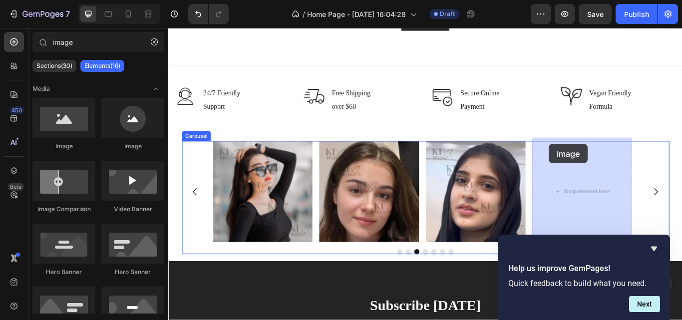
drag, startPoint x: 239, startPoint y: 138, endPoint x: 495, endPoint y: 169, distance: 258.0
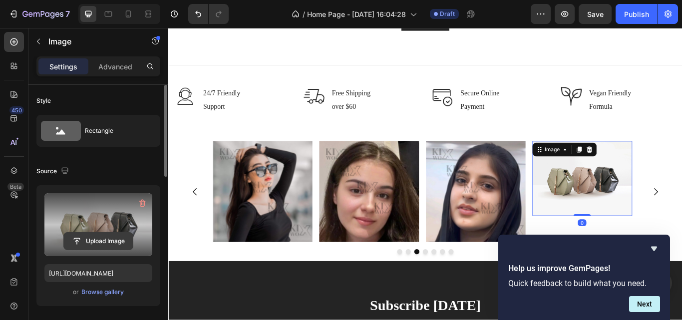
click at [106, 243] on input "file" at bounding box center [98, 241] width 69 height 17
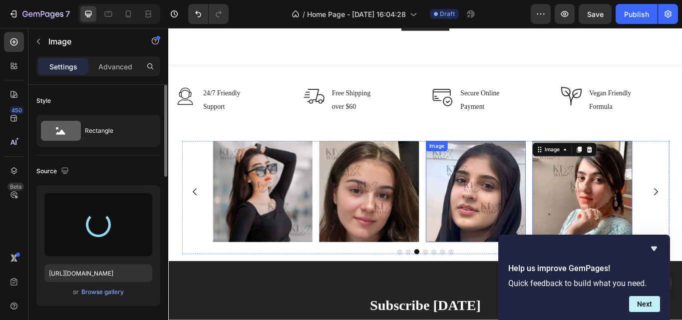
type input "[URL][DOMAIN_NAME]"
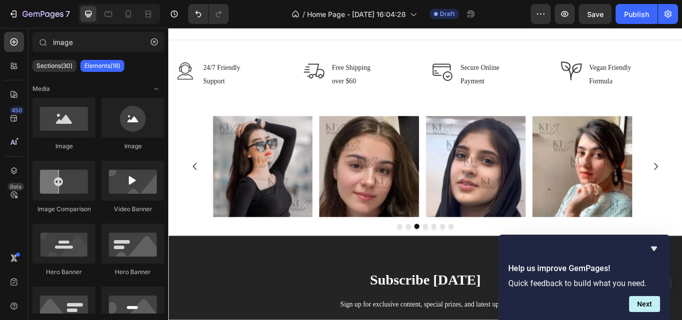
scroll to position [2523, 0]
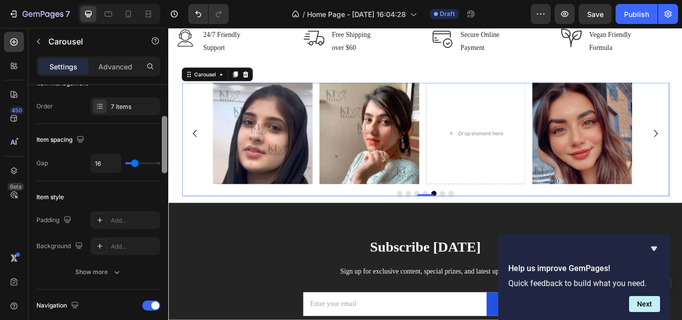
scroll to position [147, 0]
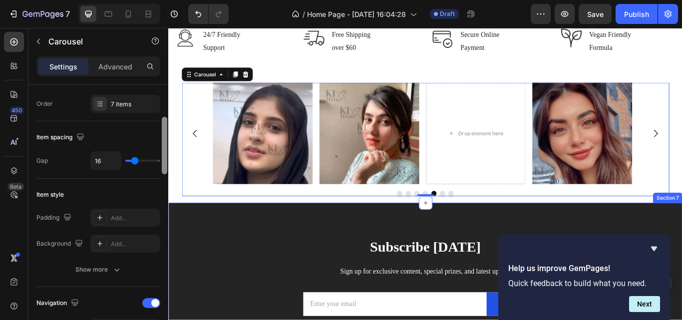
drag, startPoint x: 330, startPoint y: 164, endPoint x: 176, endPoint y: 240, distance: 172.1
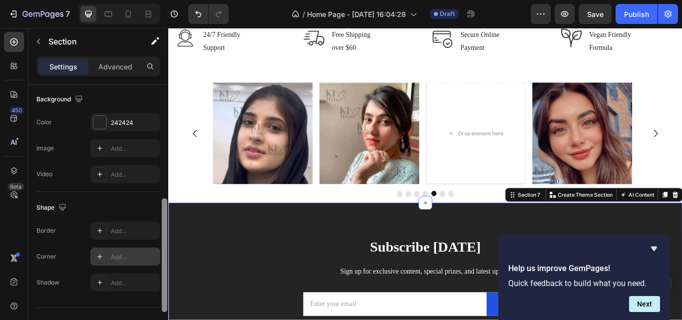
scroll to position [345, 0]
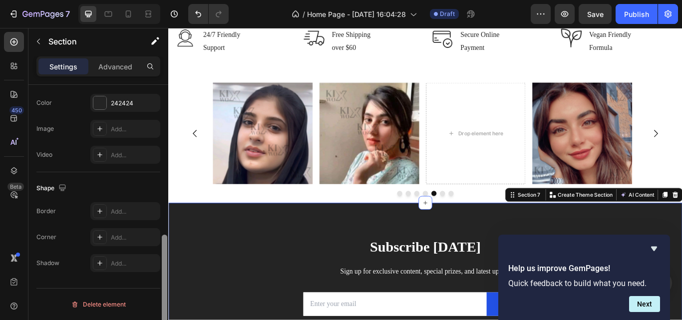
drag, startPoint x: 166, startPoint y: 182, endPoint x: 157, endPoint y: 276, distance: 94.3
click at [156, 276] on div "Layout Column width Change ratio Fit to content 12 Columns management Order 1 c…" at bounding box center [98, 217] width 140 height 264
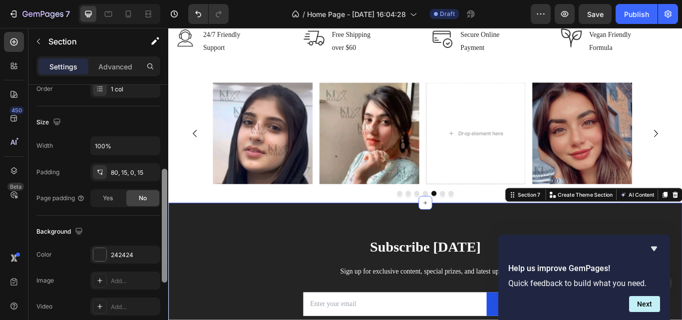
scroll to position [173, 0]
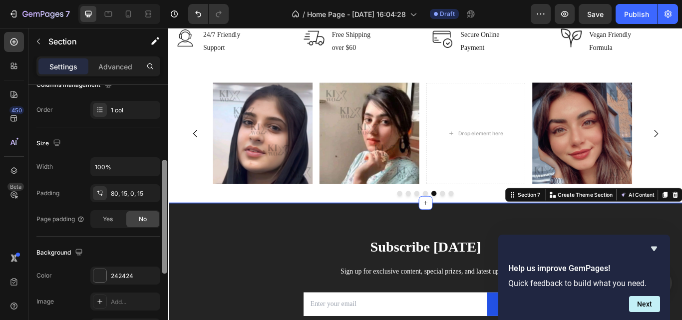
drag, startPoint x: 334, startPoint y: 311, endPoint x: 173, endPoint y: 222, distance: 183.9
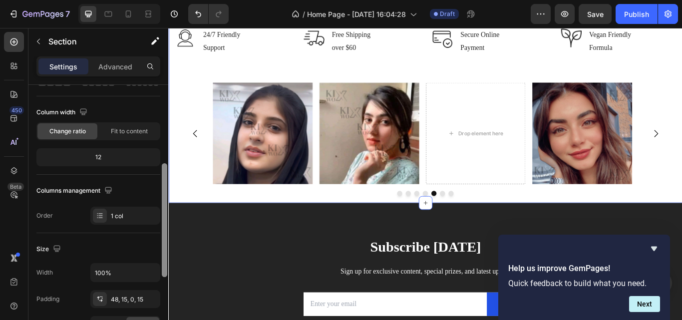
scroll to position [0, 0]
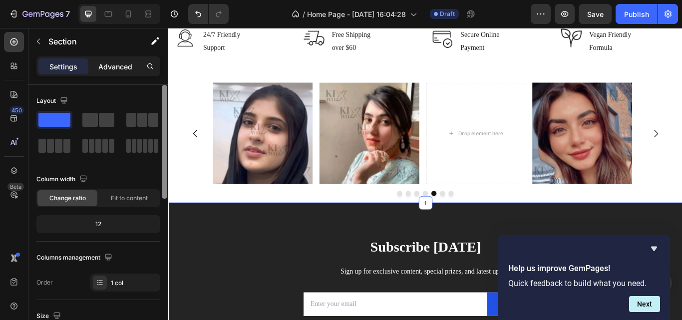
click at [126, 71] on p "Advanced" at bounding box center [115, 66] width 34 height 10
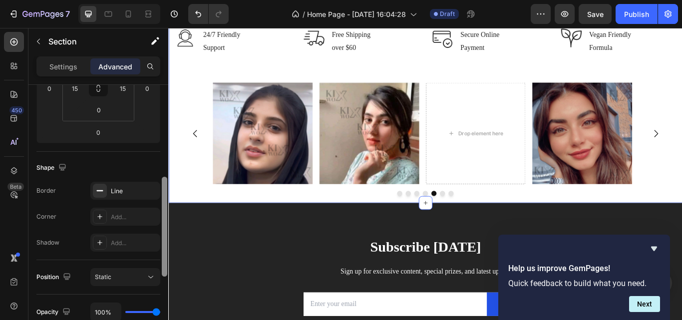
scroll to position [207, 0]
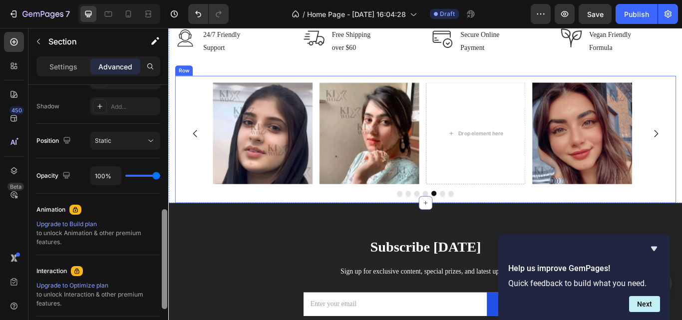
drag, startPoint x: 333, startPoint y: 198, endPoint x: 186, endPoint y: 226, distance: 149.3
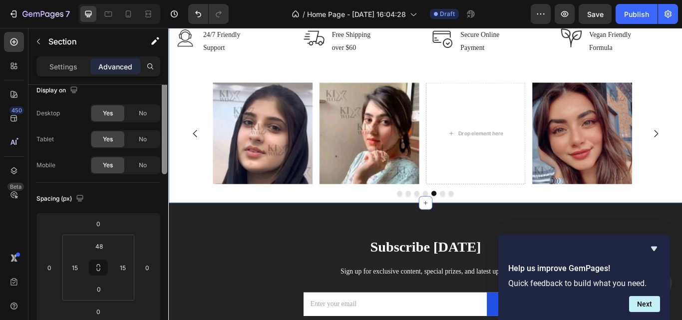
scroll to position [0, 0]
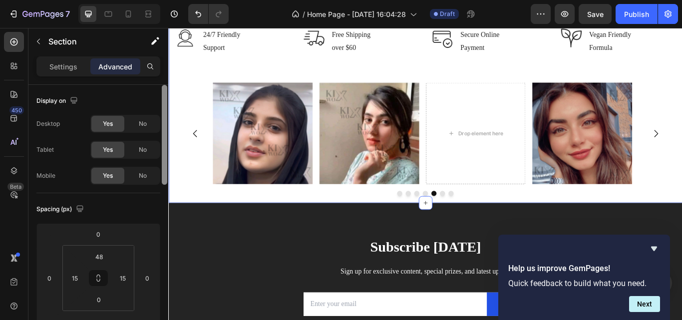
drag, startPoint x: 164, startPoint y: 241, endPoint x: 163, endPoint y: 127, distance: 113.8
click at [163, 128] on div at bounding box center [164, 135] width 5 height 100
click at [69, 72] on div "Settings" at bounding box center [63, 66] width 50 height 16
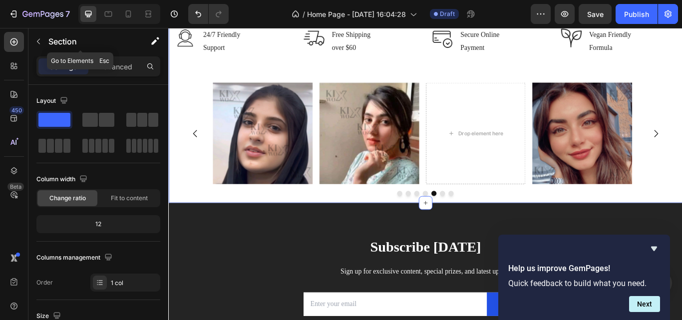
click at [35, 39] on icon "button" at bounding box center [38, 41] width 8 height 8
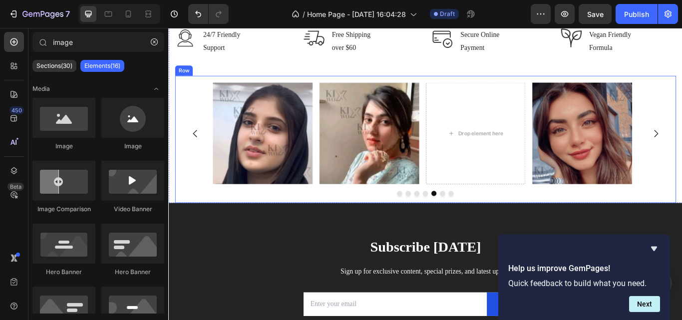
click at [340, 88] on div "Image Image Image Image Image Image Drop element here [GEOGRAPHIC_DATA]" at bounding box center [468, 158] width 584 height 148
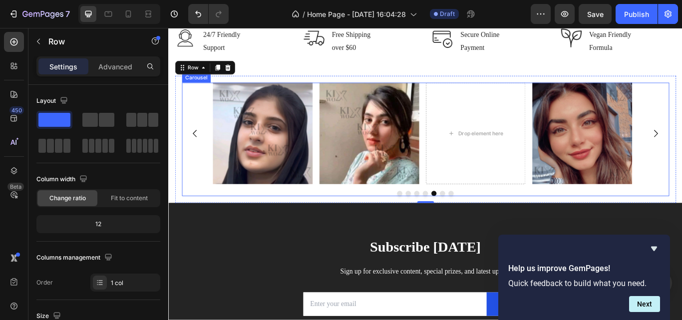
click at [339, 117] on div "Image Image Image Image Image Image Drop element here" at bounding box center [468, 151] width 496 height 118
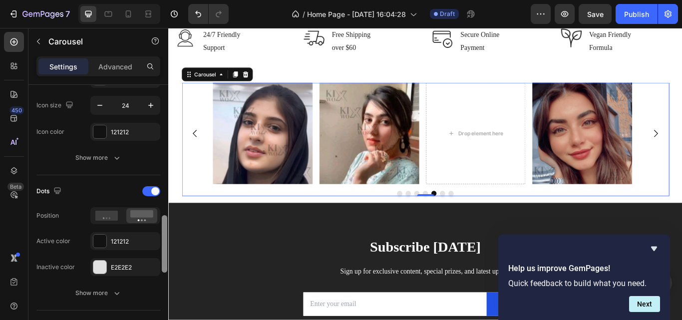
scroll to position [382, 0]
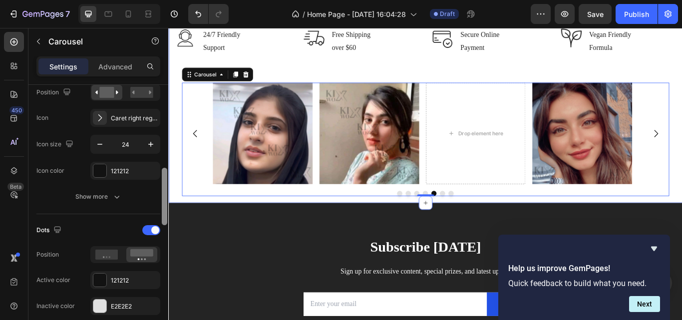
drag, startPoint x: 330, startPoint y: 215, endPoint x: 174, endPoint y: 204, distance: 157.1
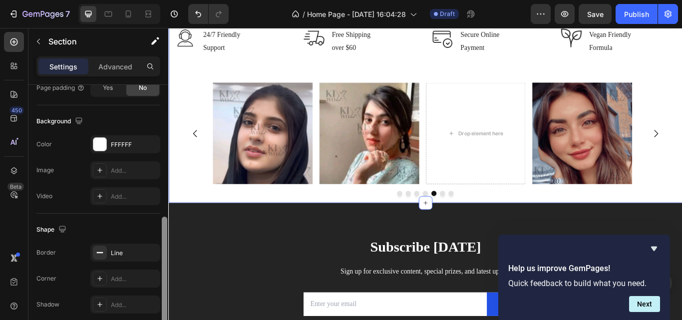
scroll to position [345, 0]
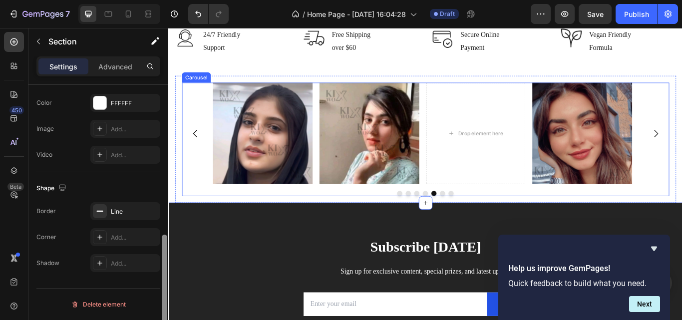
click at [467, 135] on div "Image Image Image Image Image Image Drop element here" at bounding box center [468, 151] width 496 height 118
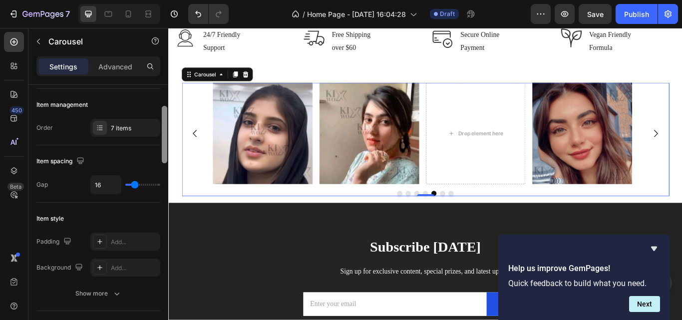
scroll to position [128, 0]
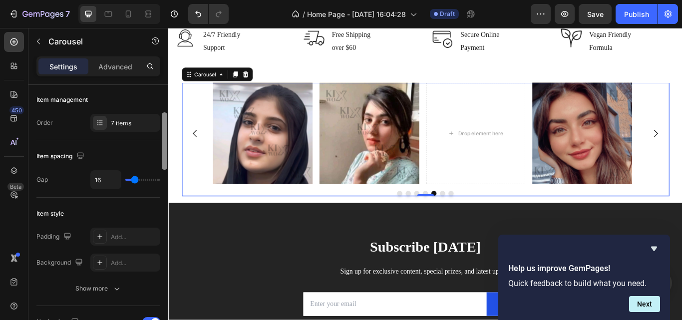
click at [134, 135] on div "Item management Order 7 items" at bounding box center [98, 112] width 124 height 56
click at [135, 128] on div "7 items" at bounding box center [125, 123] width 70 height 18
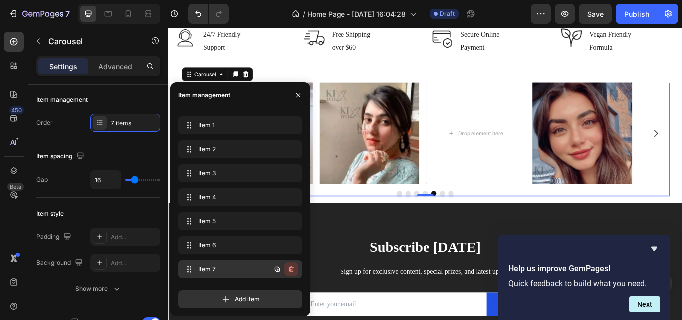
click at [286, 270] on button "button" at bounding box center [291, 269] width 14 height 14
click at [279, 269] on div "Delete" at bounding box center [284, 269] width 18 height 9
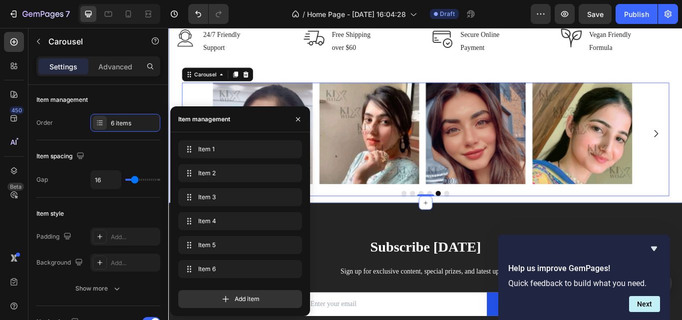
click at [681, 211] on div "Image 24/7 Friendly Support Text block Row Image Free Shipping over $60 Text bl…" at bounding box center [467, 117] width 599 height 229
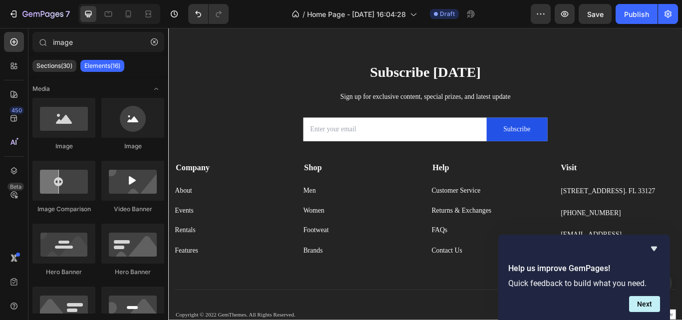
scroll to position [2747, 0]
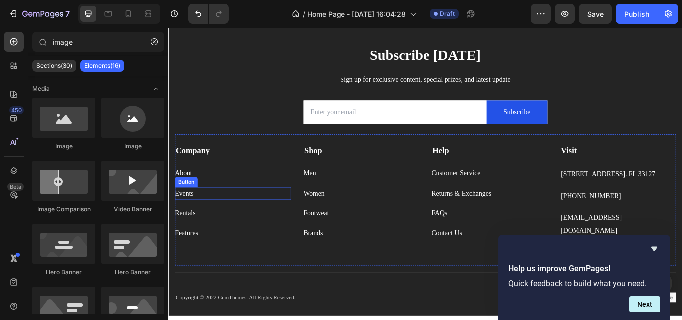
click at [252, 216] on div "Events Button" at bounding box center [243, 221] width 135 height 15
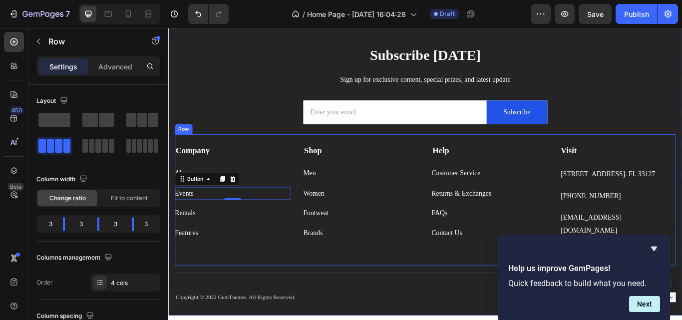
click at [266, 180] on div "About Button" at bounding box center [243, 191] width 135 height 27
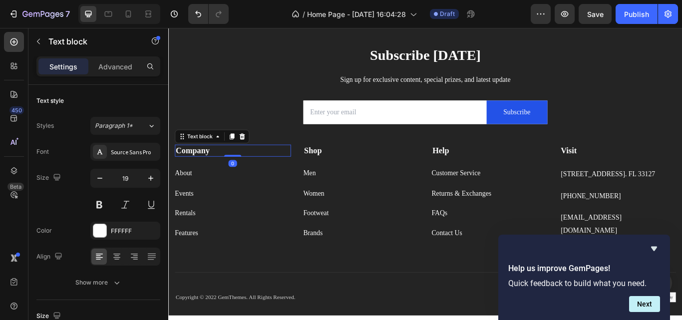
click at [213, 174] on strong "Company" at bounding box center [196, 171] width 39 height 10
click at [236, 216] on div "Events Button" at bounding box center [243, 221] width 135 height 15
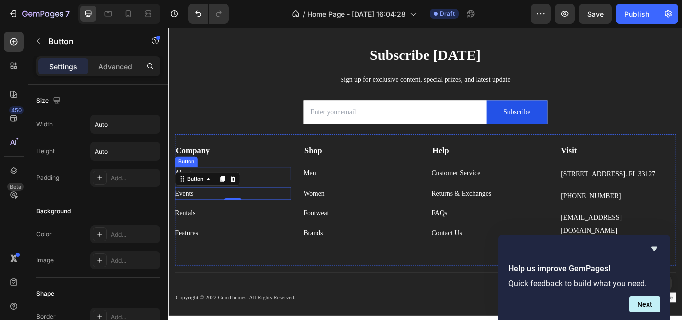
click at [269, 194] on div "About Button" at bounding box center [243, 197] width 135 height 15
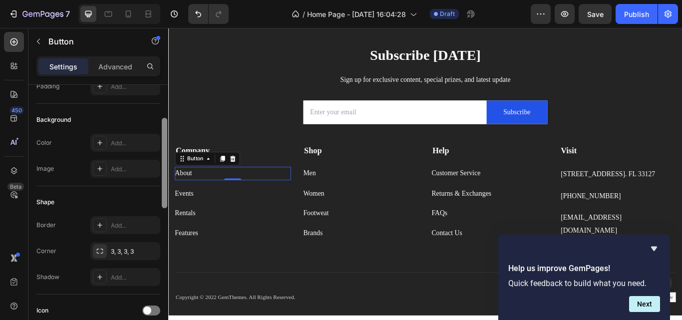
scroll to position [97, 0]
